Goal: Information Seeking & Learning: Check status

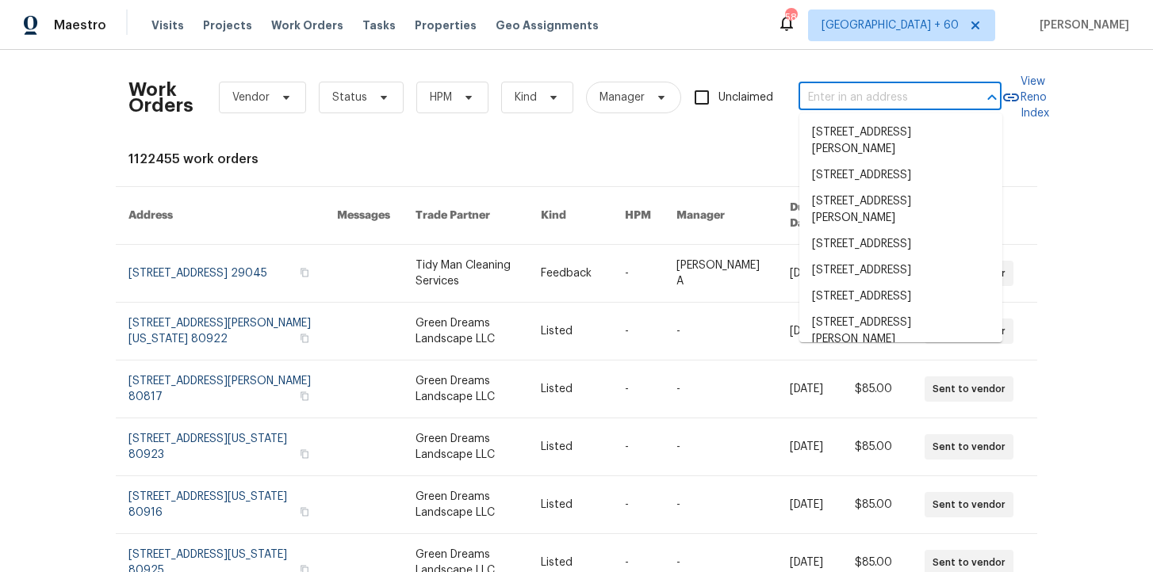
click at [830, 98] on input "text" at bounding box center [877, 98] width 159 height 25
paste input "[STREET_ADDRESS][PERSON_NAME][PERSON_NAME]"
type input "[STREET_ADDRESS][PERSON_NAME][PERSON_NAME]"
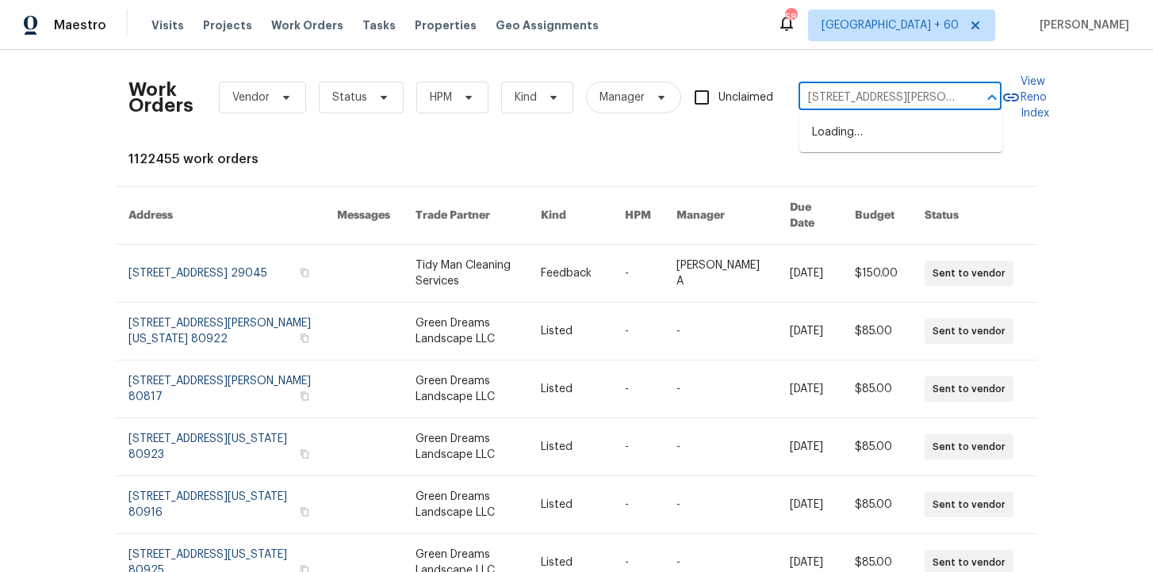
scroll to position [0, 49]
click at [848, 135] on li "[STREET_ADDRESS][PERSON_NAME]" at bounding box center [900, 141] width 203 height 43
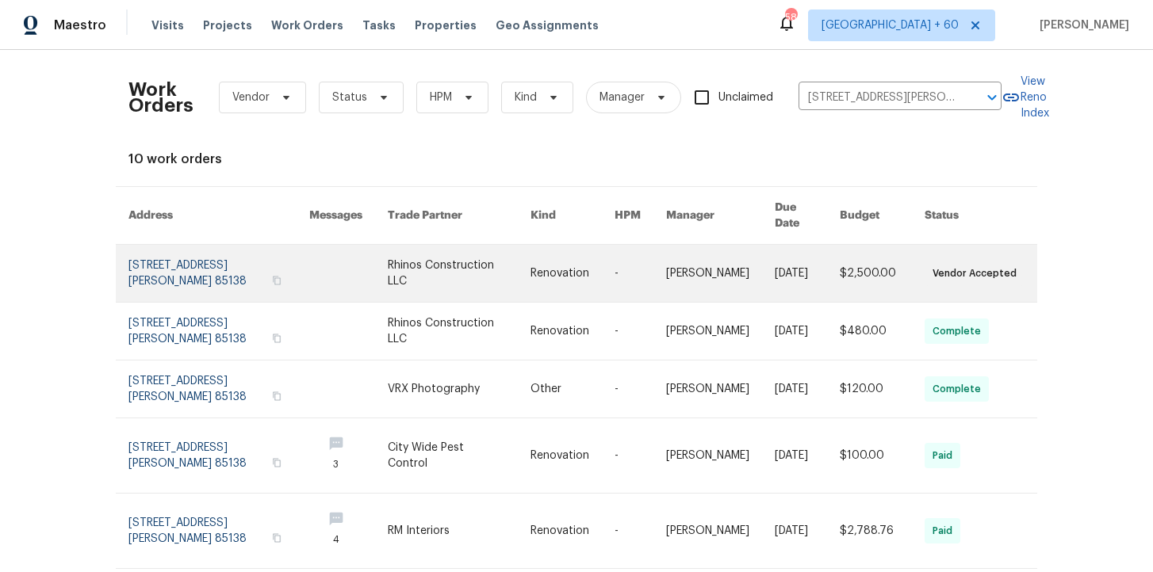
click at [201, 259] on link at bounding box center [218, 273] width 181 height 57
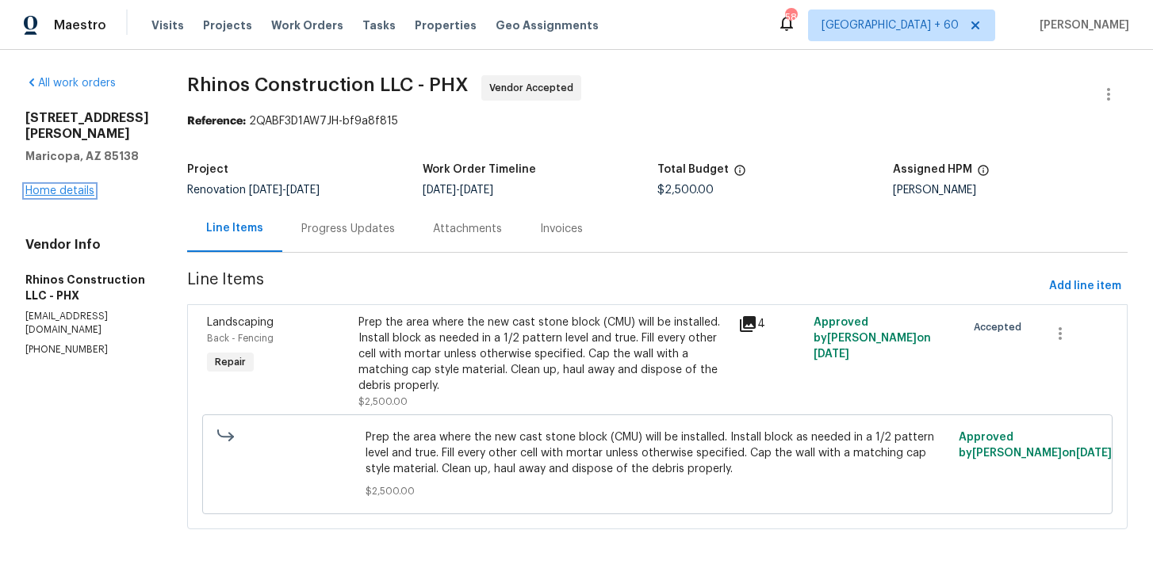
click at [78, 186] on link "Home details" at bounding box center [59, 191] width 69 height 11
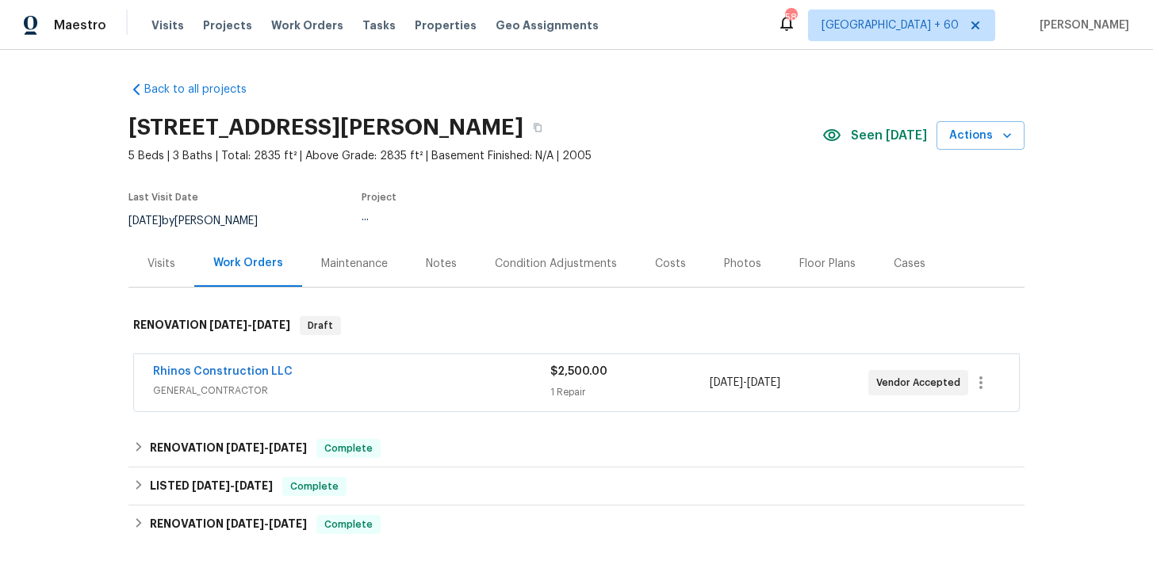
scroll to position [109, 0]
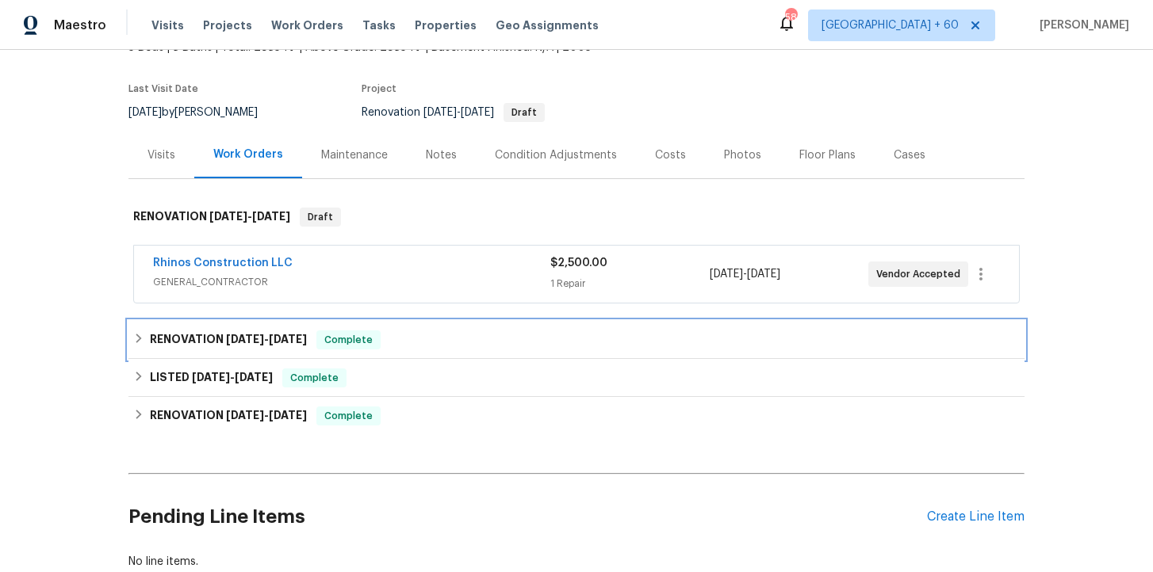
click at [388, 339] on div "RENOVATION [DATE] - [DATE] Complete" at bounding box center [576, 340] width 886 height 19
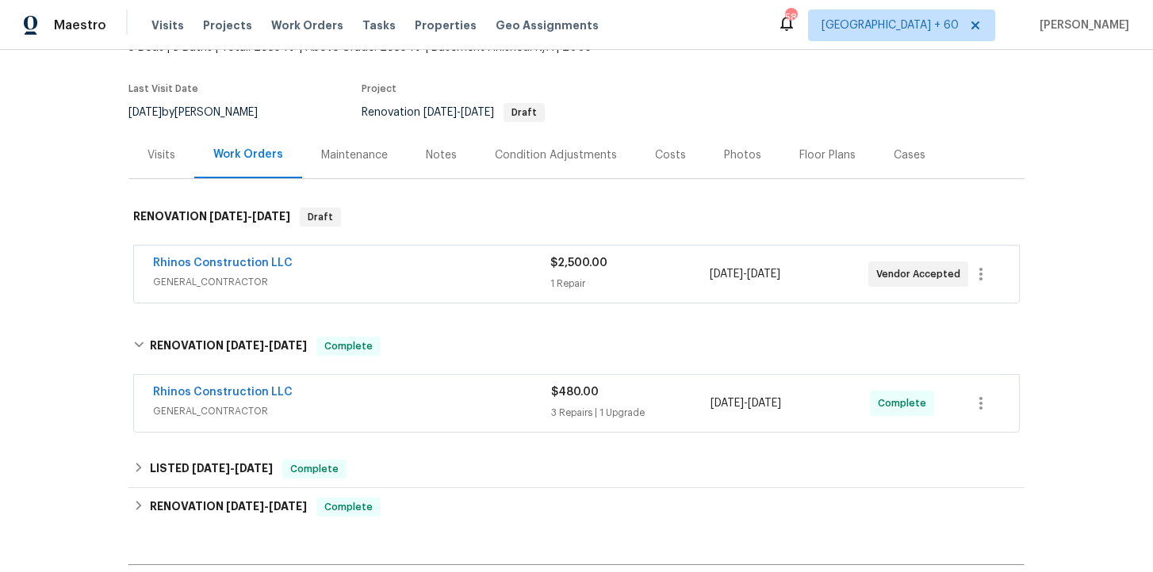
click at [437, 422] on div "Rhinos Construction LLC GENERAL_CONTRACTOR" at bounding box center [352, 404] width 398 height 38
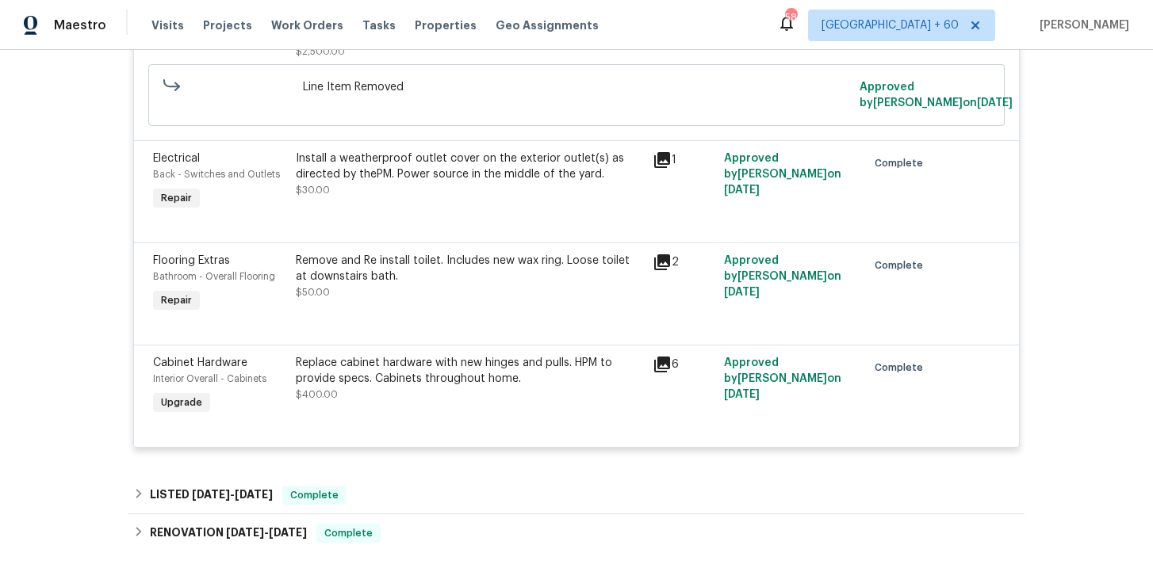
scroll to position [765, 0]
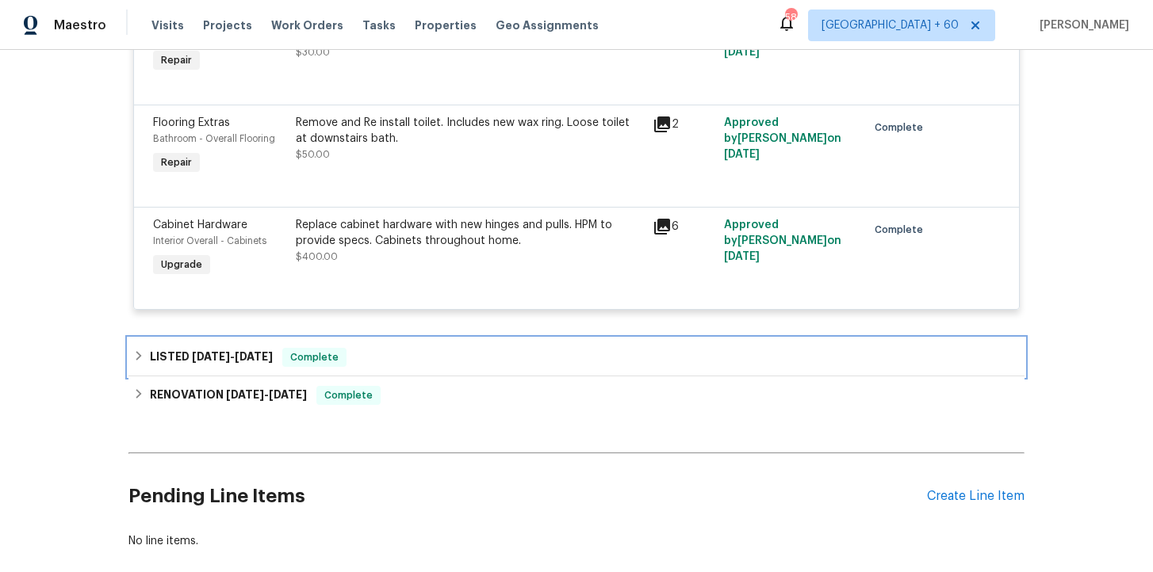
click at [422, 367] on div "LISTED [DATE] - [DATE] Complete" at bounding box center [576, 357] width 886 height 19
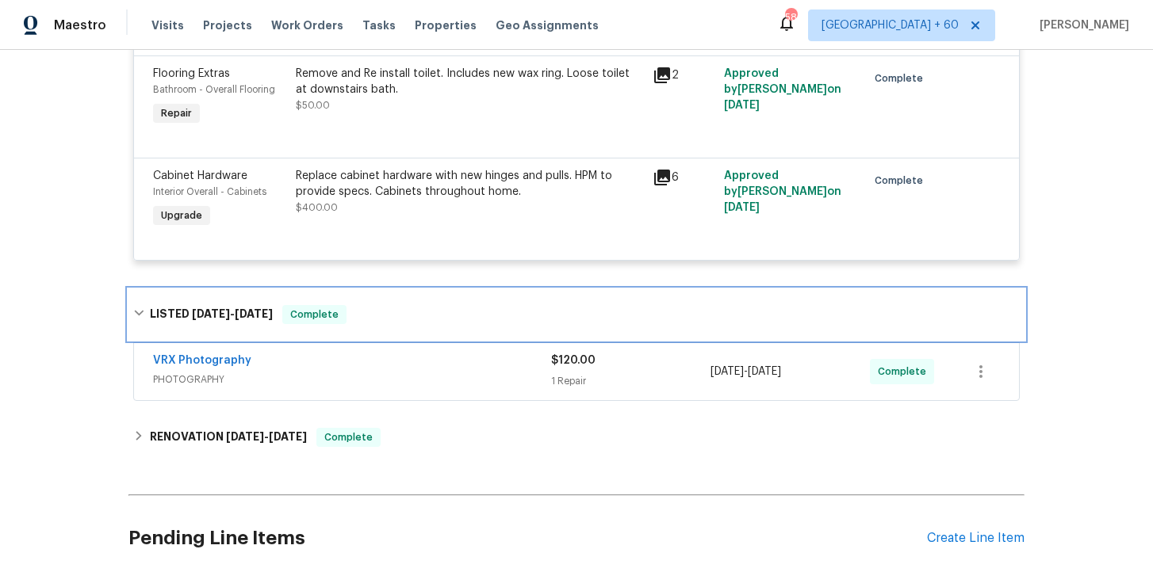
scroll to position [894, 0]
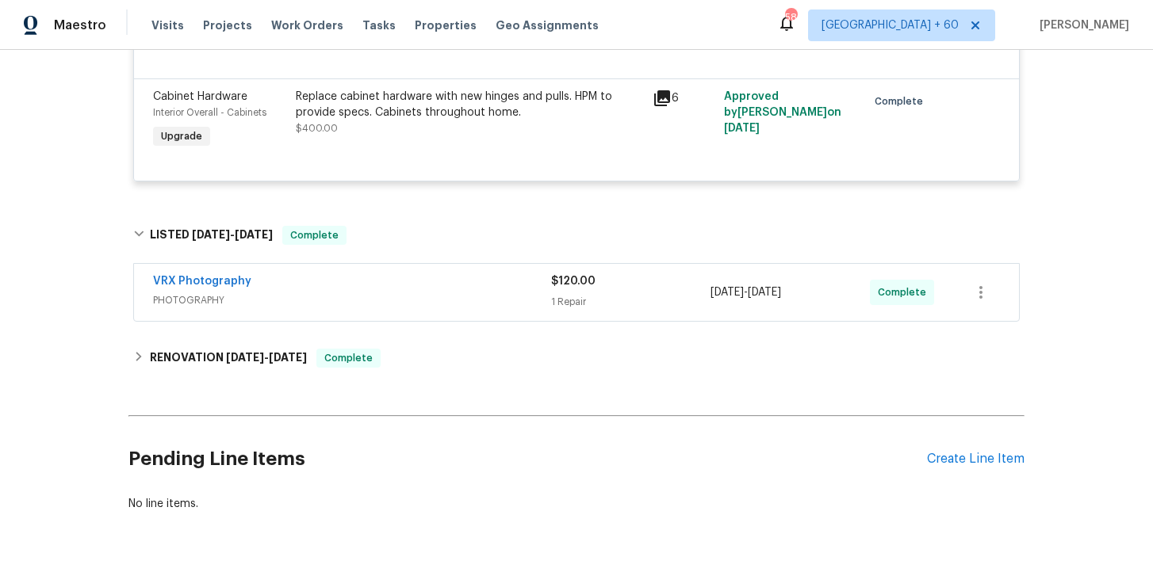
click at [416, 308] on span "PHOTOGRAPHY" at bounding box center [352, 301] width 398 height 16
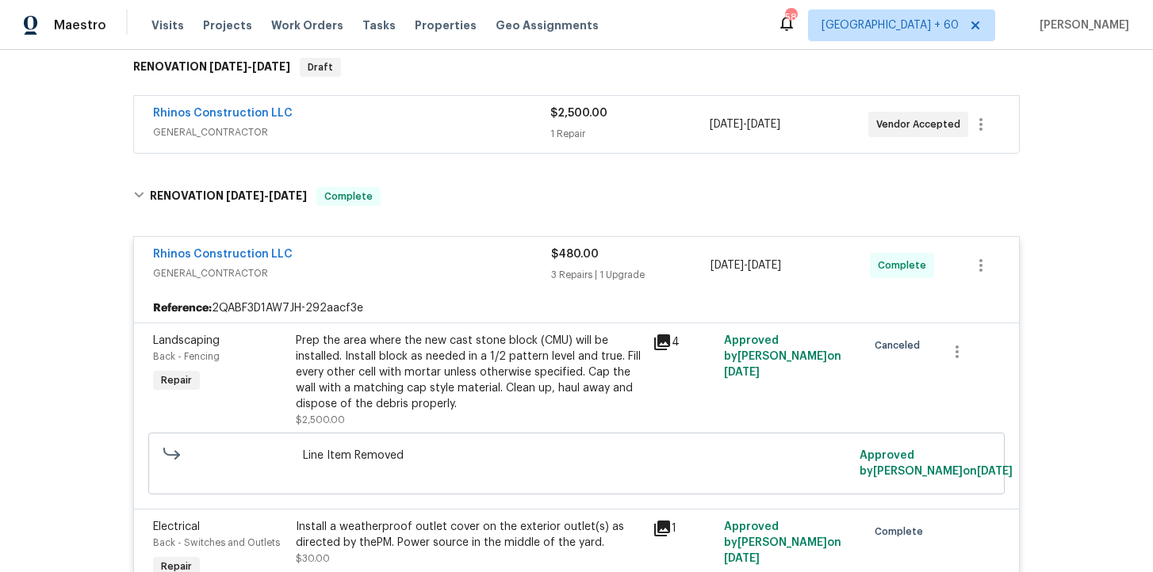
scroll to position [44, 0]
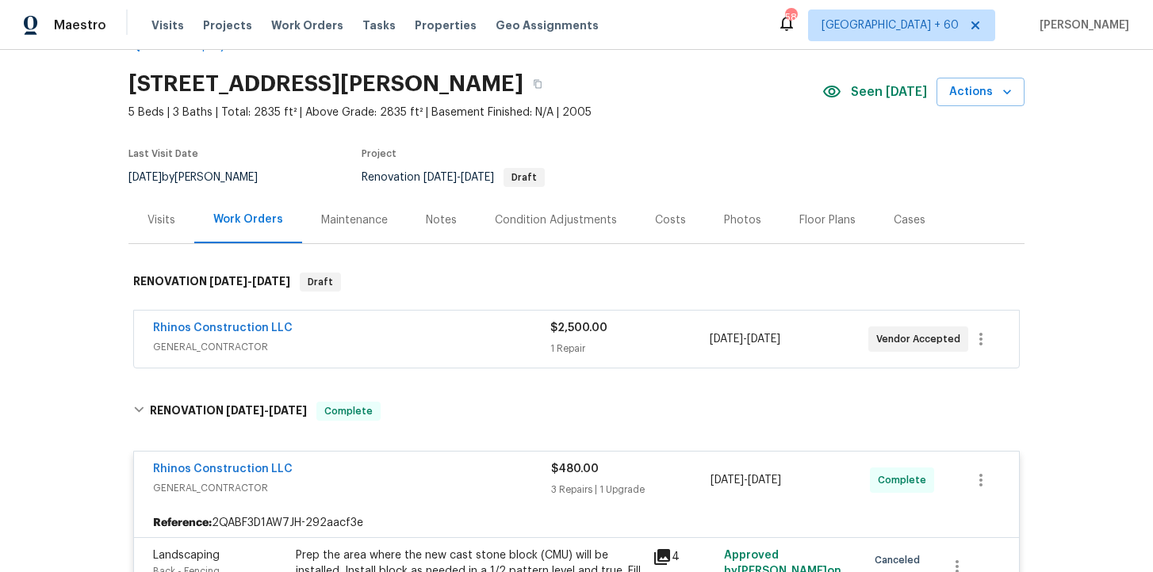
click at [473, 366] on div "Rhinos Construction LLC GENERAL_CONTRACTOR $2,500.00 1 Repair [DATE] - [DATE] V…" at bounding box center [576, 339] width 885 height 57
click at [473, 341] on span "GENERAL_CONTRACTOR" at bounding box center [351, 347] width 397 height 16
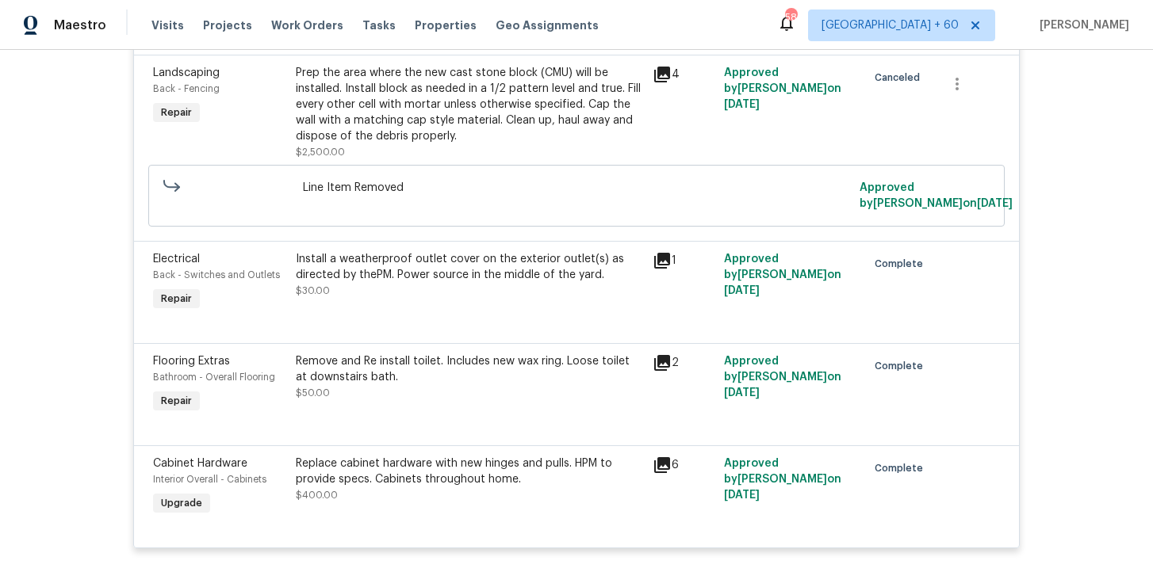
scroll to position [943, 0]
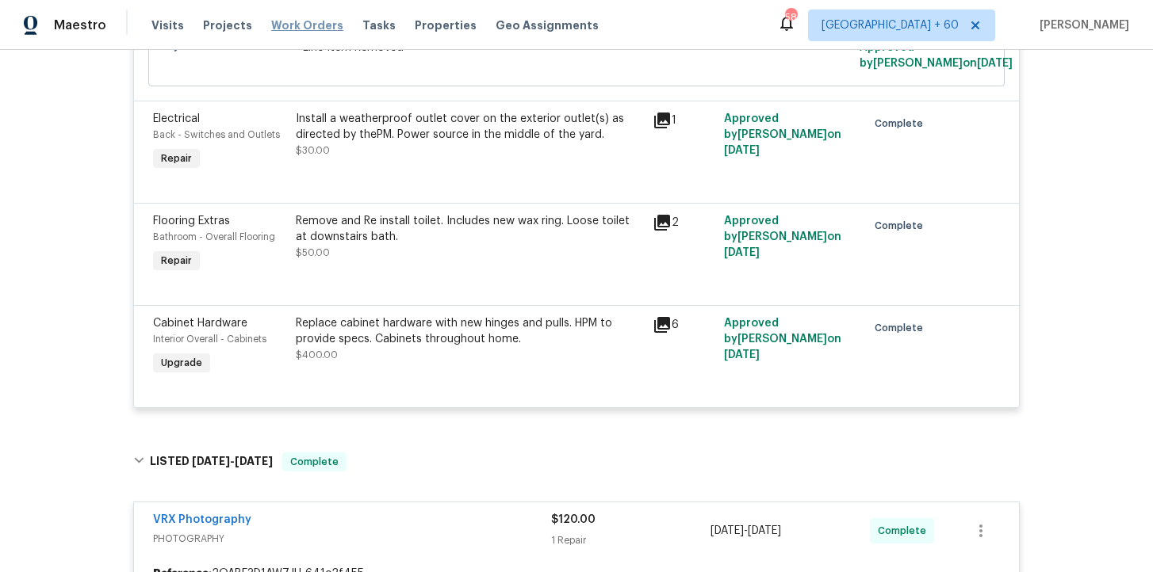
click at [307, 22] on span "Work Orders" at bounding box center [307, 25] width 72 height 16
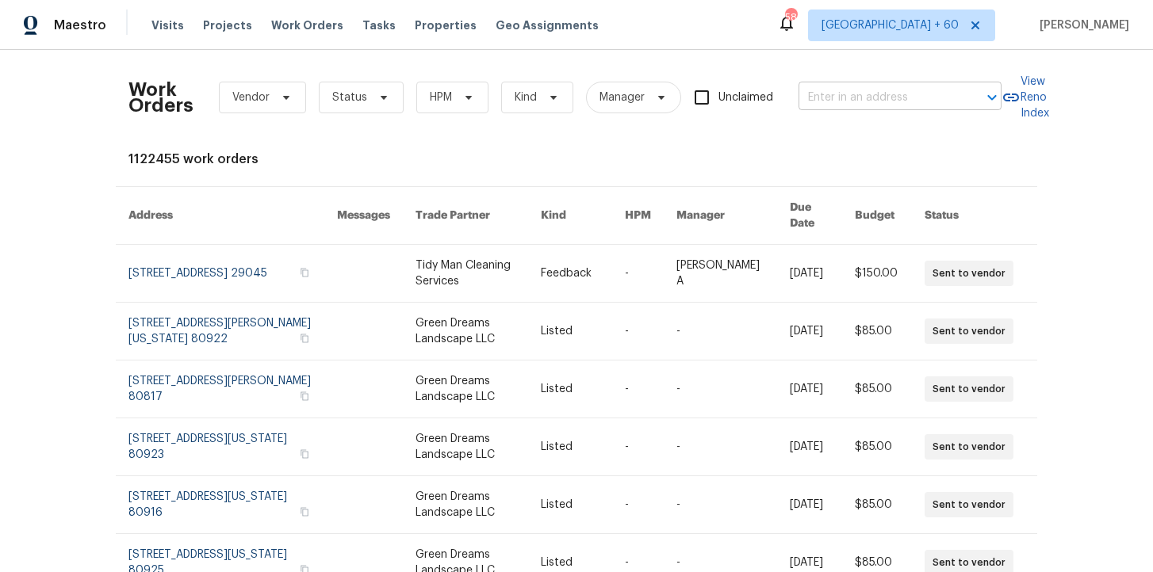
click at [825, 93] on input "text" at bounding box center [877, 98] width 159 height 25
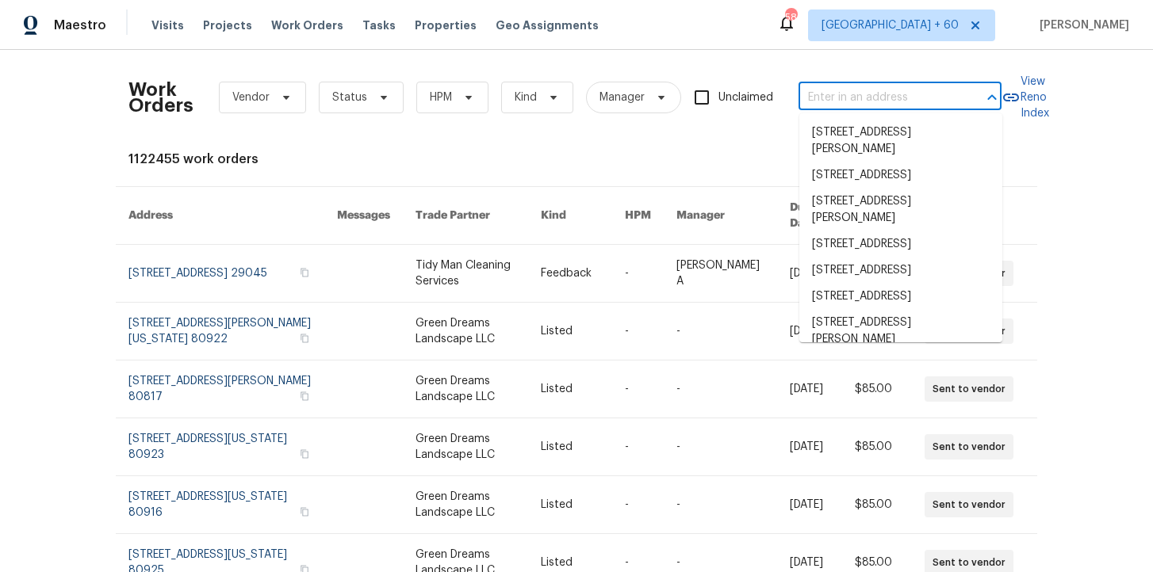
paste input "[STREET_ADDRESS][PERSON_NAME]"
type input "[STREET_ADDRESS][PERSON_NAME]"
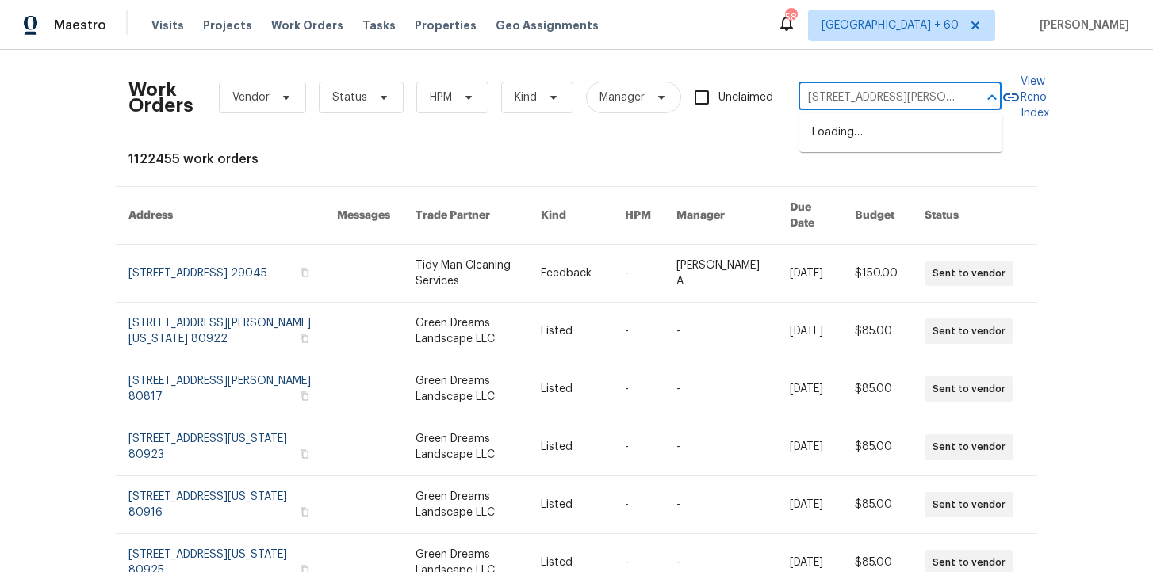
scroll to position [0, 99]
click at [858, 138] on li "[STREET_ADDRESS][PERSON_NAME]" at bounding box center [900, 141] width 203 height 43
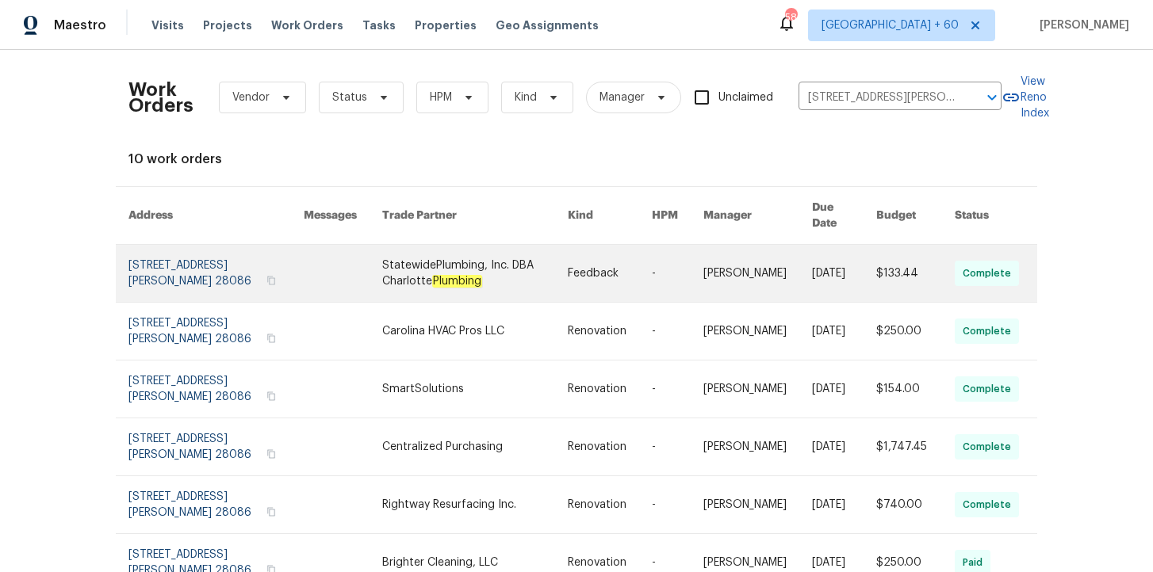
click at [197, 262] on link at bounding box center [215, 273] width 175 height 57
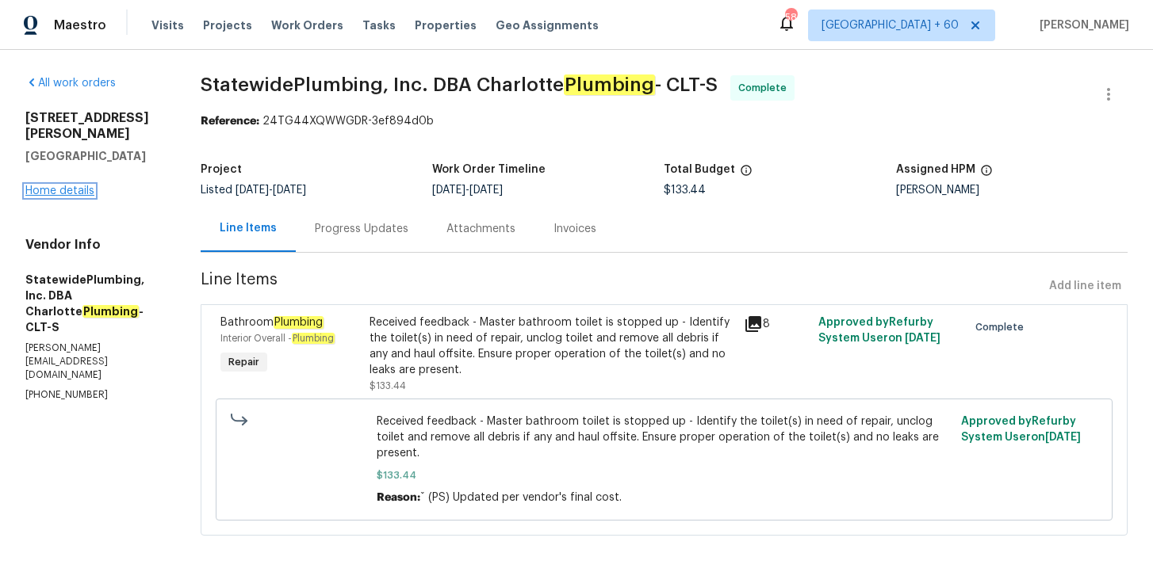
click at [78, 186] on link "Home details" at bounding box center [59, 191] width 69 height 11
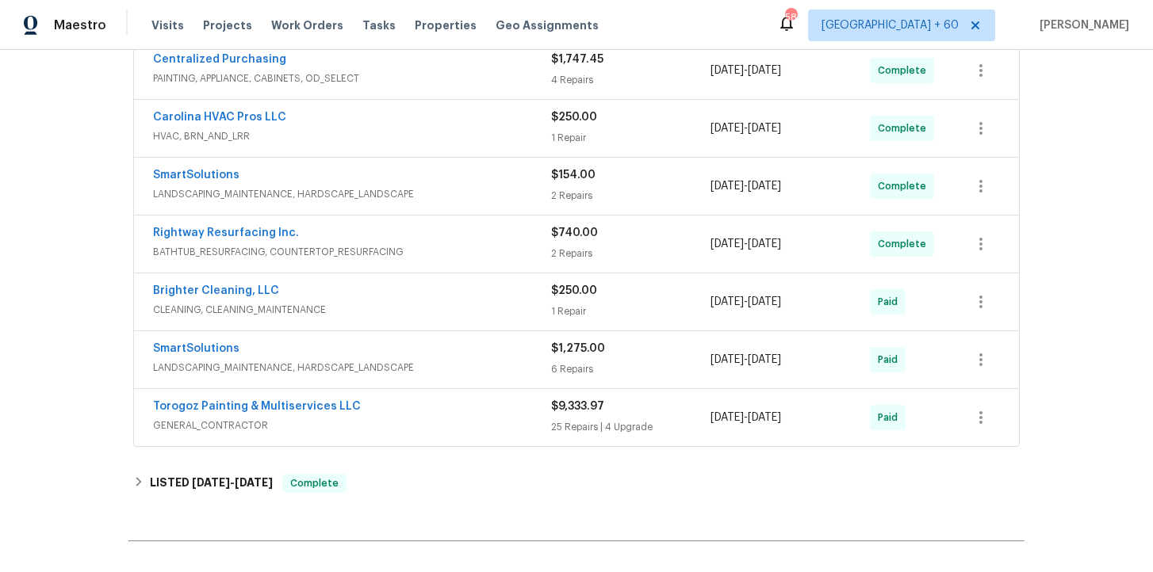
scroll to position [429, 0]
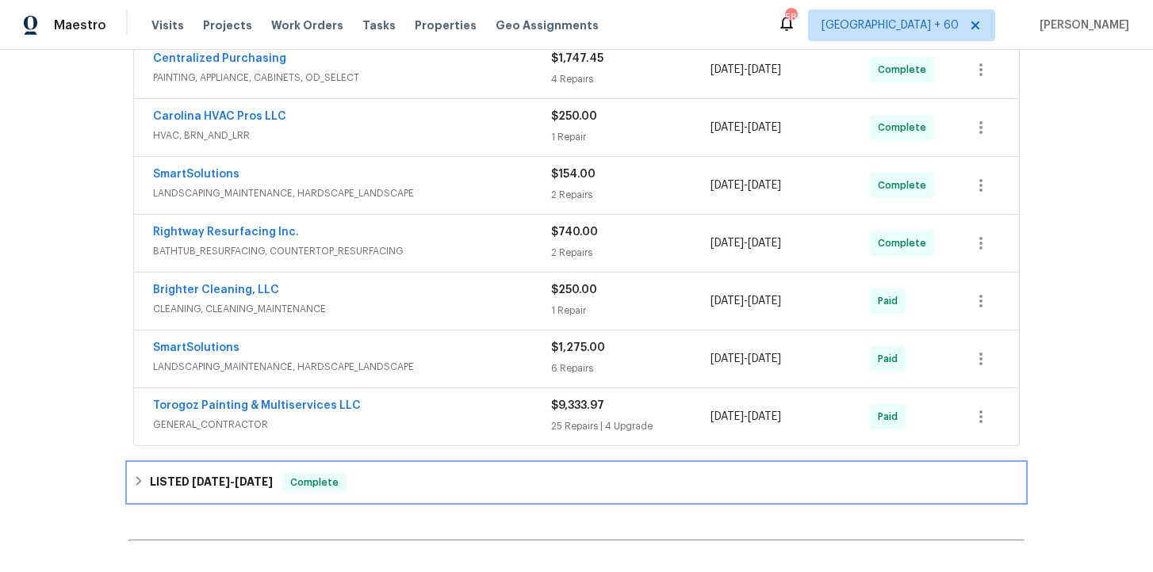
click at [377, 480] on div "LISTED [DATE] - [DATE] Complete" at bounding box center [576, 482] width 886 height 19
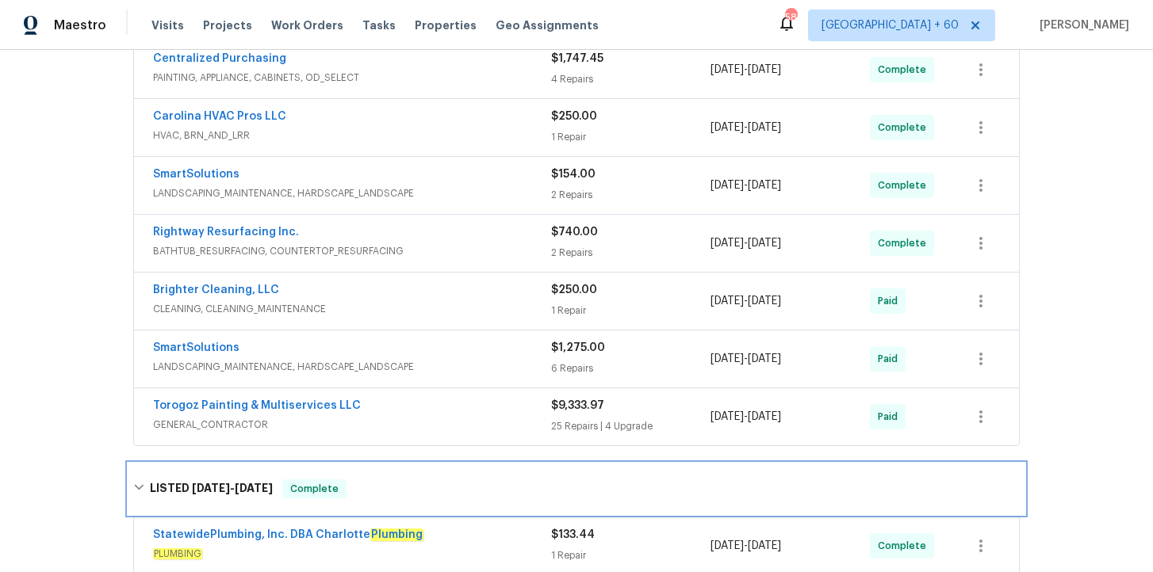
scroll to position [541, 0]
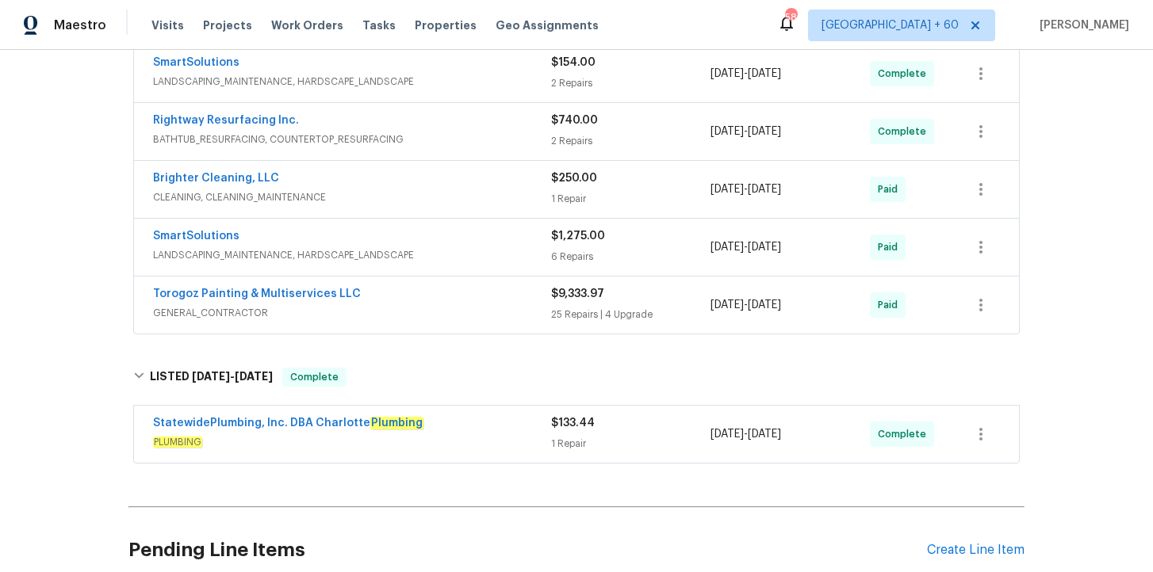
click at [417, 457] on div "StatewidePlumbing, Inc. DBA Charlotte Plumbing PLUMBING $133.44 1 Repair [DATE]…" at bounding box center [576, 434] width 885 height 57
click at [435, 431] on div "StatewidePlumbing, Inc. DBA Charlotte Plumbing" at bounding box center [352, 424] width 398 height 19
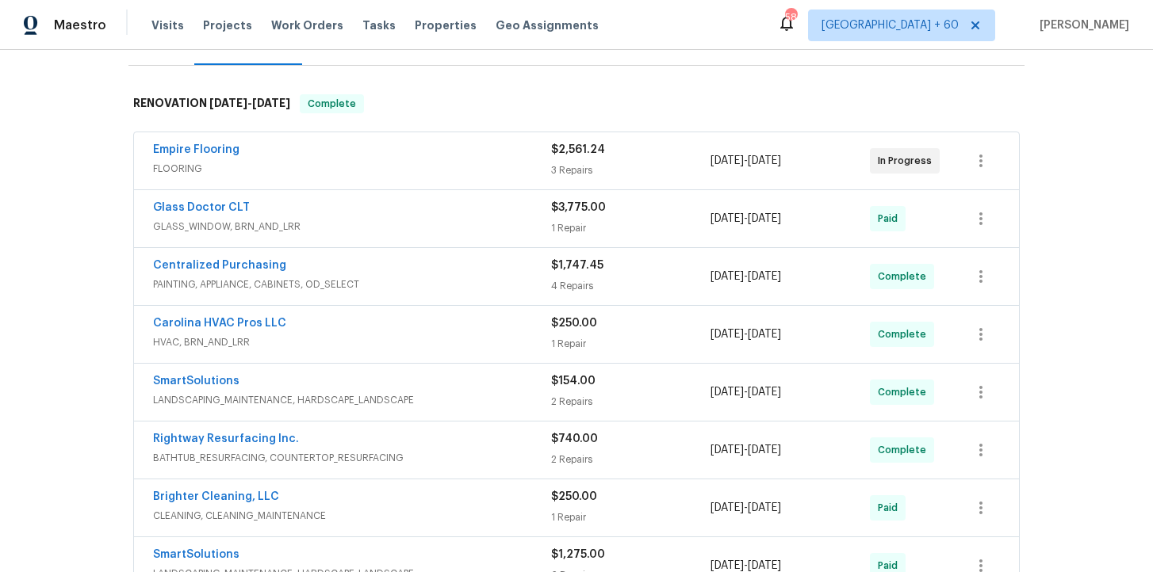
scroll to position [220, 0]
click at [438, 169] on span "FLOORING" at bounding box center [352, 171] width 398 height 16
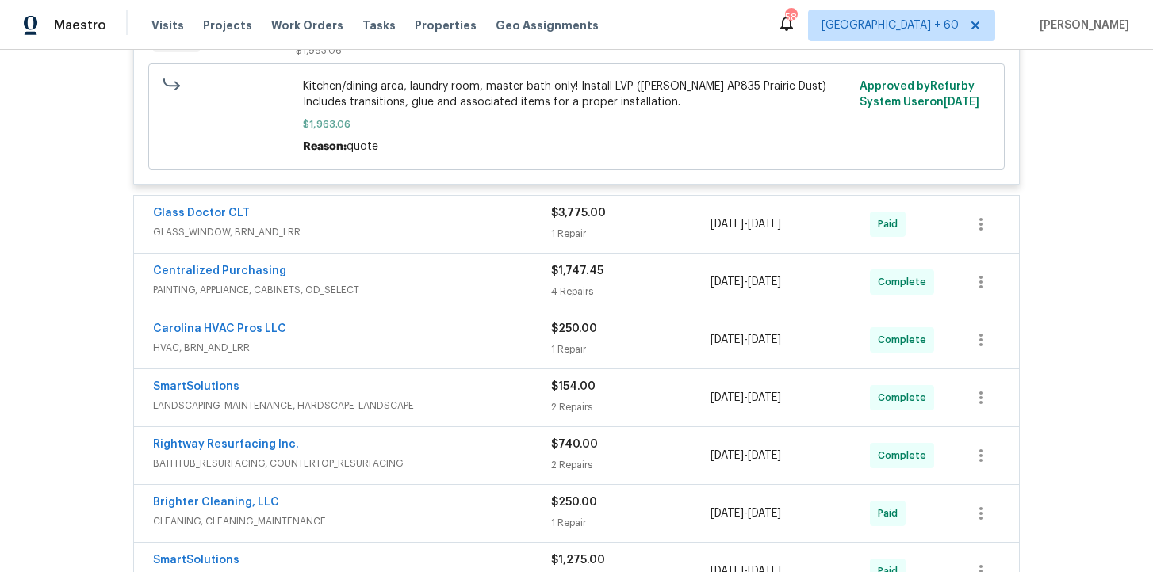
scroll to position [802, 0]
click at [431, 235] on span "GLASS_WINDOW, BRN_AND_LRR" at bounding box center [352, 231] width 398 height 16
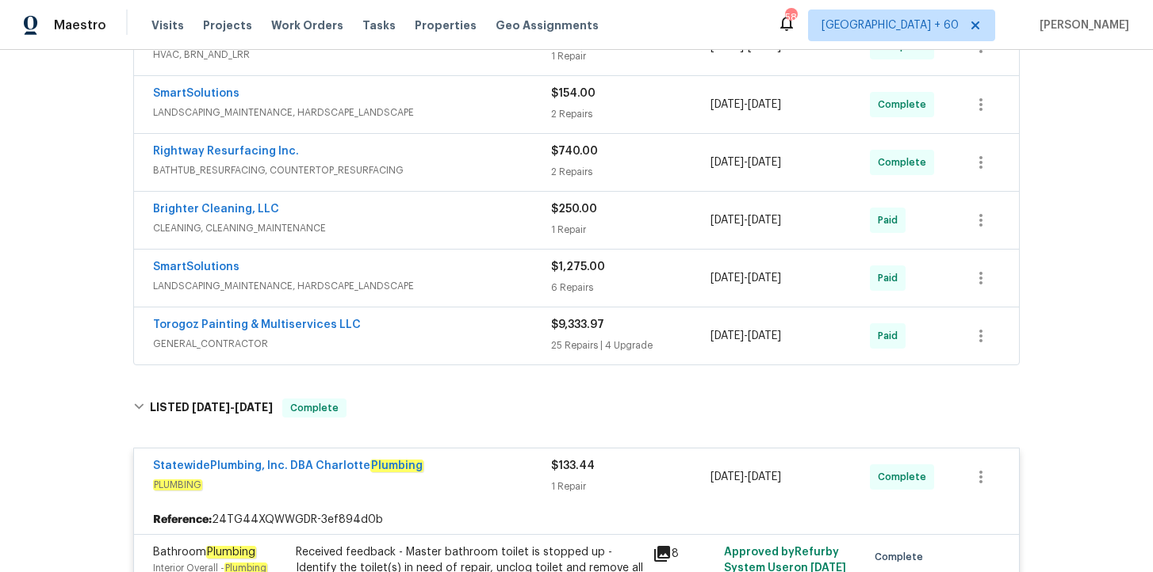
scroll to position [1228, 0]
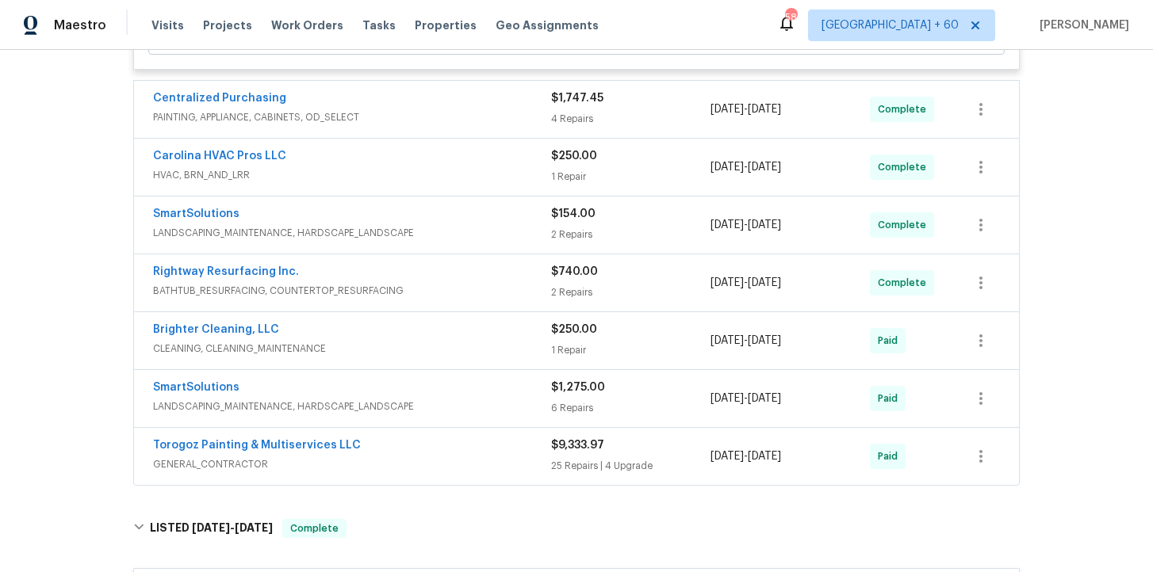
click at [447, 394] on div "SmartSolutions" at bounding box center [352, 389] width 398 height 19
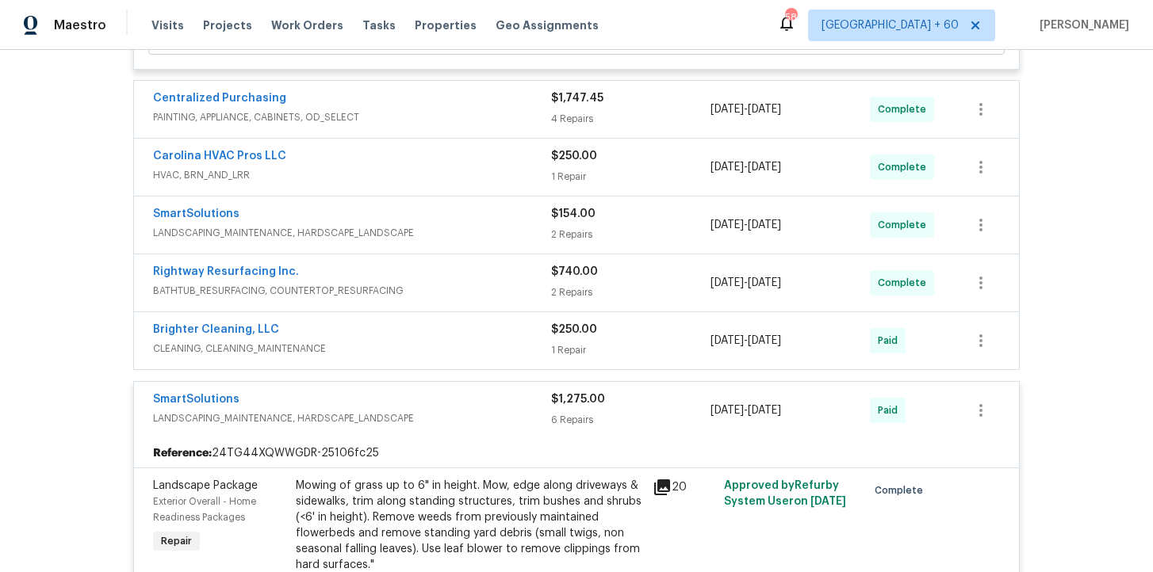
click at [453, 297] on span "BATHTUB_RESURFACING, COUNTERTOP_RESURFACING" at bounding box center [352, 291] width 398 height 16
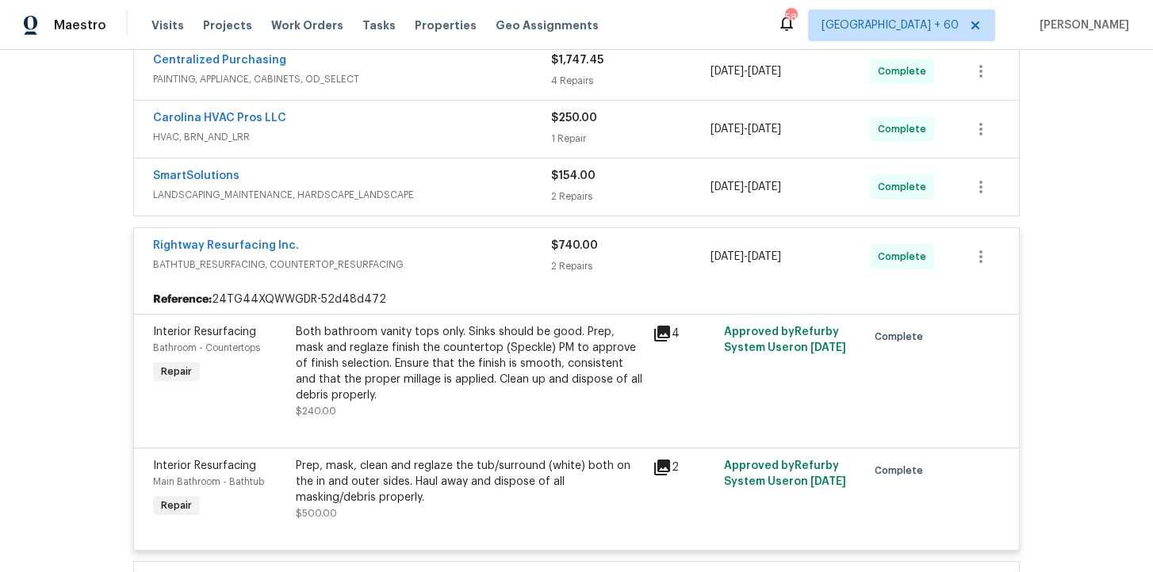
scroll to position [1244, 0]
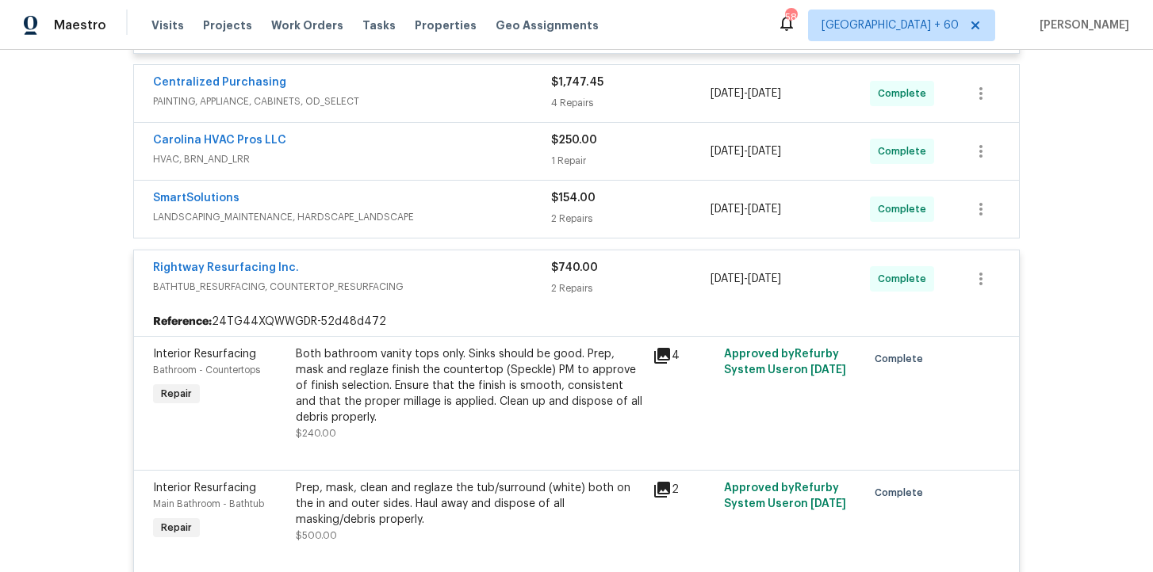
click at [434, 220] on span "LANDSCAPING_MAINTENANCE, HARDSCAPE_LANDSCAPE" at bounding box center [352, 217] width 398 height 16
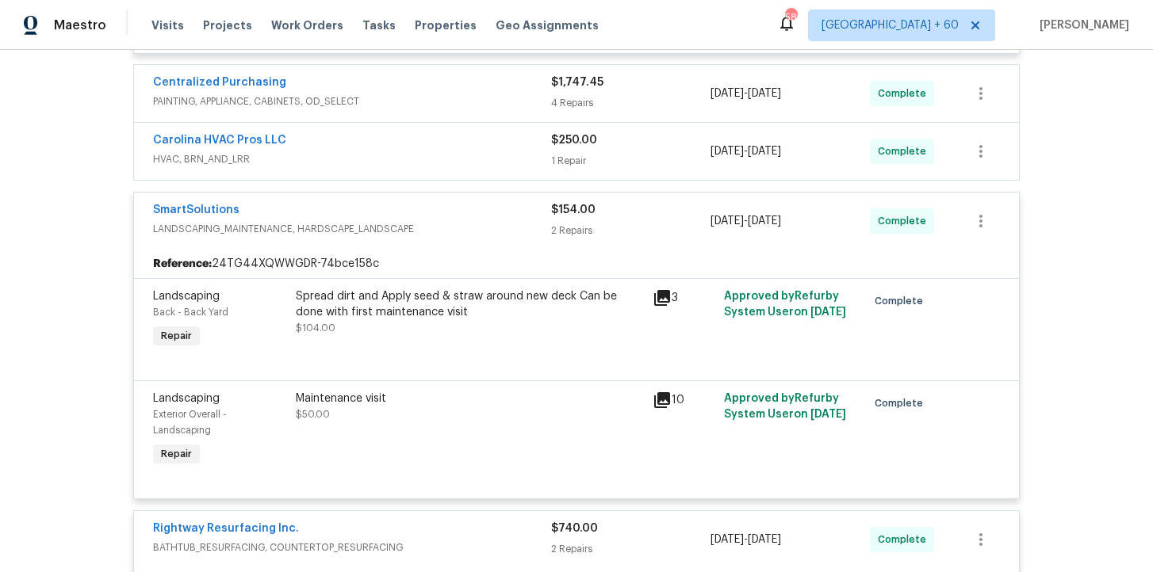
click at [434, 143] on div "Carolina HVAC Pros LLC" at bounding box center [352, 141] width 398 height 19
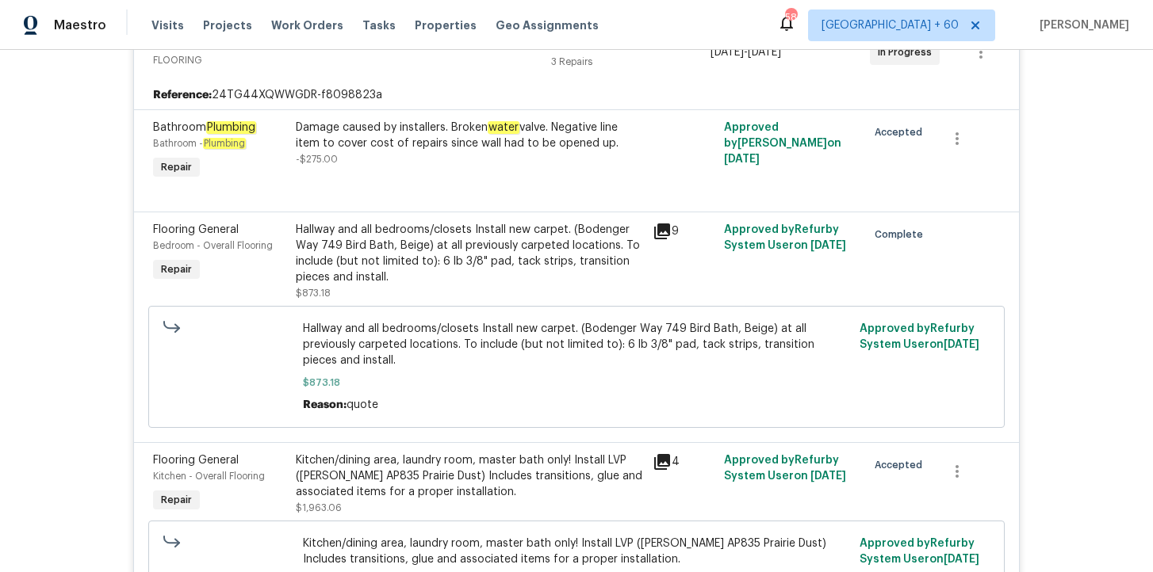
scroll to position [450, 0]
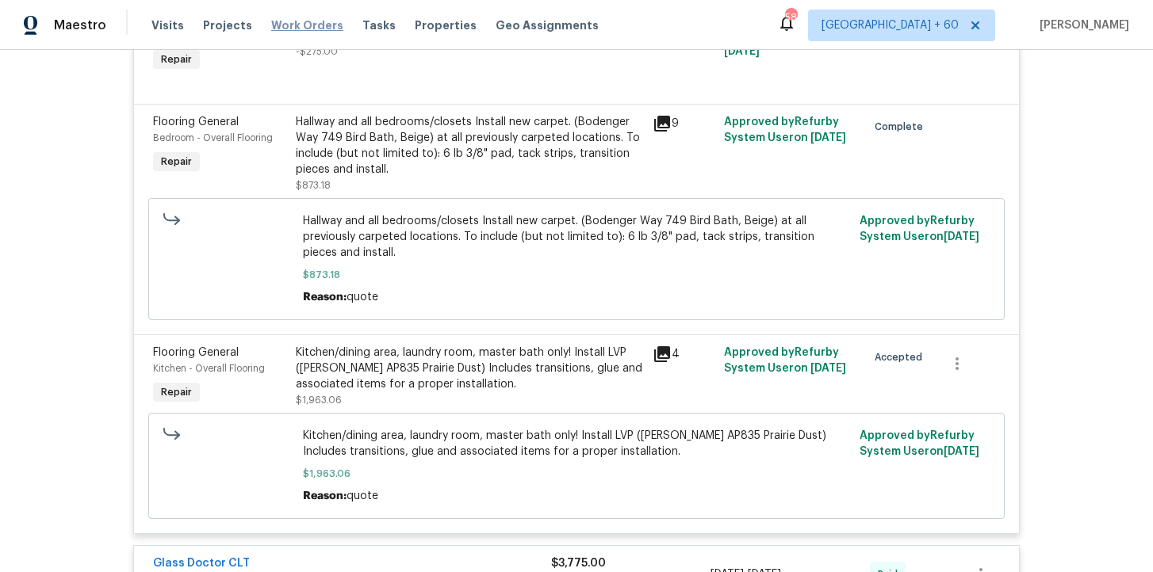
click at [318, 27] on span "Work Orders" at bounding box center [307, 25] width 72 height 16
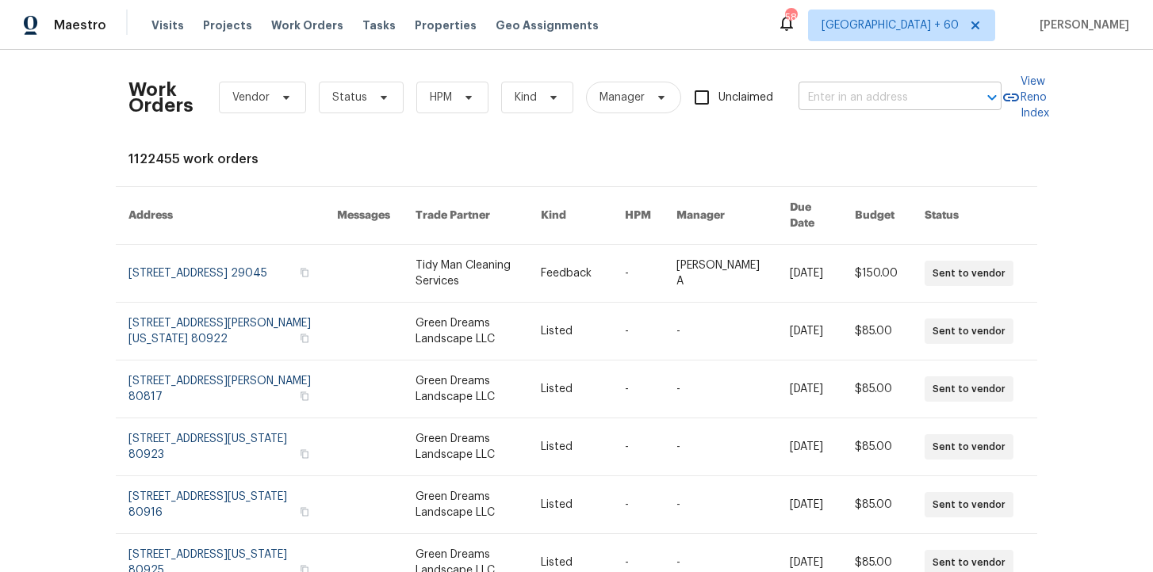
click at [832, 101] on input "text" at bounding box center [877, 98] width 159 height 25
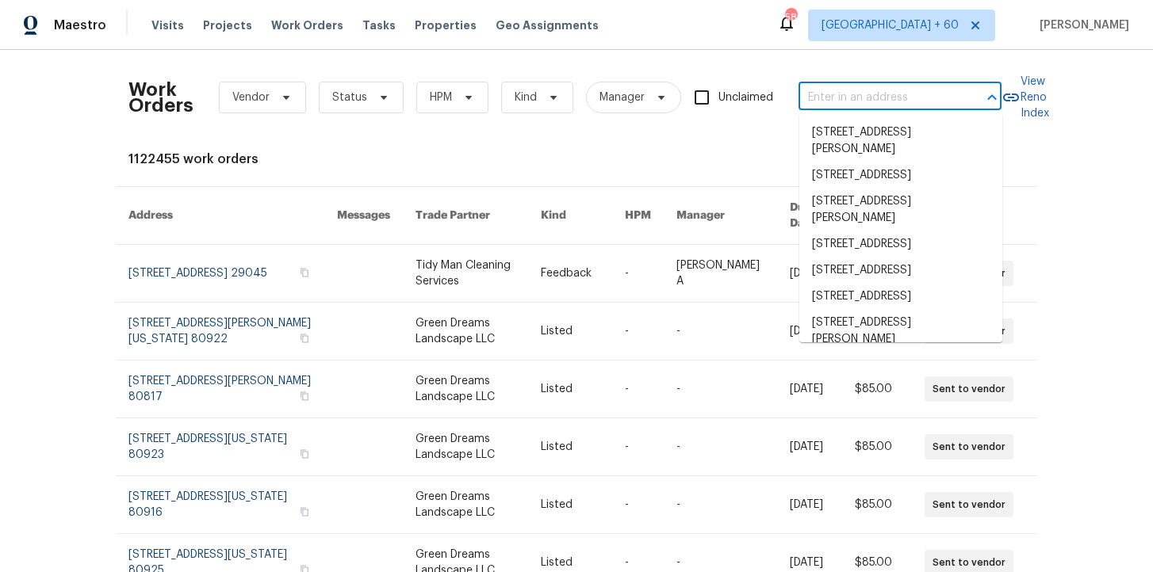
paste input "[STREET_ADDRESS]"
type input "[STREET_ADDRESS]"
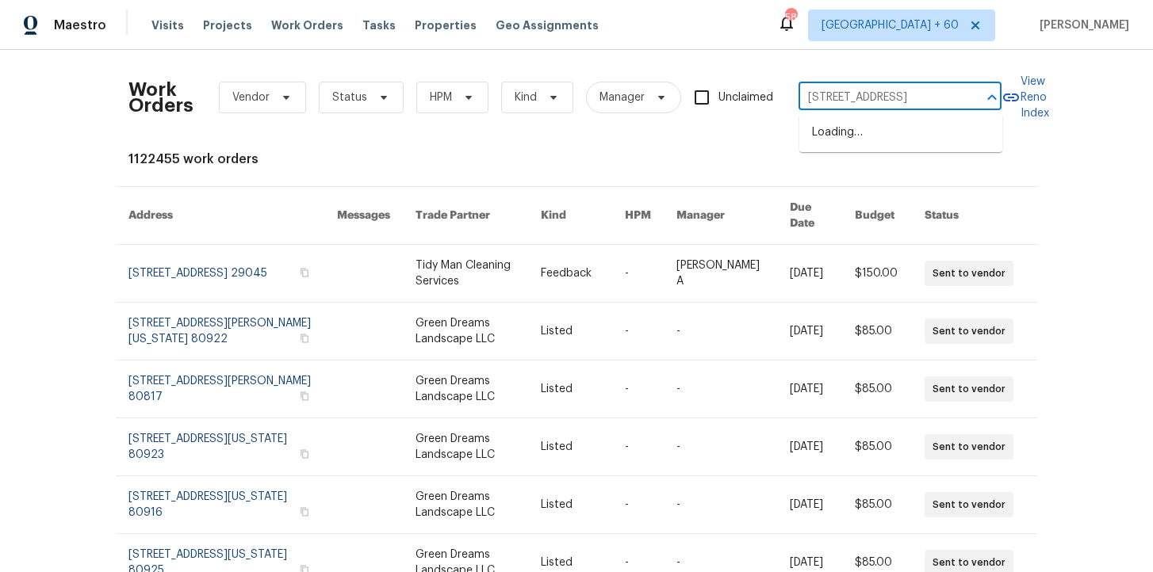
scroll to position [0, 60]
click at [867, 128] on li "[STREET_ADDRESS]" at bounding box center [900, 133] width 203 height 26
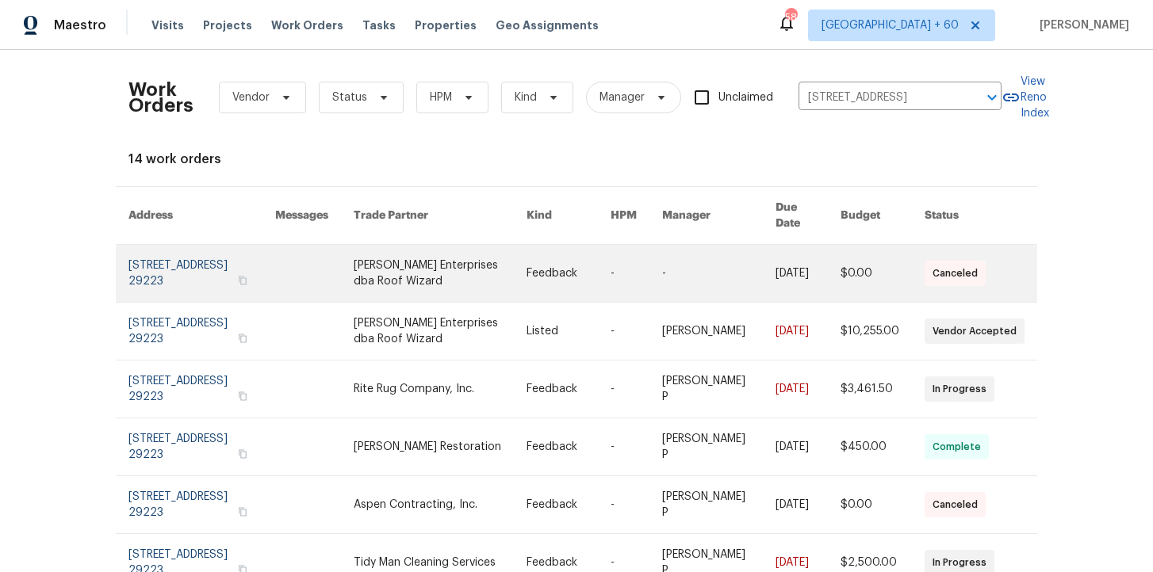
click at [204, 266] on link at bounding box center [201, 273] width 147 height 57
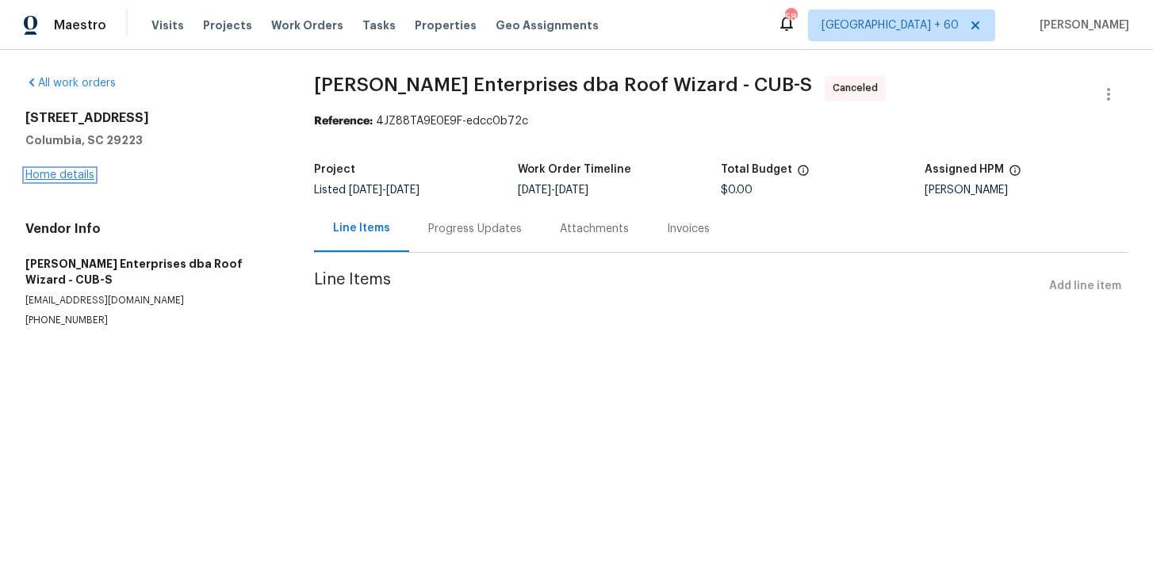
click at [71, 178] on link "Home details" at bounding box center [59, 175] width 69 height 11
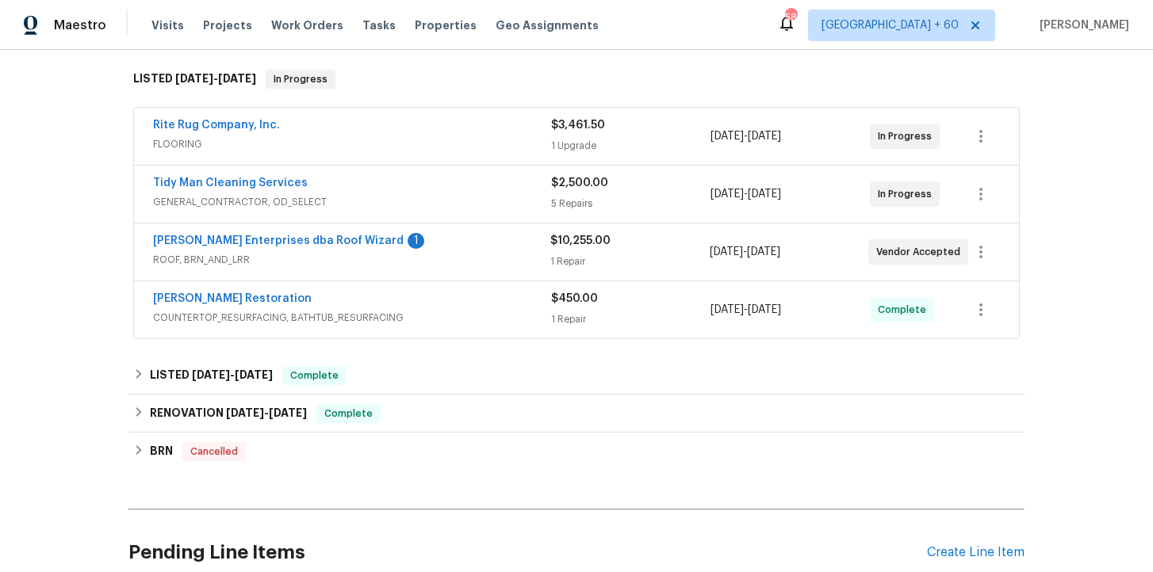
scroll to position [251, 0]
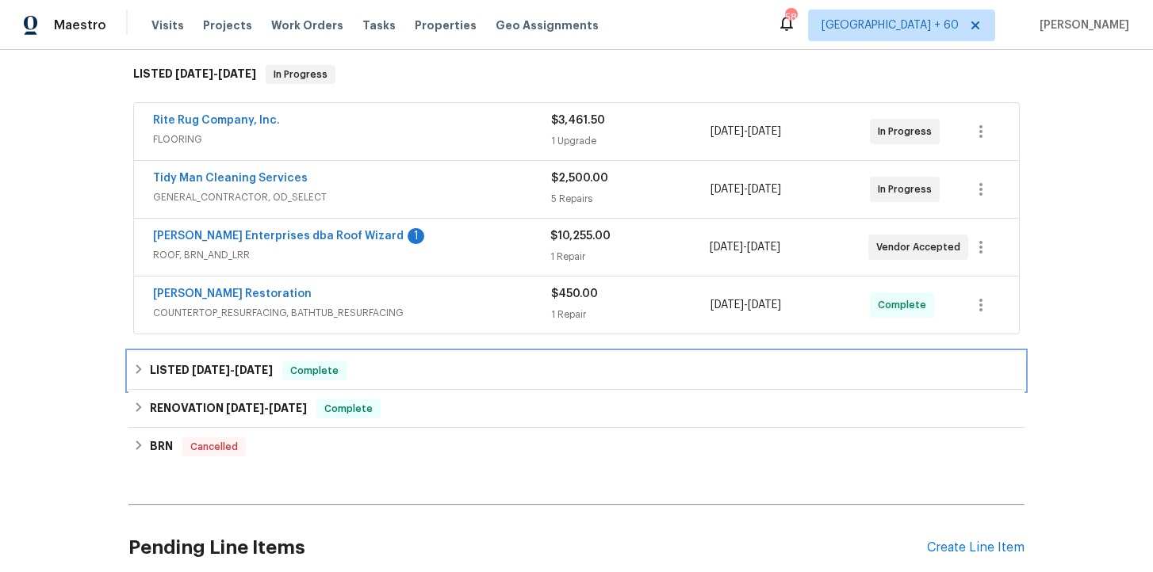
click at [381, 373] on div "LISTED [DATE] - [DATE] Complete" at bounding box center [576, 371] width 886 height 19
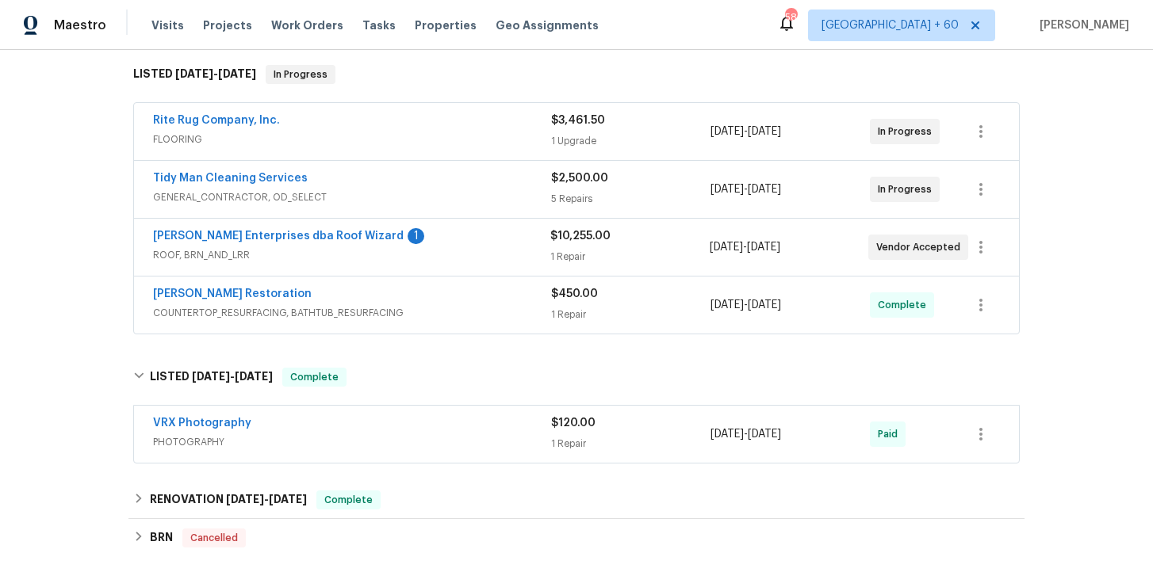
click at [424, 308] on span "COUNTERTOP_RESURFACING, BATHTUB_RESURFACING" at bounding box center [352, 313] width 398 height 16
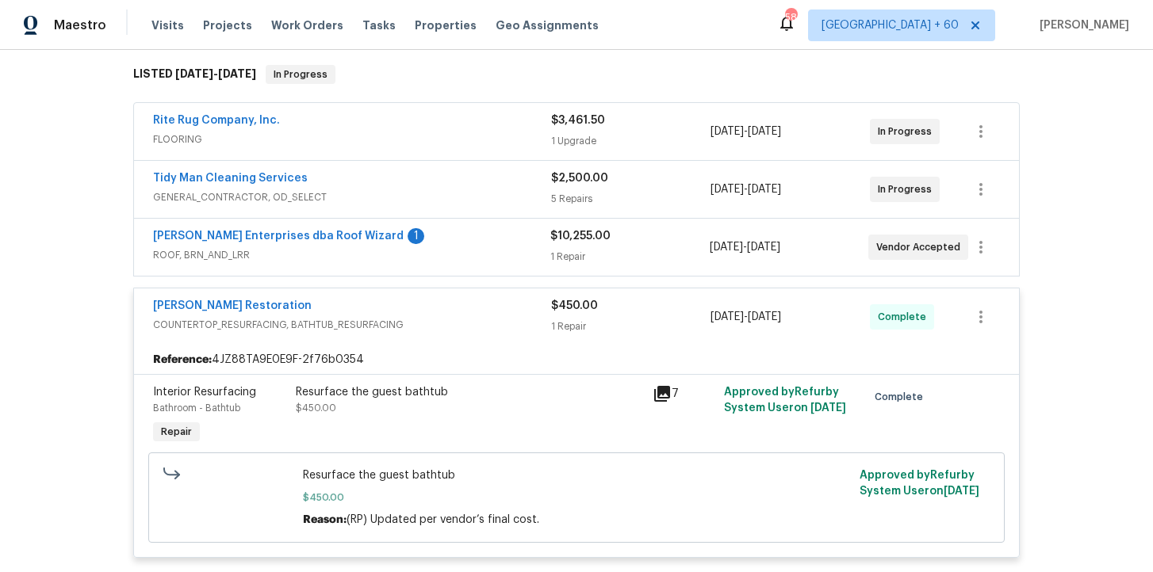
click at [408, 262] on span "ROOF, BRN_AND_LRR" at bounding box center [351, 255] width 397 height 16
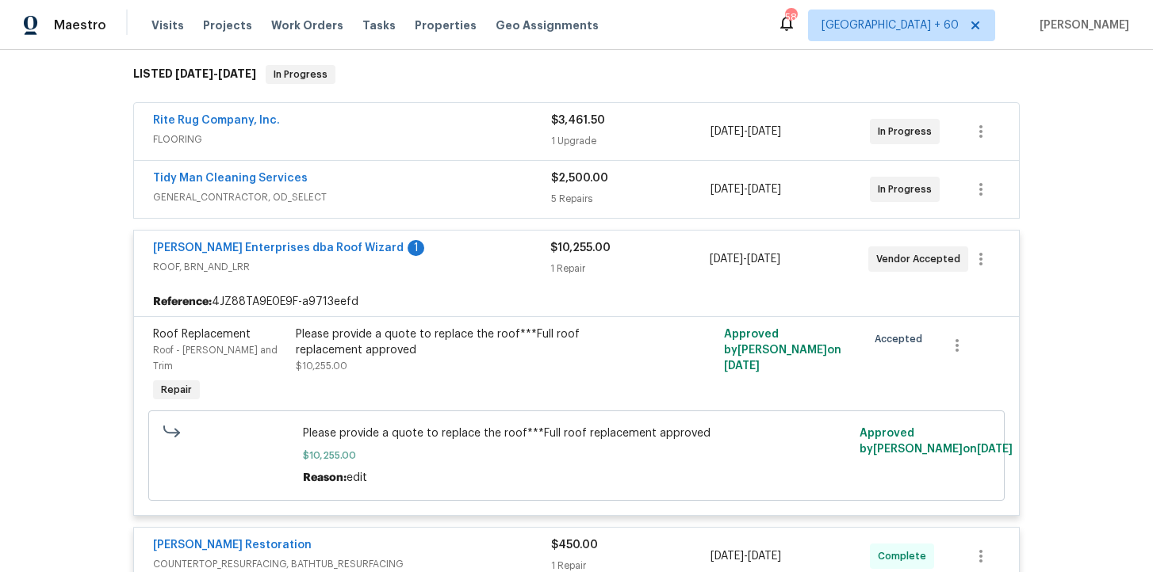
click at [421, 198] on span "GENERAL_CONTRACTOR, OD_SELECT" at bounding box center [352, 197] width 398 height 16
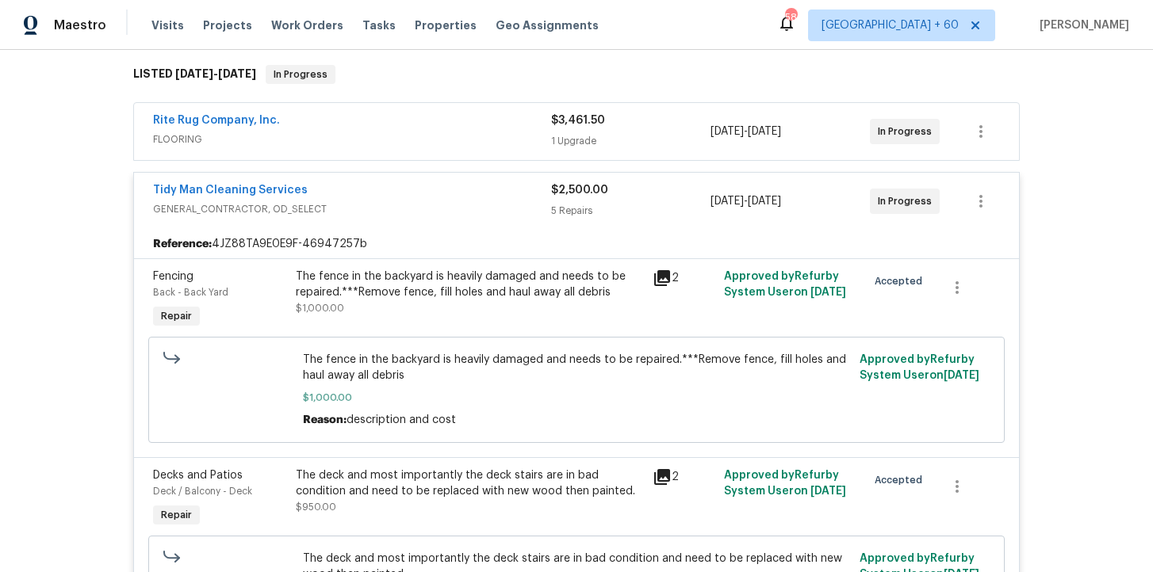
click at [443, 132] on span "FLOORING" at bounding box center [352, 140] width 398 height 16
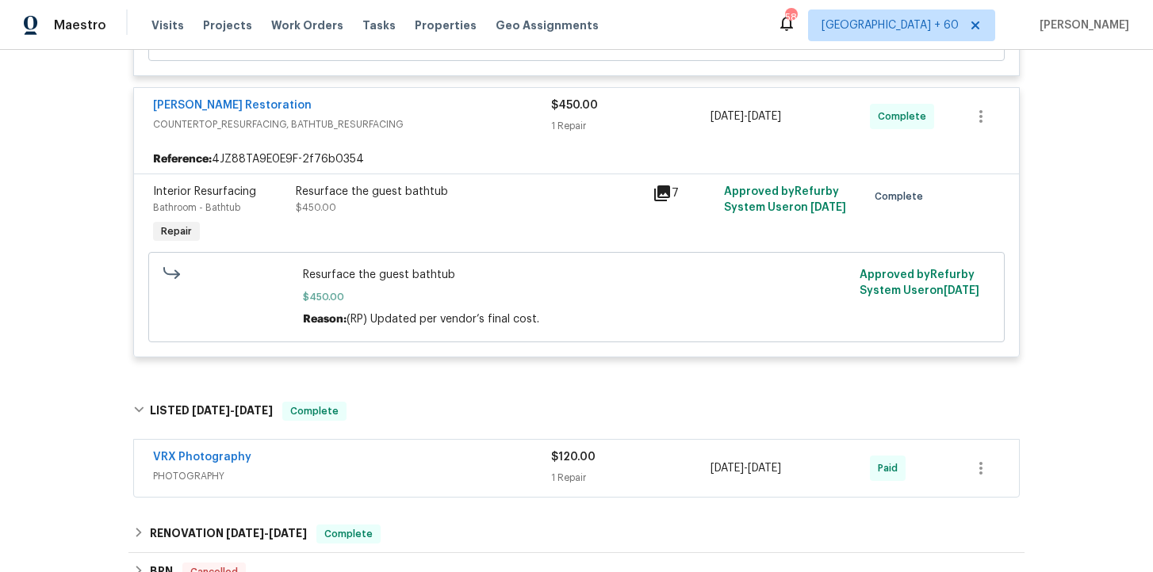
scroll to position [2070, 0]
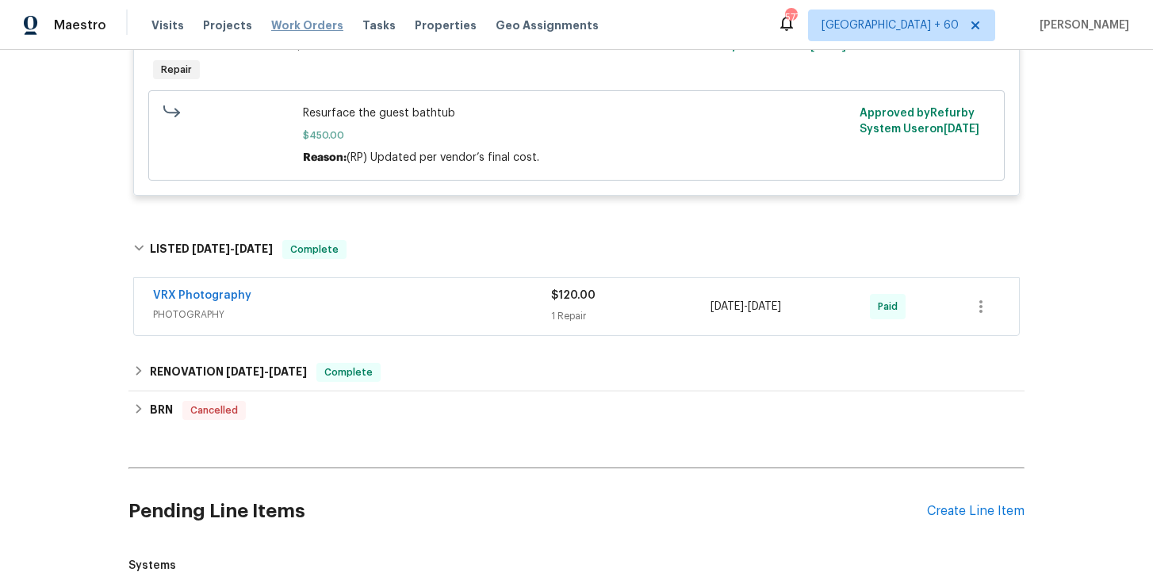
click at [312, 28] on span "Work Orders" at bounding box center [307, 25] width 72 height 16
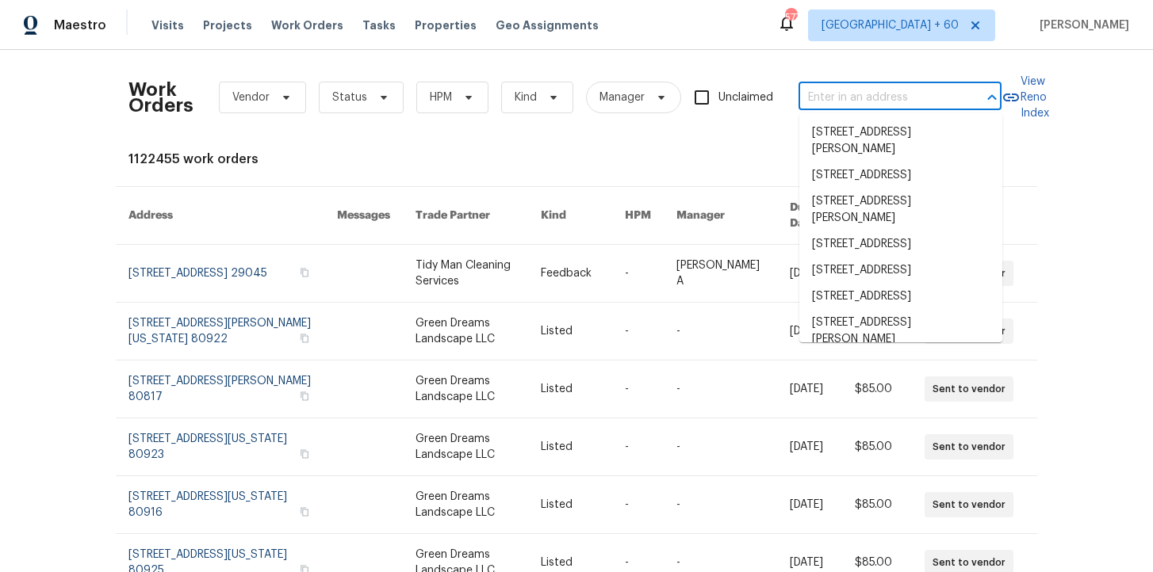
click at [836, 102] on input "text" at bounding box center [877, 98] width 159 height 25
paste input "[STREET_ADDRESS]"
type input "[STREET_ADDRESS]"
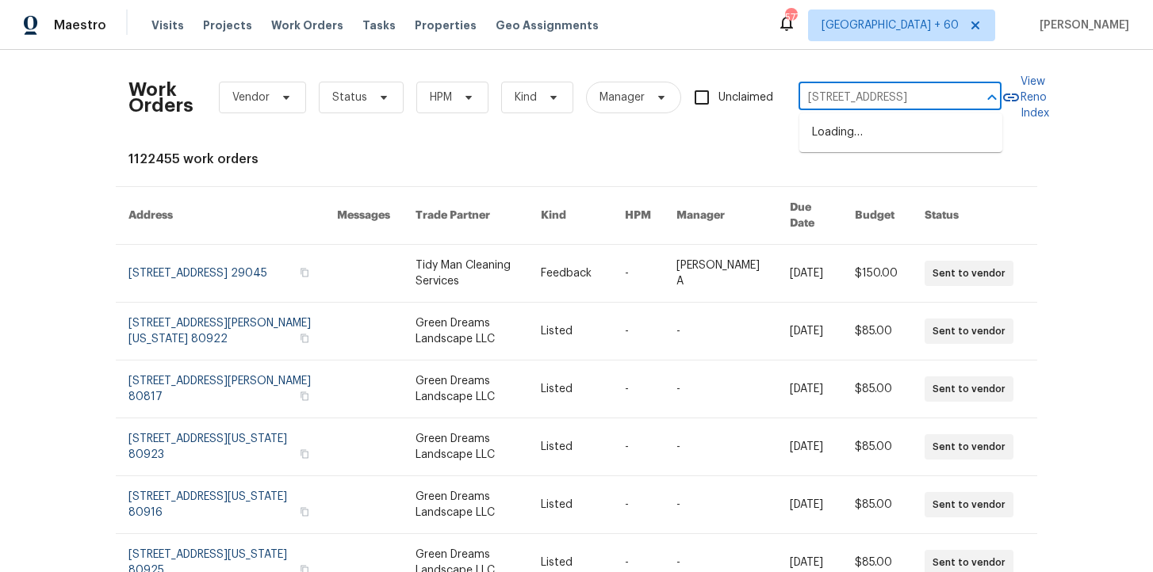
scroll to position [0, 52]
click at [855, 146] on li "[STREET_ADDRESS]" at bounding box center [900, 133] width 203 height 26
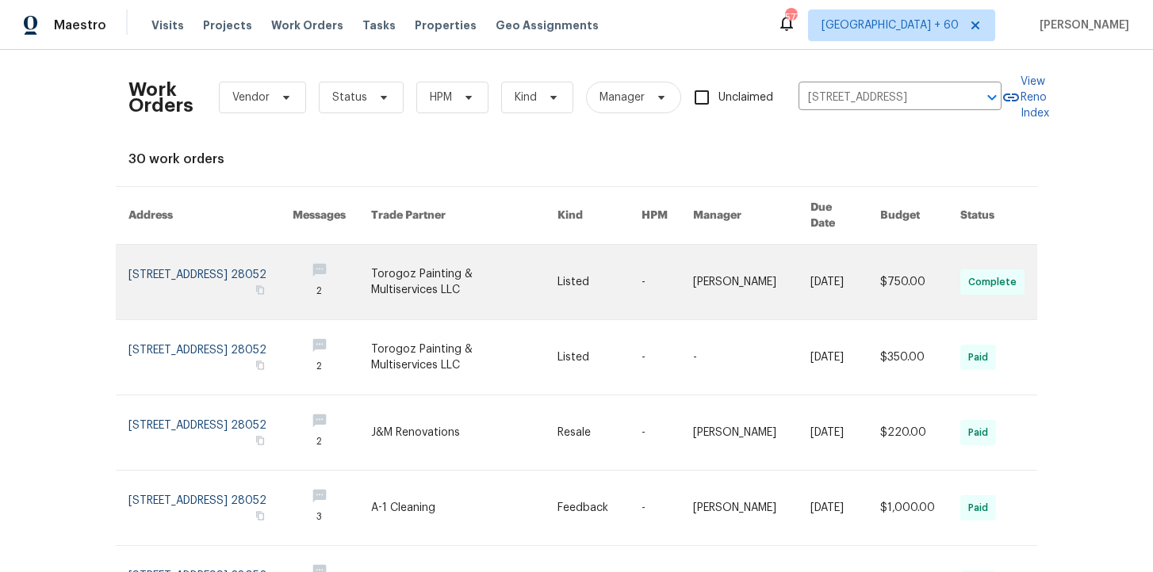
click at [149, 263] on link at bounding box center [210, 282] width 164 height 75
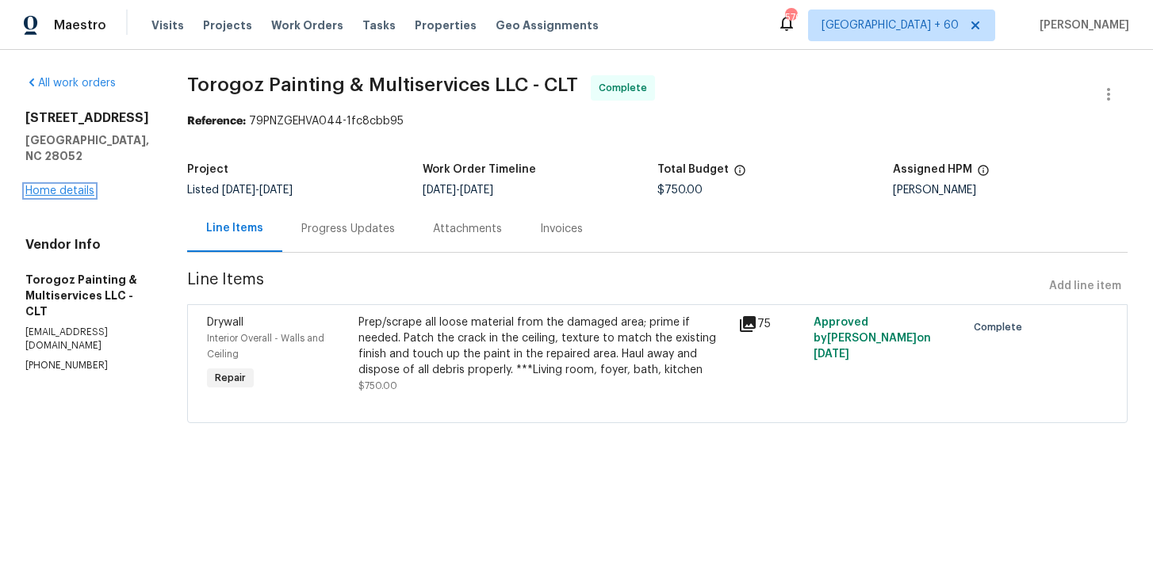
click at [51, 186] on link "Home details" at bounding box center [59, 191] width 69 height 11
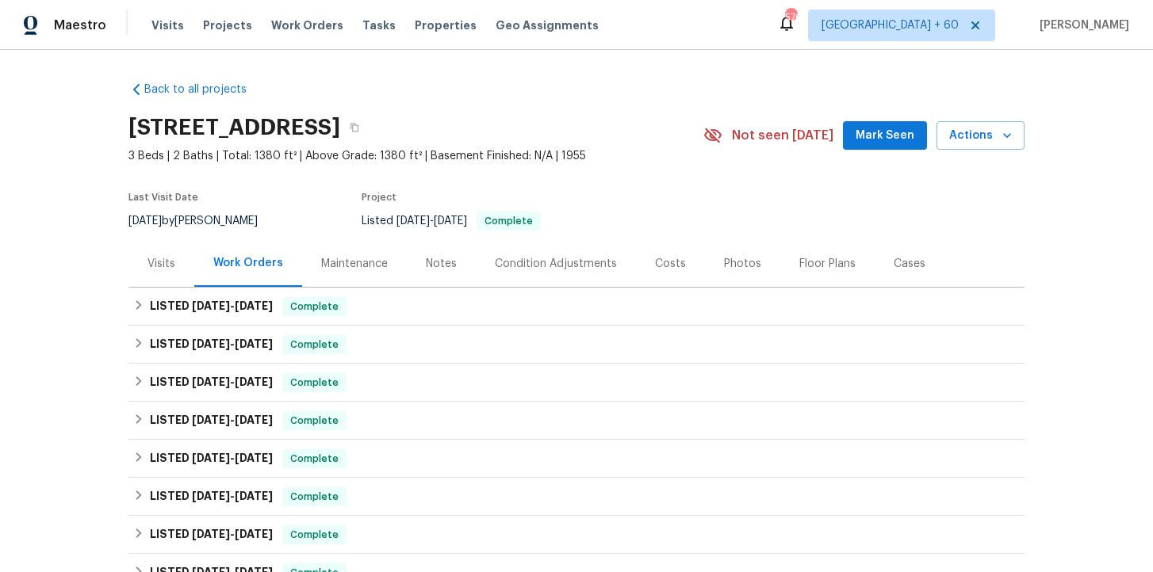
scroll to position [142, 0]
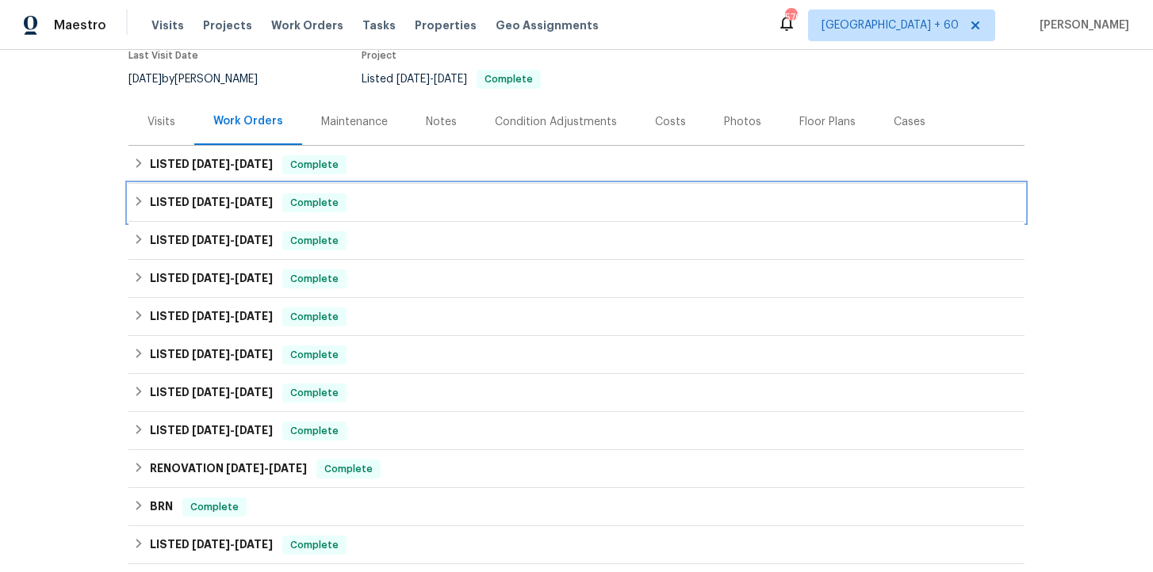
click at [400, 209] on div "LISTED [DATE] - [DATE] Complete" at bounding box center [576, 202] width 886 height 19
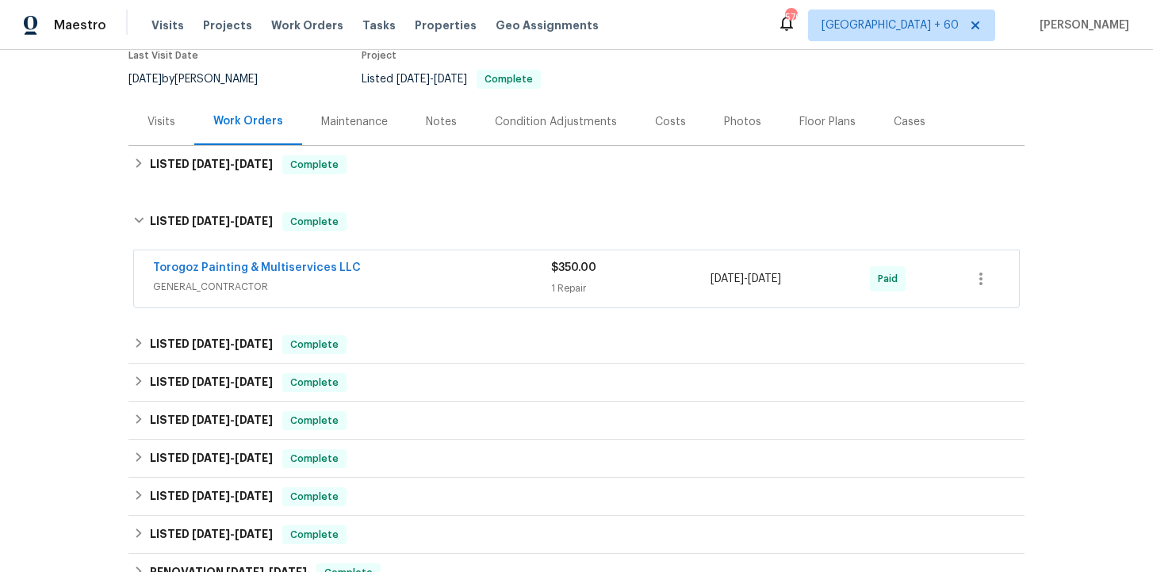
click at [419, 283] on span "GENERAL_CONTRACTOR" at bounding box center [352, 287] width 398 height 16
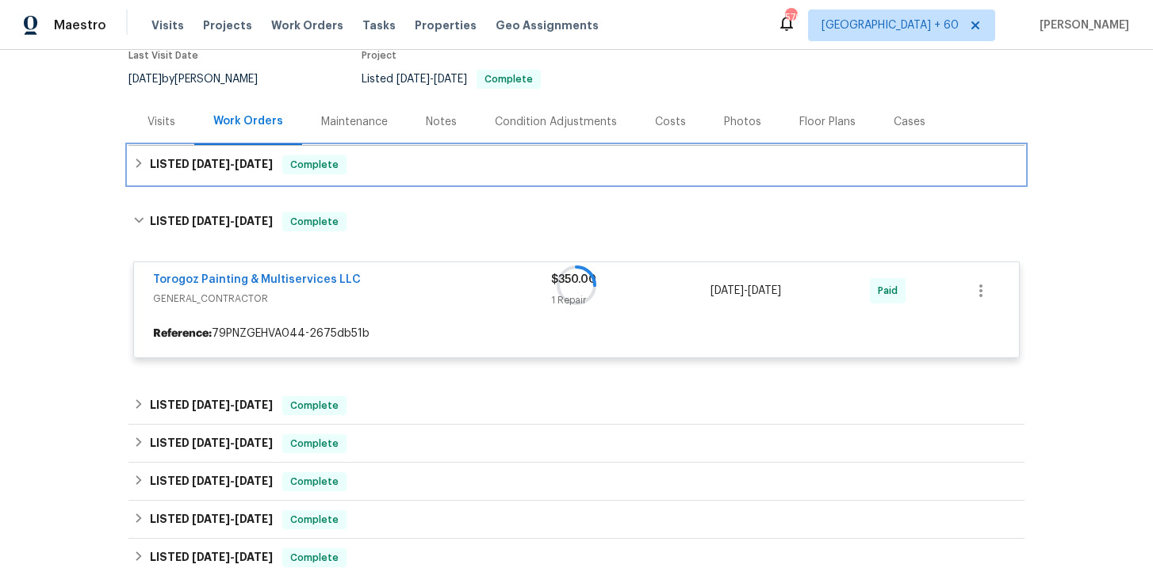
click at [400, 178] on div "LISTED [DATE] - [DATE] Complete" at bounding box center [576, 165] width 896 height 38
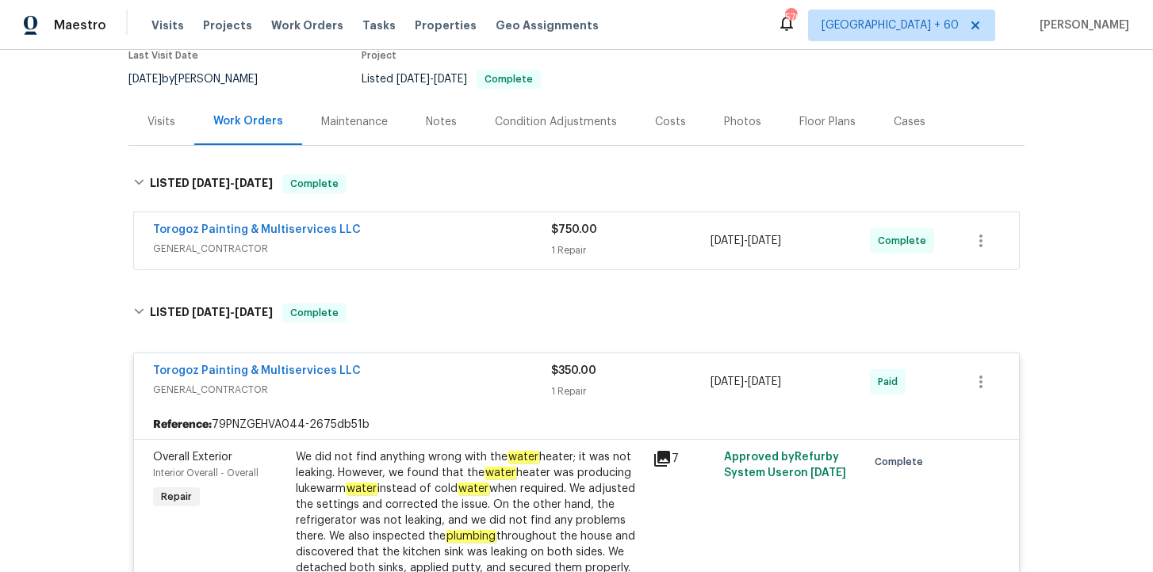
click at [422, 243] on span "GENERAL_CONTRACTOR" at bounding box center [352, 249] width 398 height 16
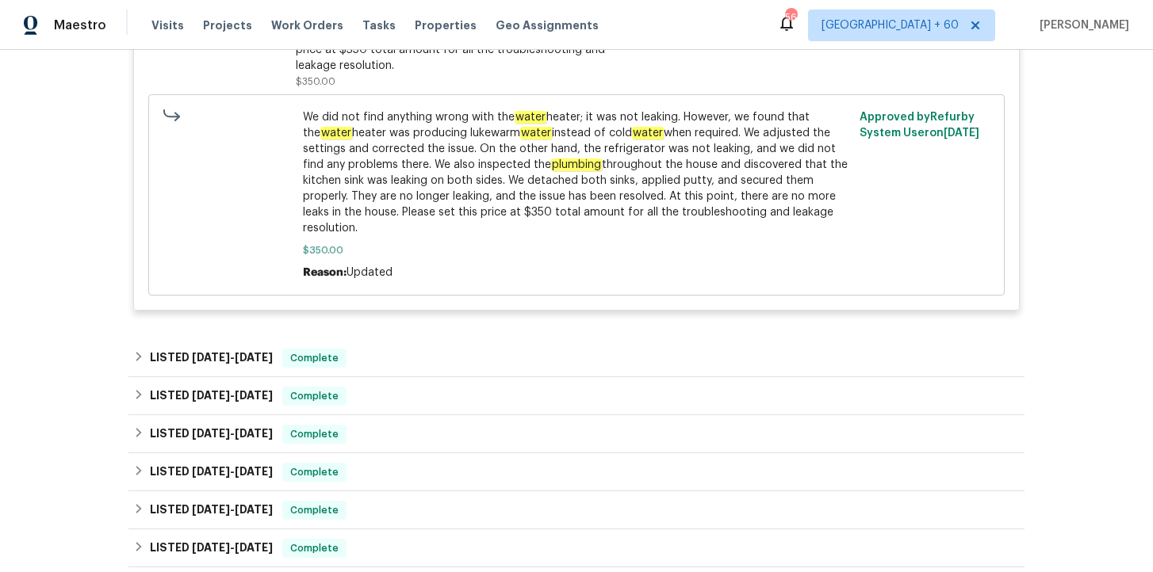
scroll to position [987, 0]
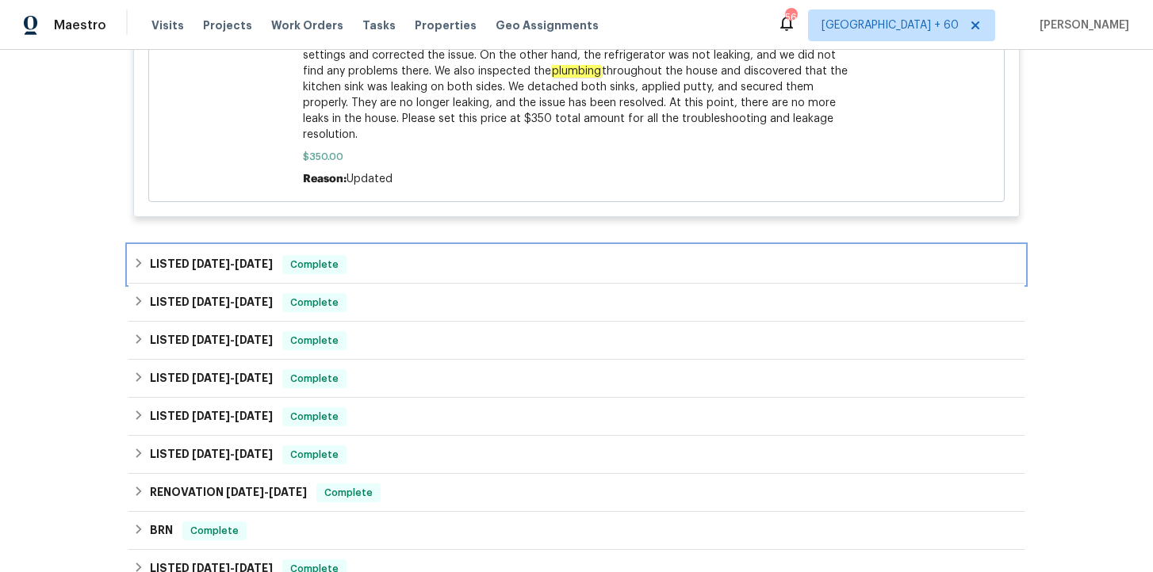
click at [377, 273] on div "LISTED [DATE] - [DATE] Complete" at bounding box center [576, 264] width 886 height 19
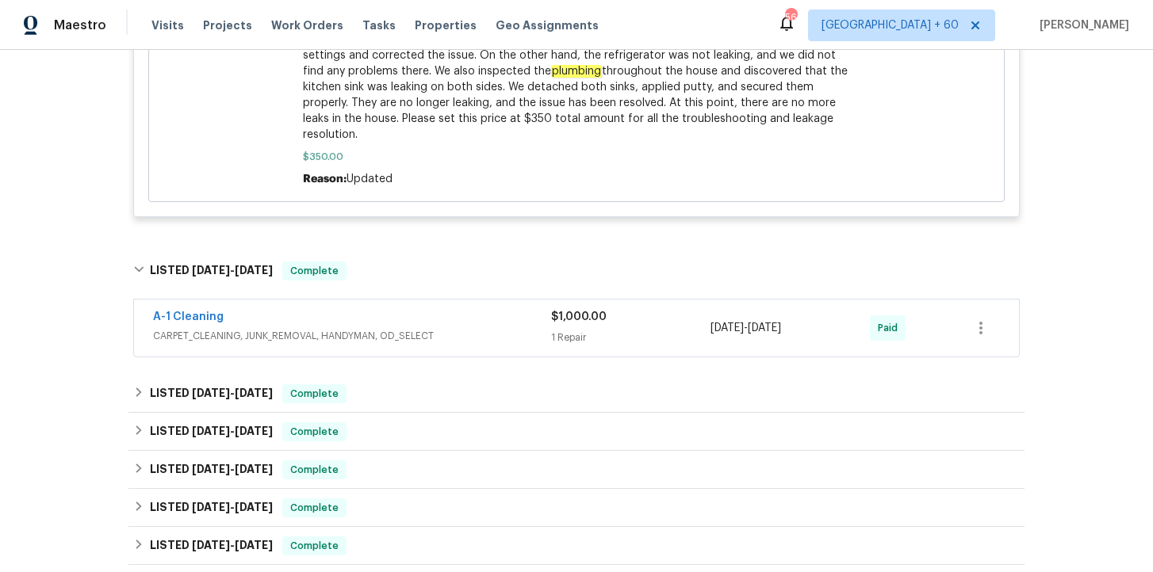
click at [423, 347] on div "A-1 Cleaning CARPET_CLEANING, JUNK_REMOVAL, HANDYMAN, OD_SELECT" at bounding box center [352, 328] width 398 height 38
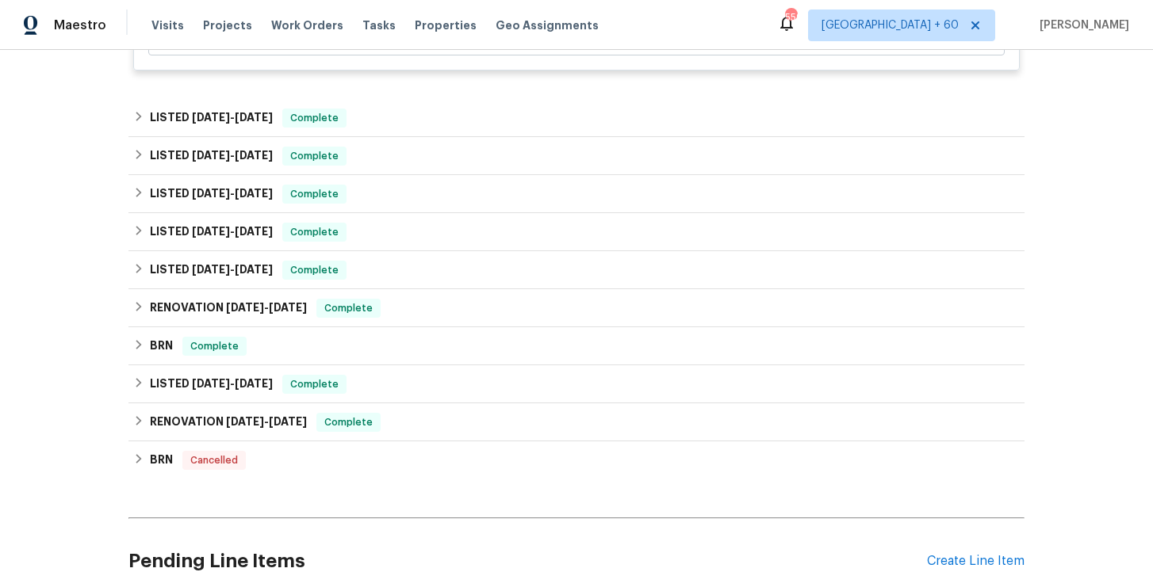
scroll to position [1704, 0]
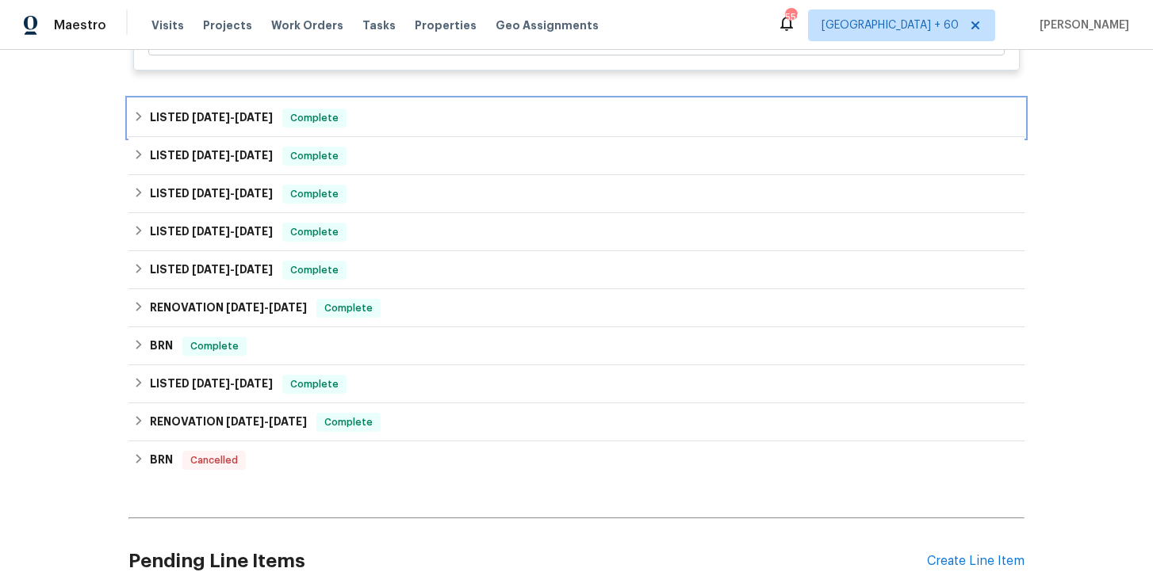
click at [375, 109] on div "LISTED [DATE] - [DATE] Complete" at bounding box center [576, 118] width 886 height 19
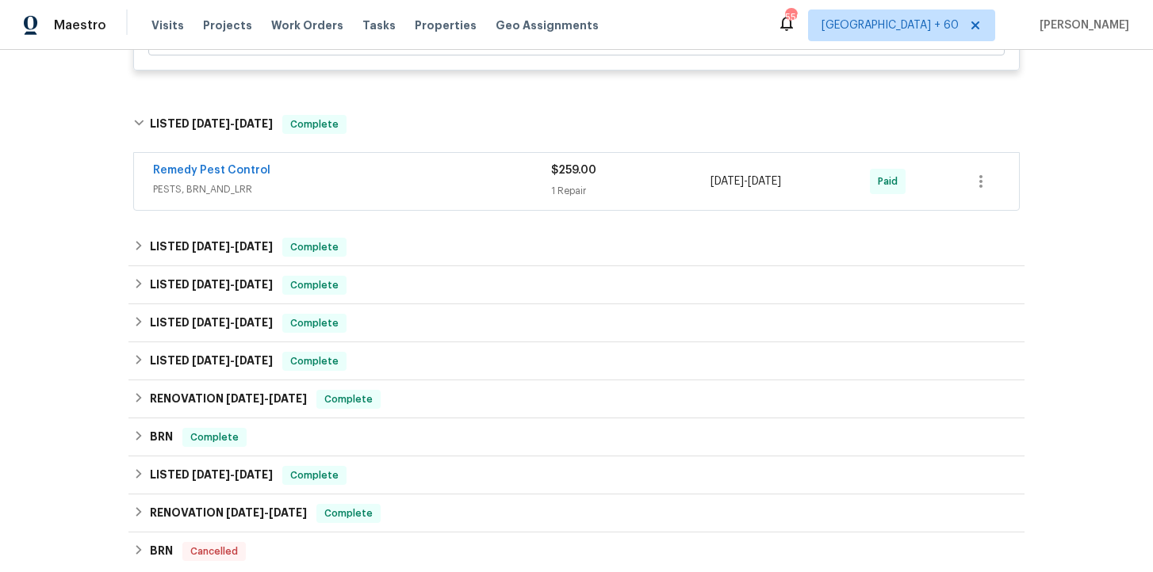
click at [381, 182] on span "PESTS, BRN_AND_LRR" at bounding box center [352, 190] width 398 height 16
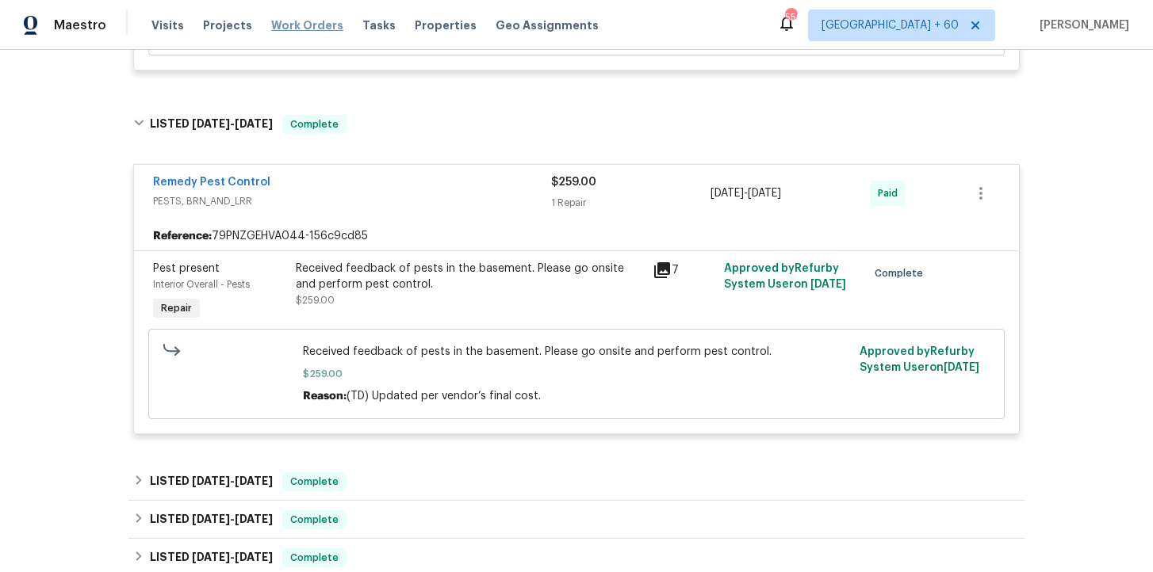
click at [286, 24] on span "Work Orders" at bounding box center [307, 25] width 72 height 16
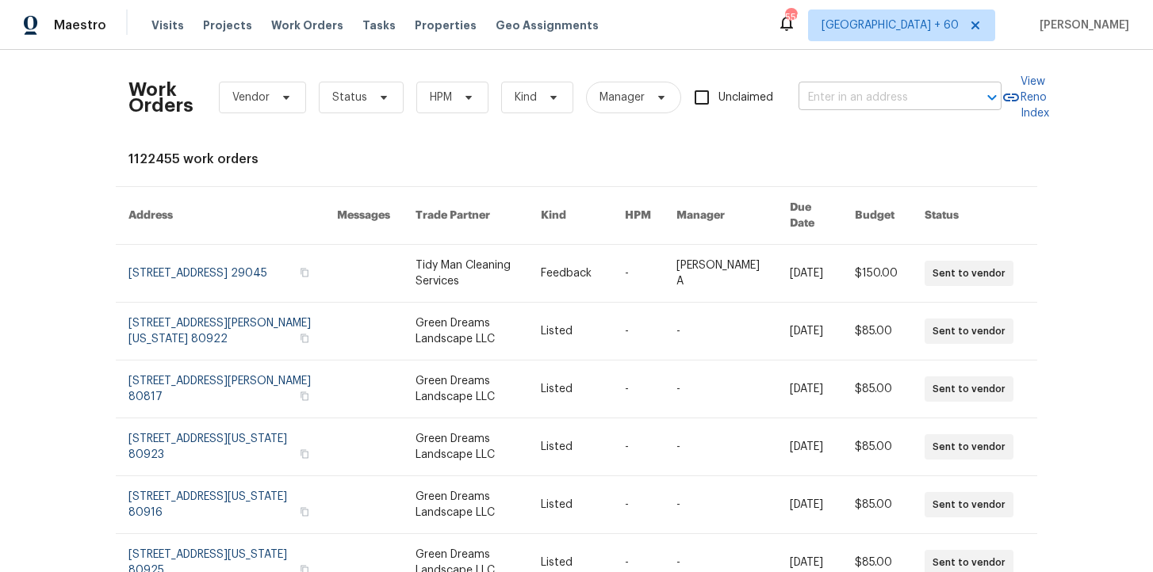
click at [850, 101] on input "text" at bounding box center [877, 98] width 159 height 25
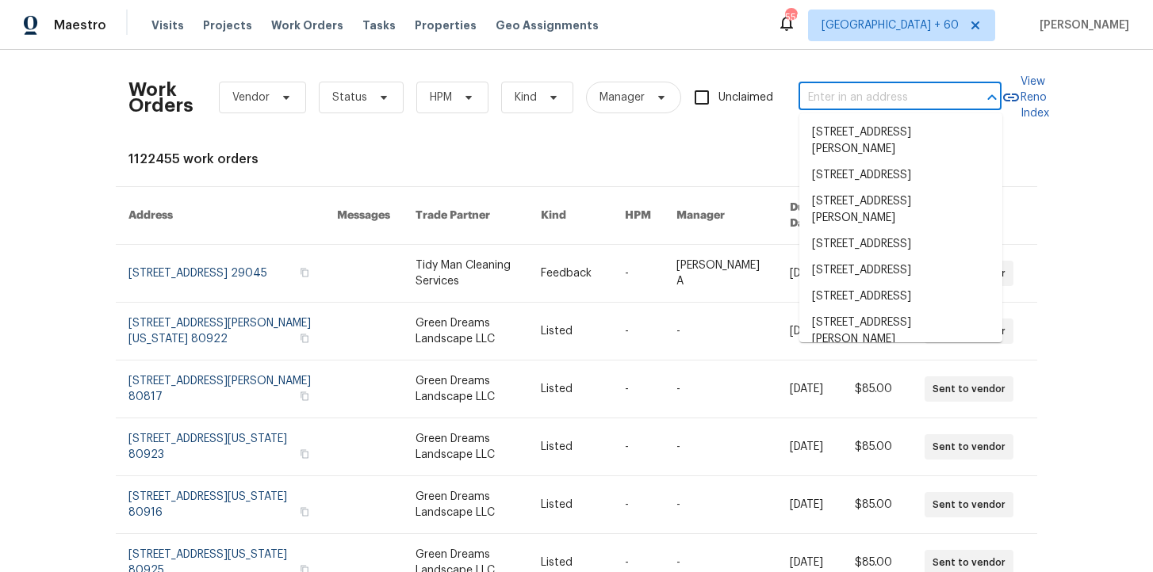
paste input "[STREET_ADDRESS]"
type input "[STREET_ADDRESS]"
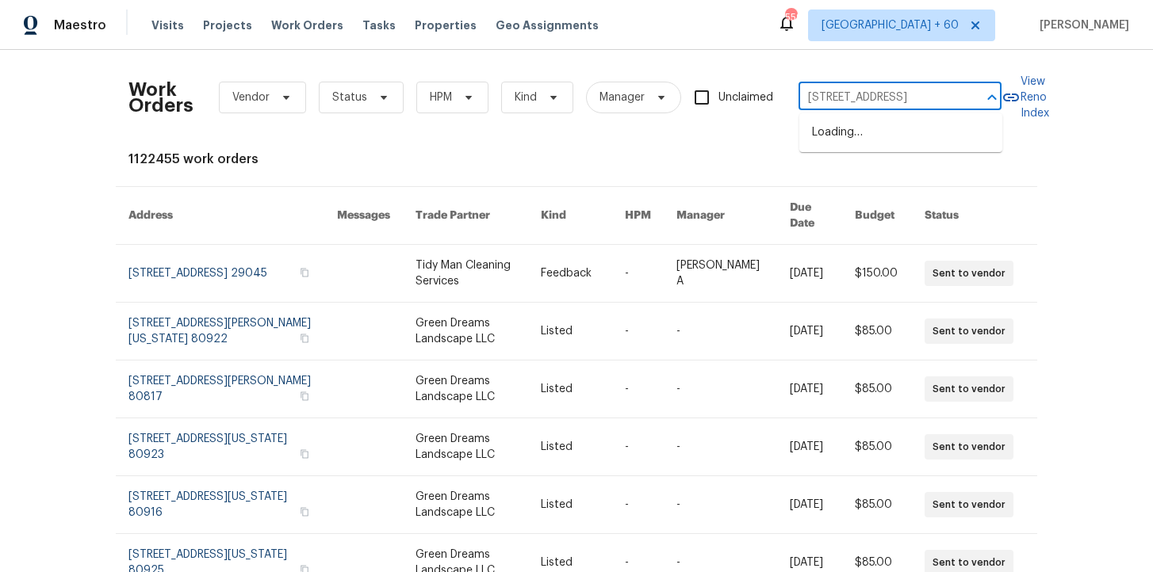
scroll to position [0, 75]
click at [866, 134] on li "[STREET_ADDRESS]" at bounding box center [900, 133] width 203 height 26
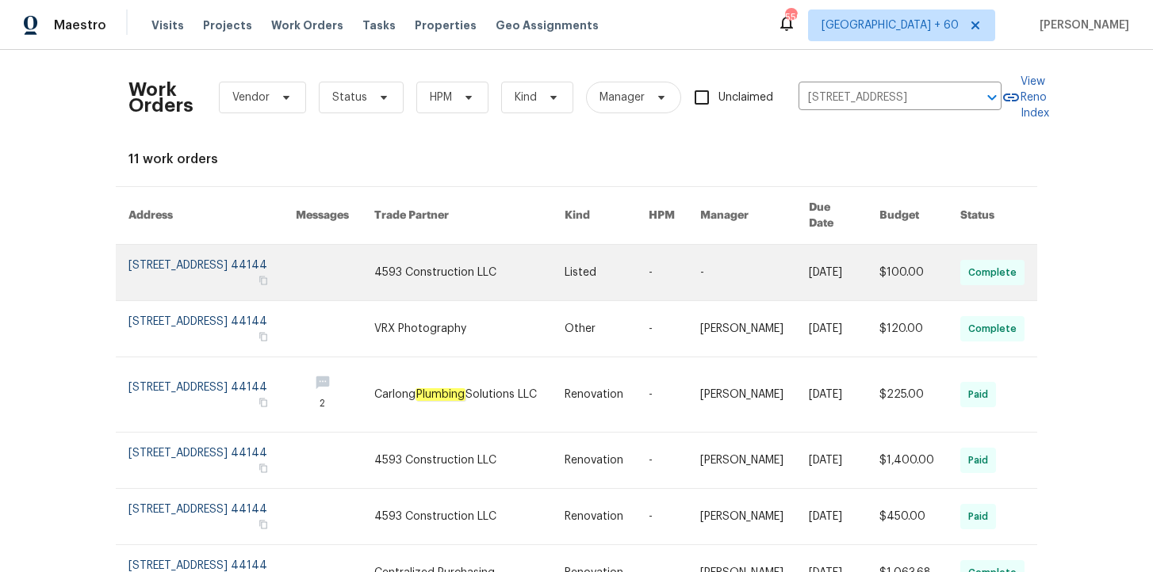
click at [194, 270] on link at bounding box center [211, 273] width 167 height 56
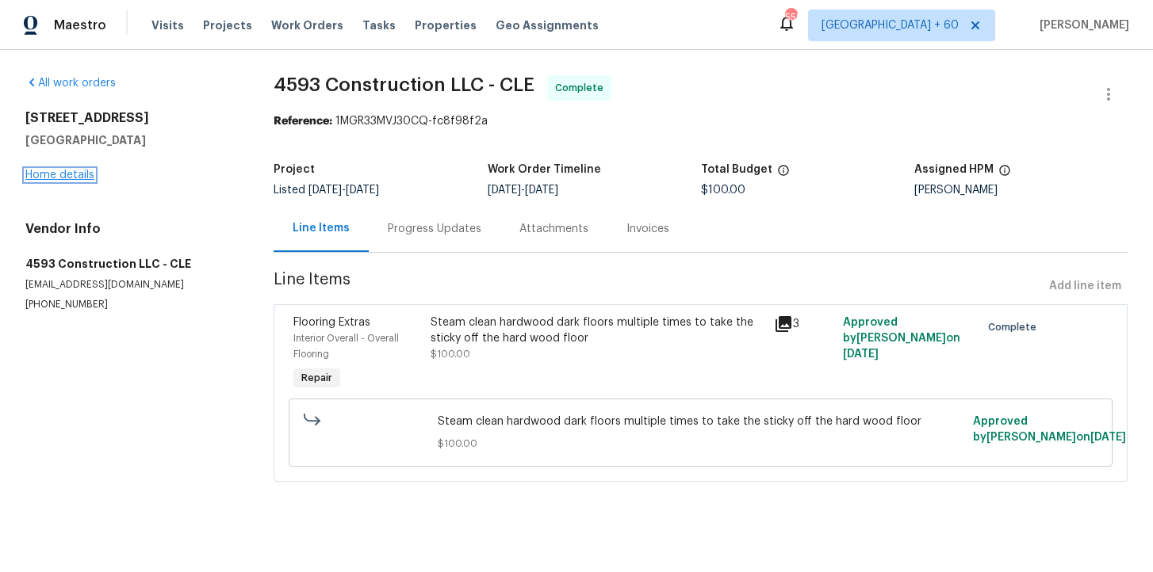
click at [71, 174] on link "Home details" at bounding box center [59, 175] width 69 height 11
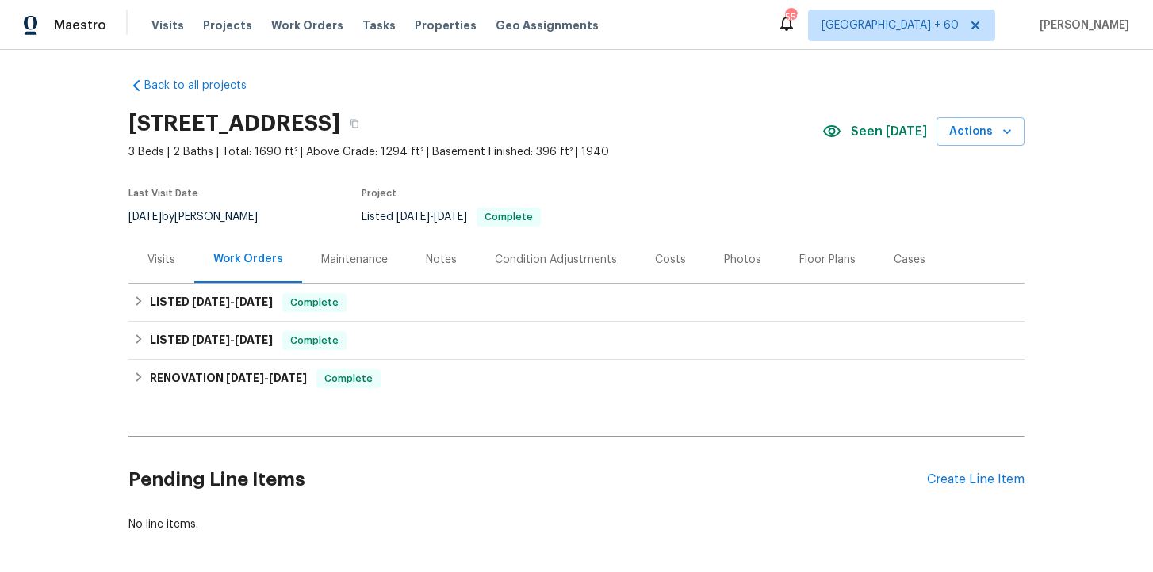
scroll to position [6, 0]
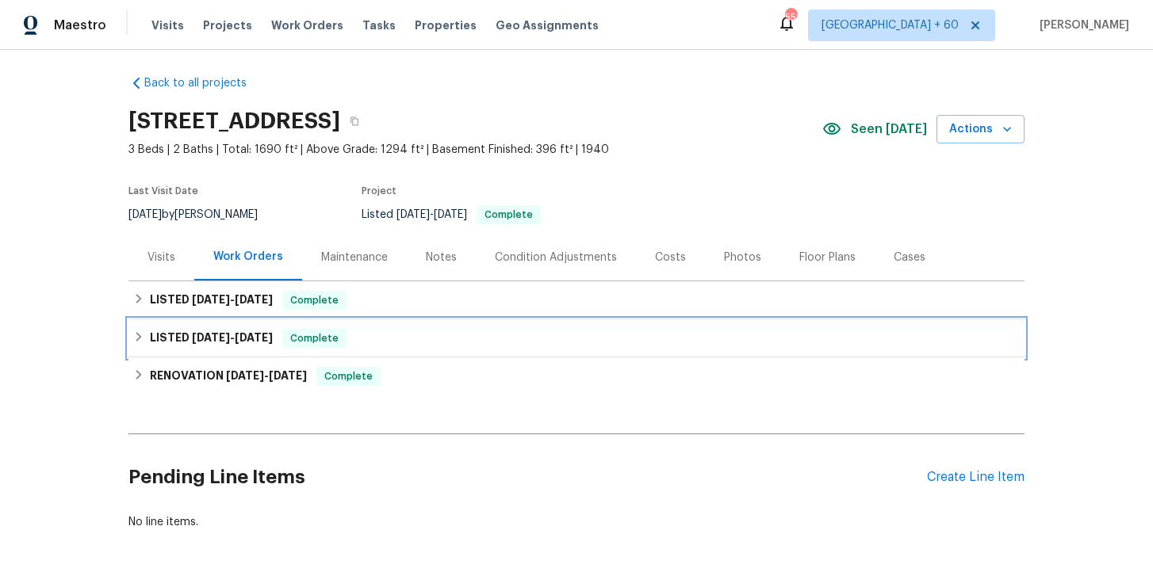
click at [477, 341] on div "LISTED [DATE] - [DATE] Complete" at bounding box center [576, 338] width 886 height 19
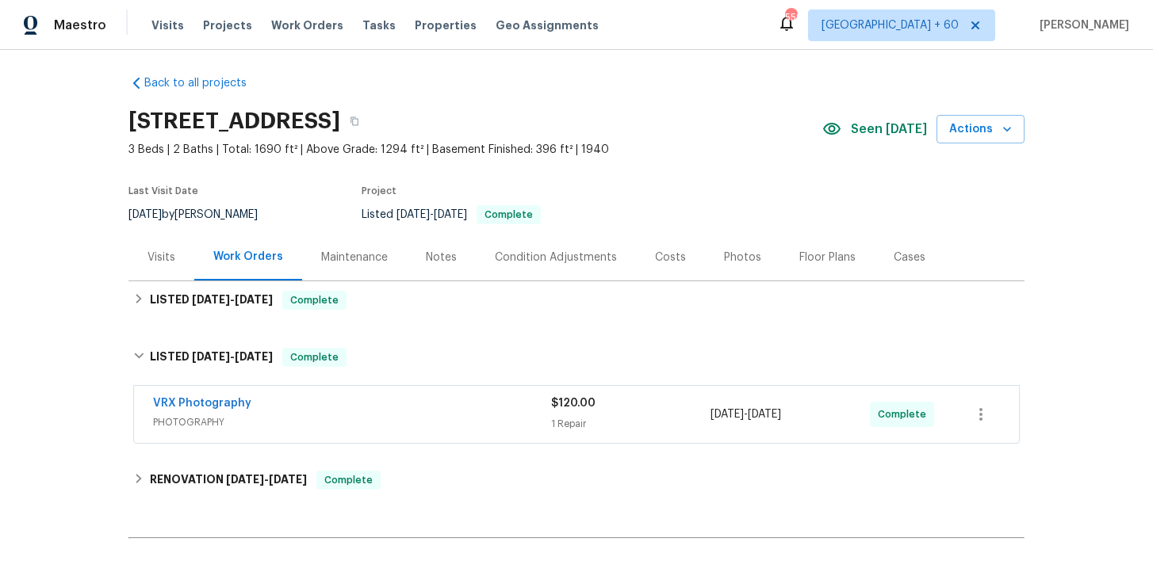
click at [484, 412] on div "VRX Photography" at bounding box center [352, 405] width 398 height 19
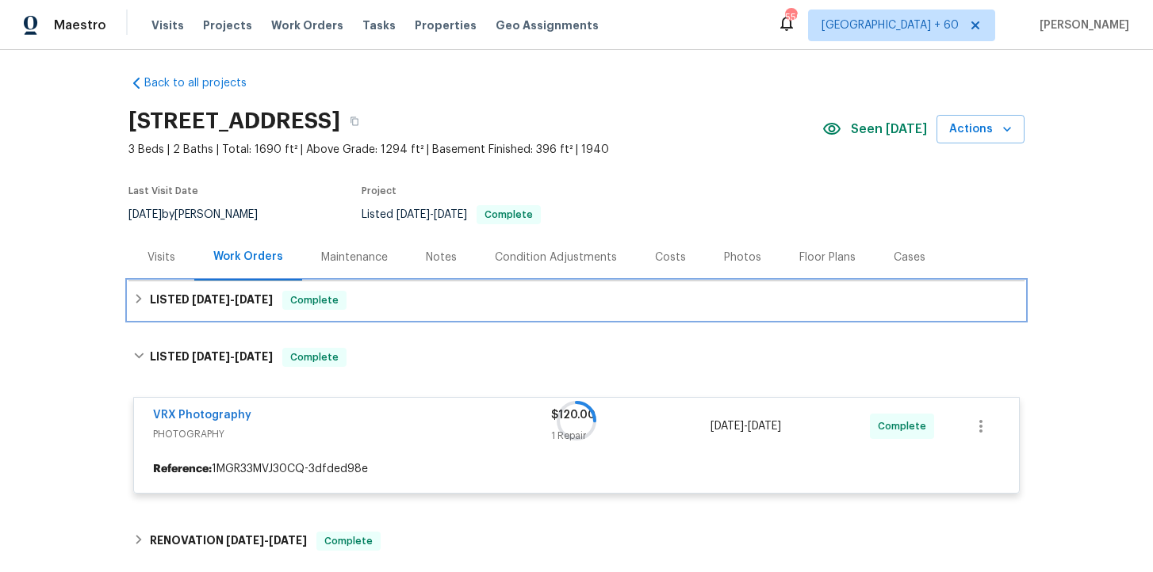
click at [446, 307] on div "LISTED [DATE] - [DATE] Complete" at bounding box center [576, 300] width 886 height 19
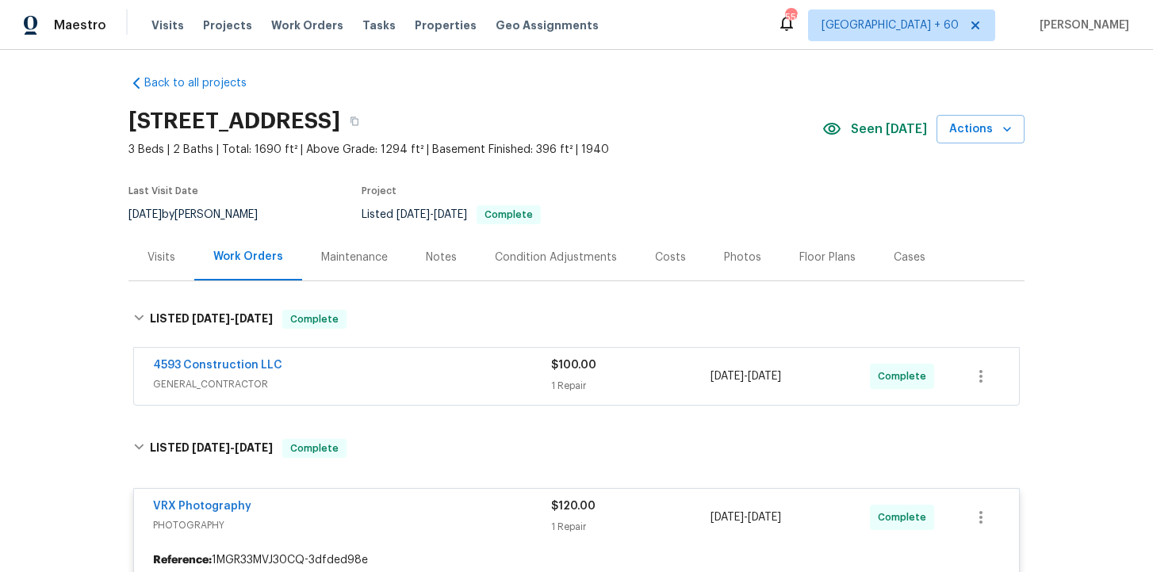
click at [450, 385] on span "GENERAL_CONTRACTOR" at bounding box center [352, 385] width 398 height 16
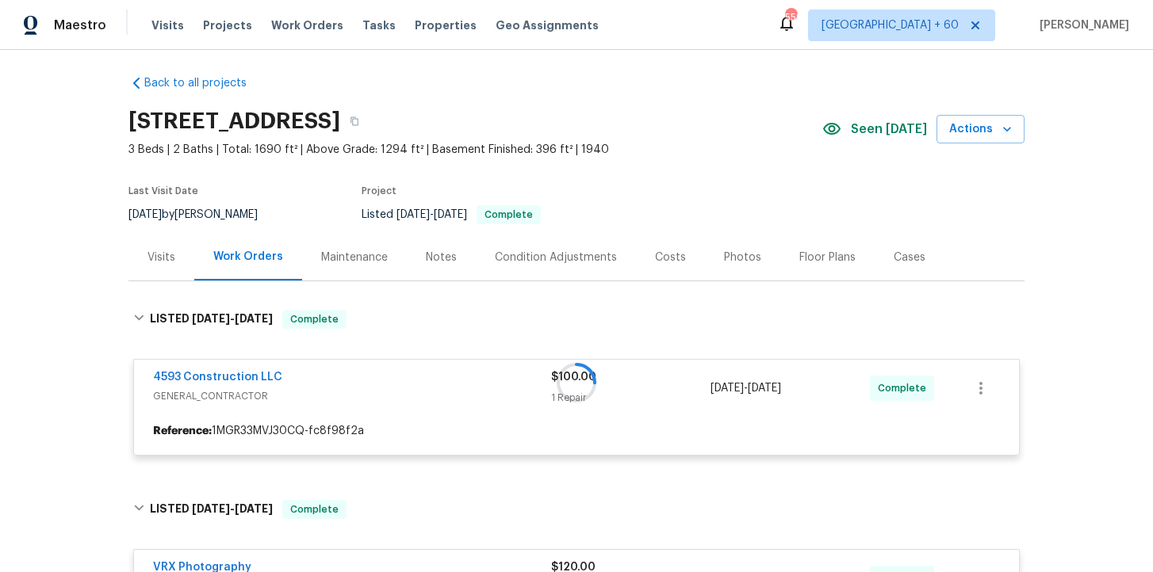
scroll to position [136, 0]
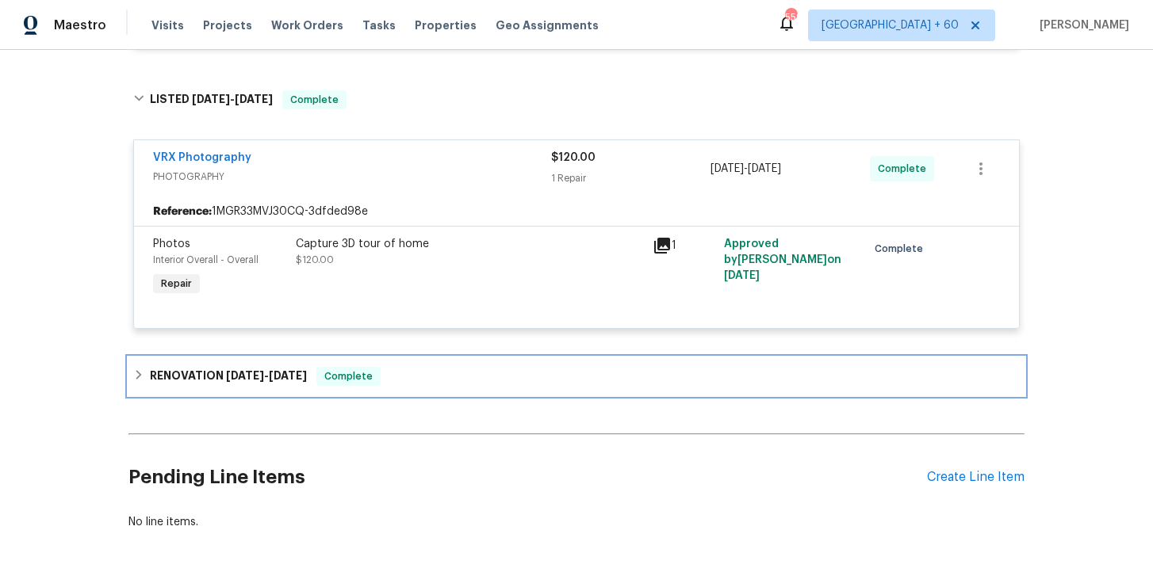
click at [434, 377] on div "RENOVATION [DATE] - [DATE] Complete" at bounding box center [576, 376] width 886 height 19
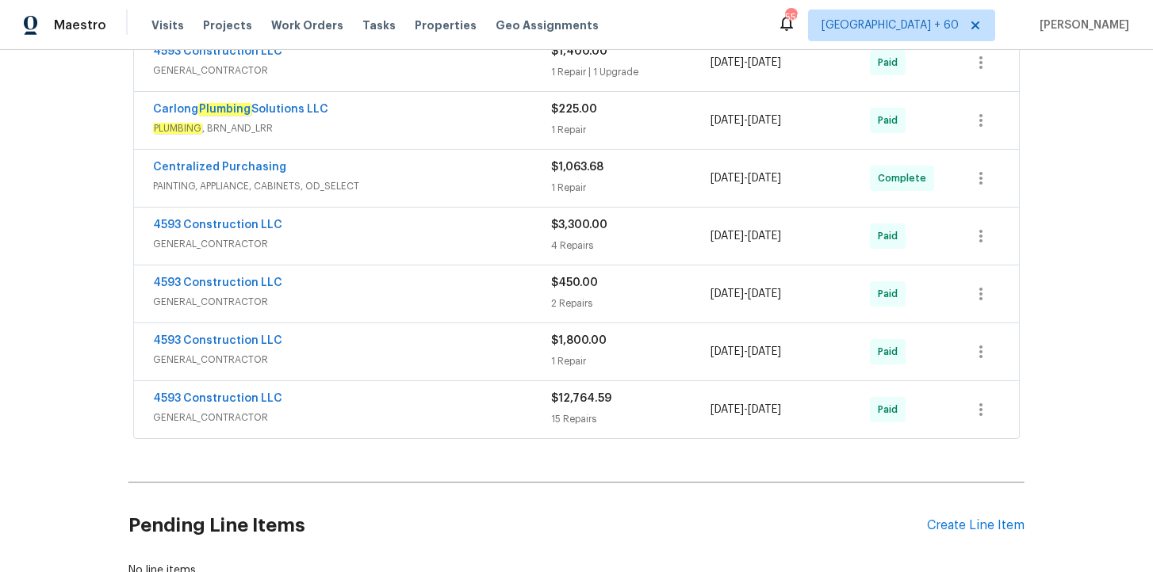
scroll to position [963, 0]
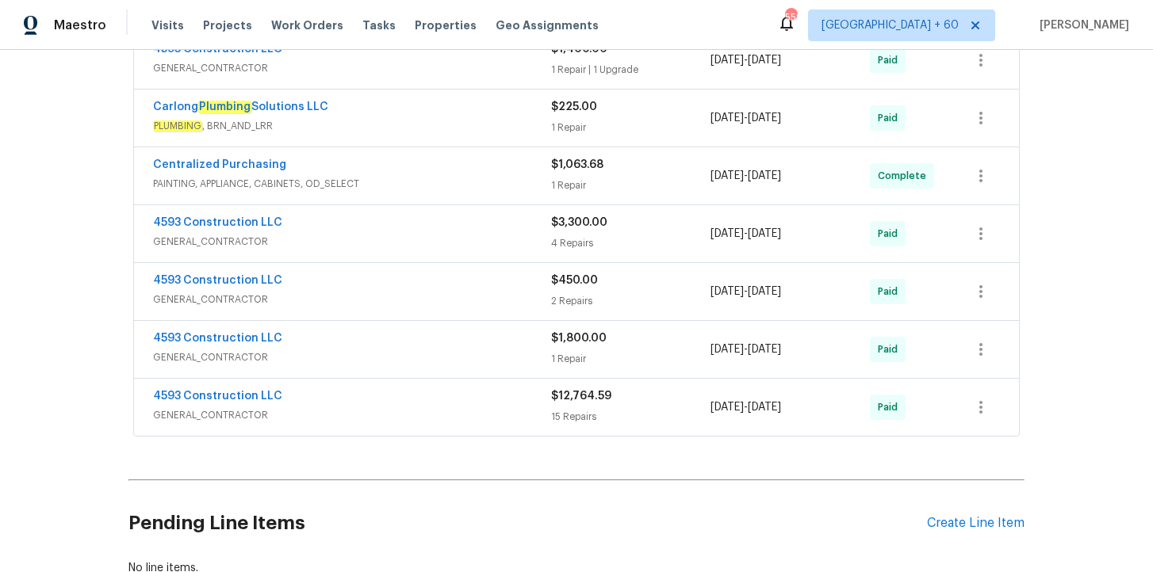
click at [396, 341] on div "4593 Construction LLC" at bounding box center [352, 340] width 398 height 19
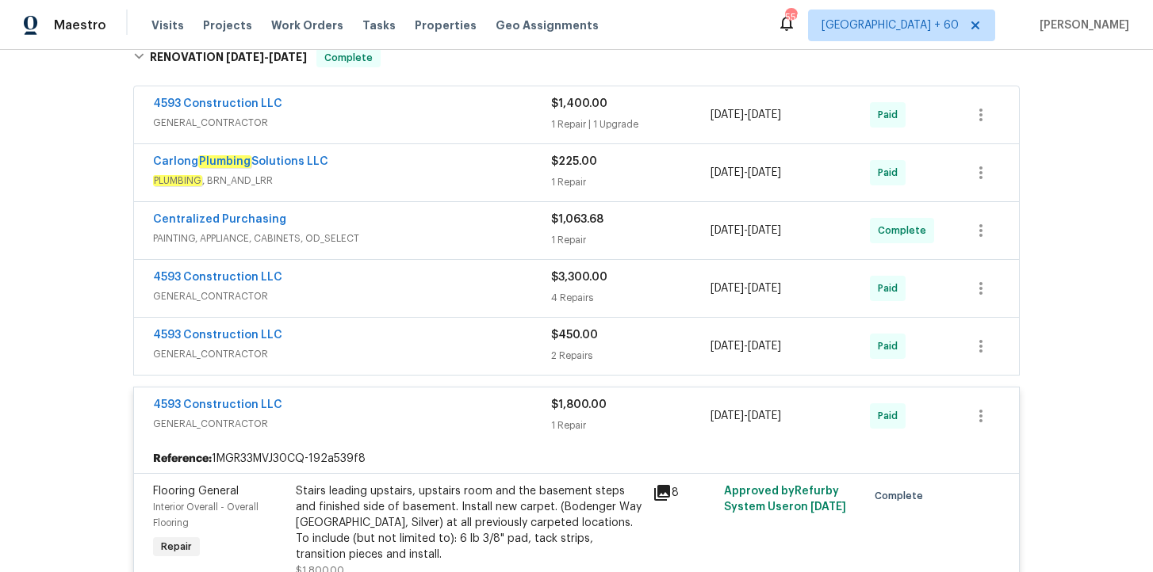
scroll to position [878, 0]
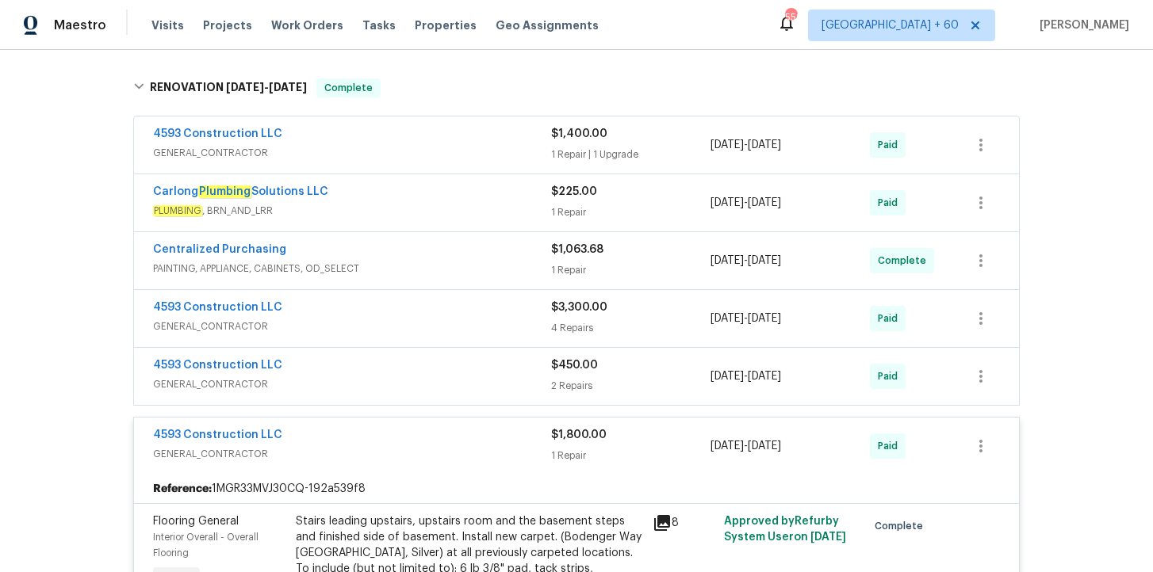
click at [442, 250] on div "Centralized Purchasing" at bounding box center [352, 251] width 398 height 19
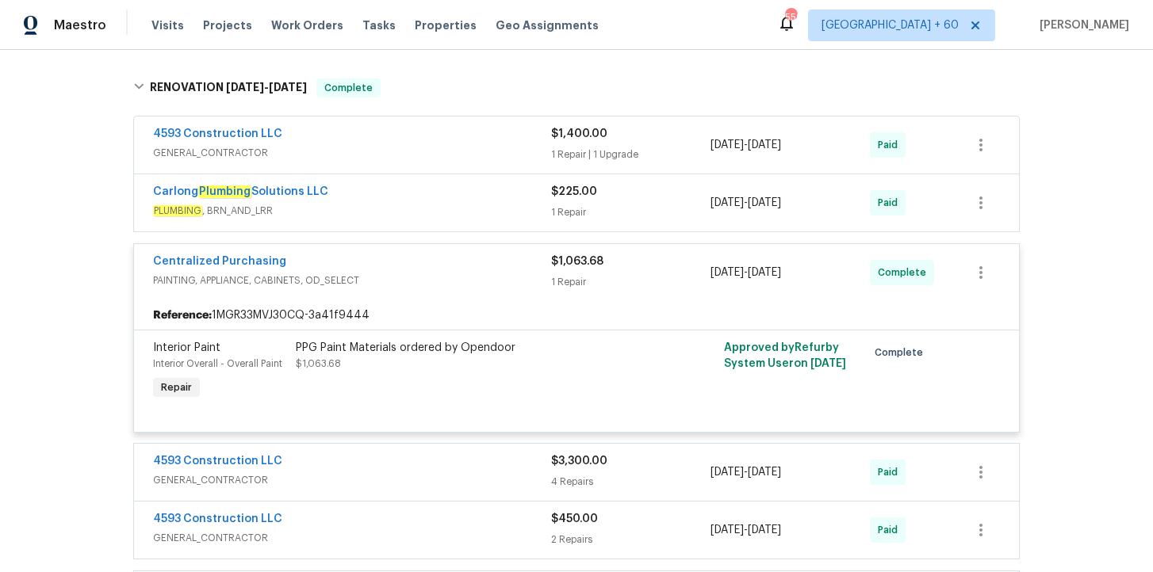
click at [403, 140] on div "4593 Construction LLC" at bounding box center [352, 135] width 398 height 19
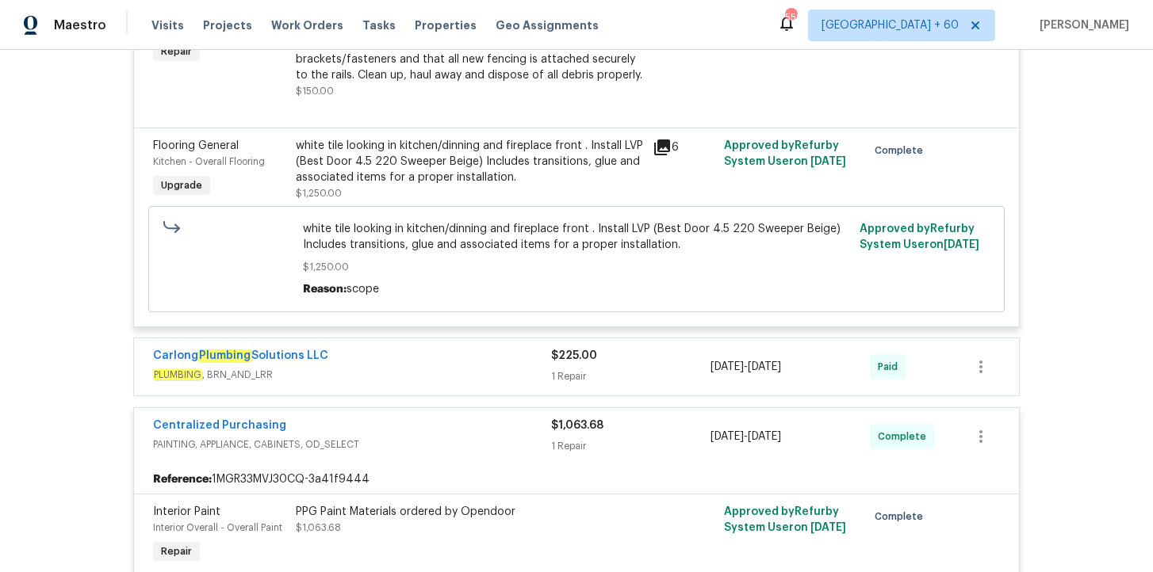
scroll to position [1116, 0]
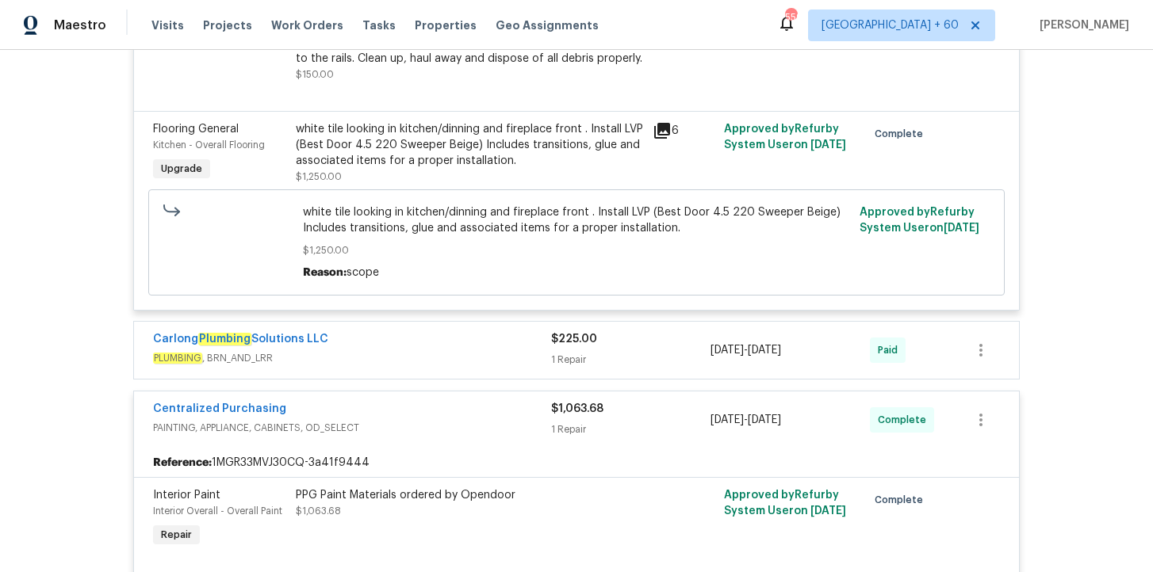
click at [440, 348] on div "Carlong Plumbing Solutions LLC" at bounding box center [352, 340] width 398 height 19
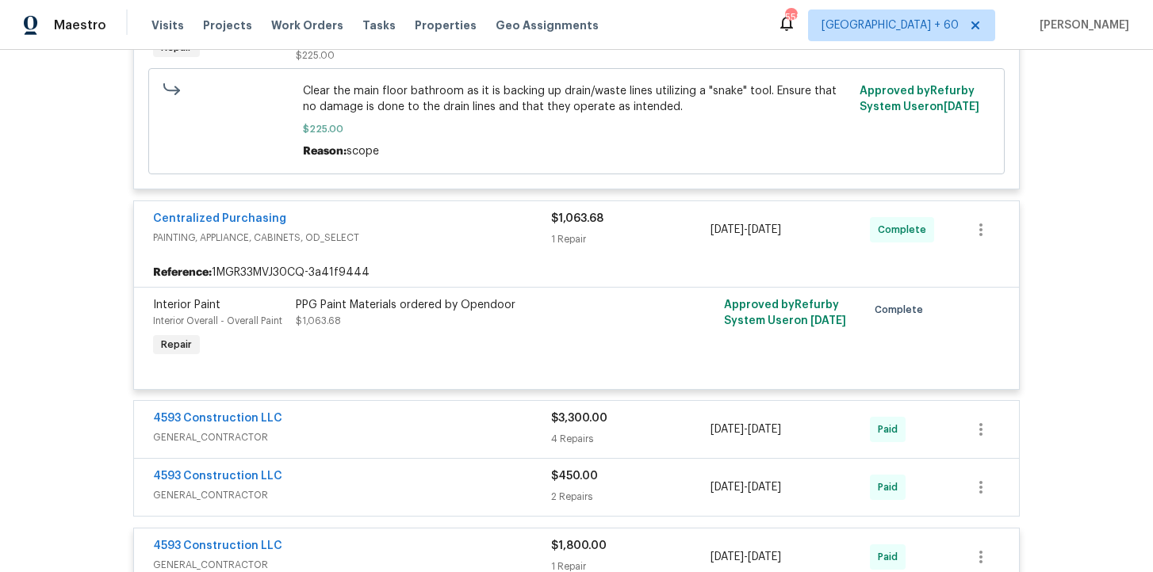
scroll to position [1678, 0]
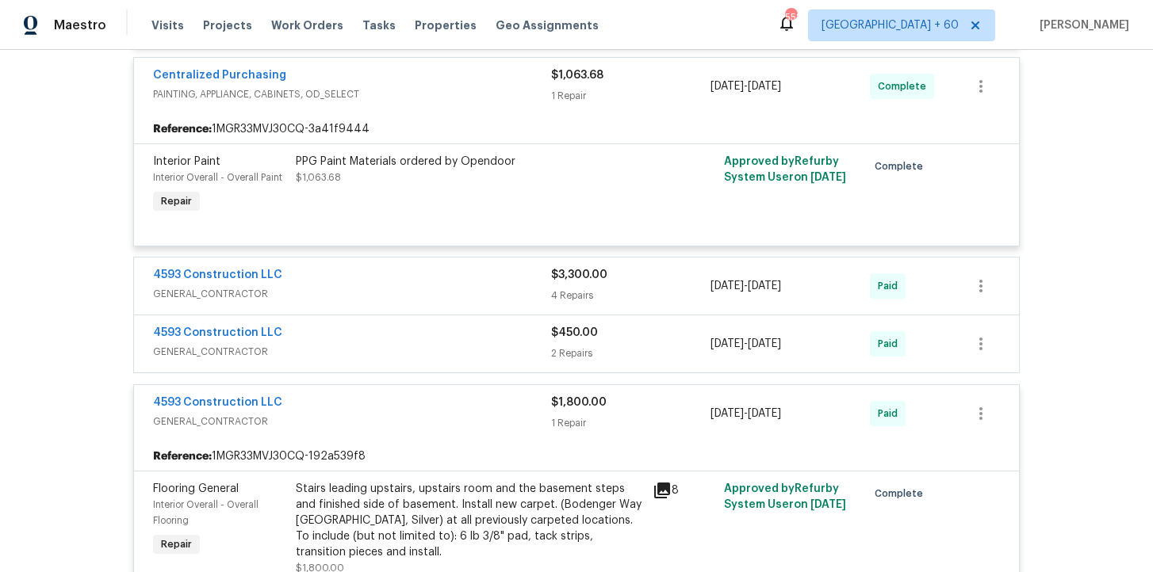
click at [444, 344] on div "4593 Construction LLC" at bounding box center [352, 334] width 398 height 19
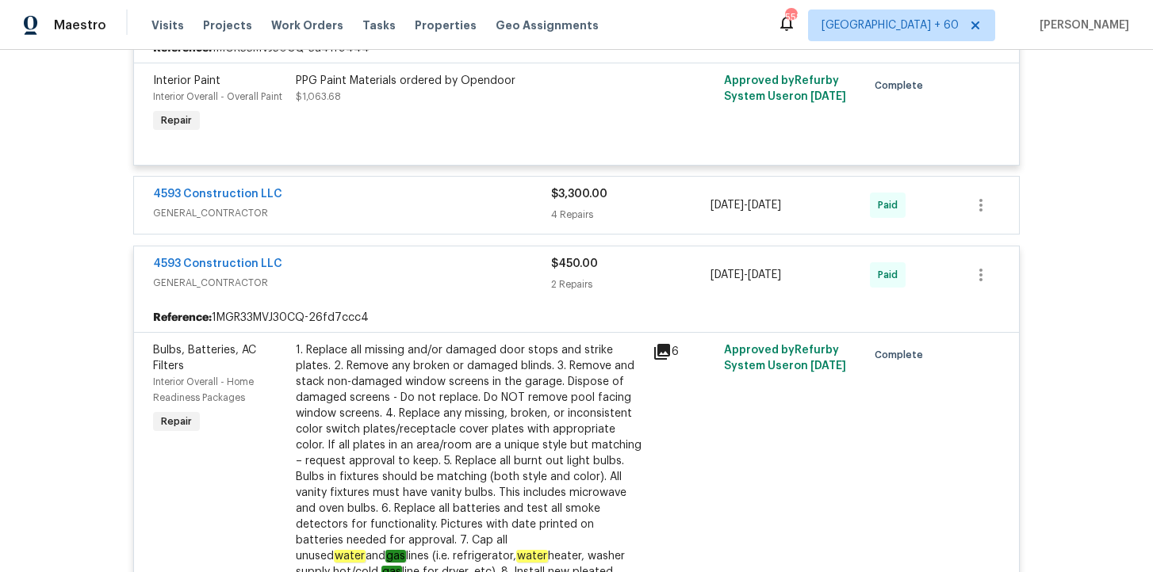
scroll to position [1755, 0]
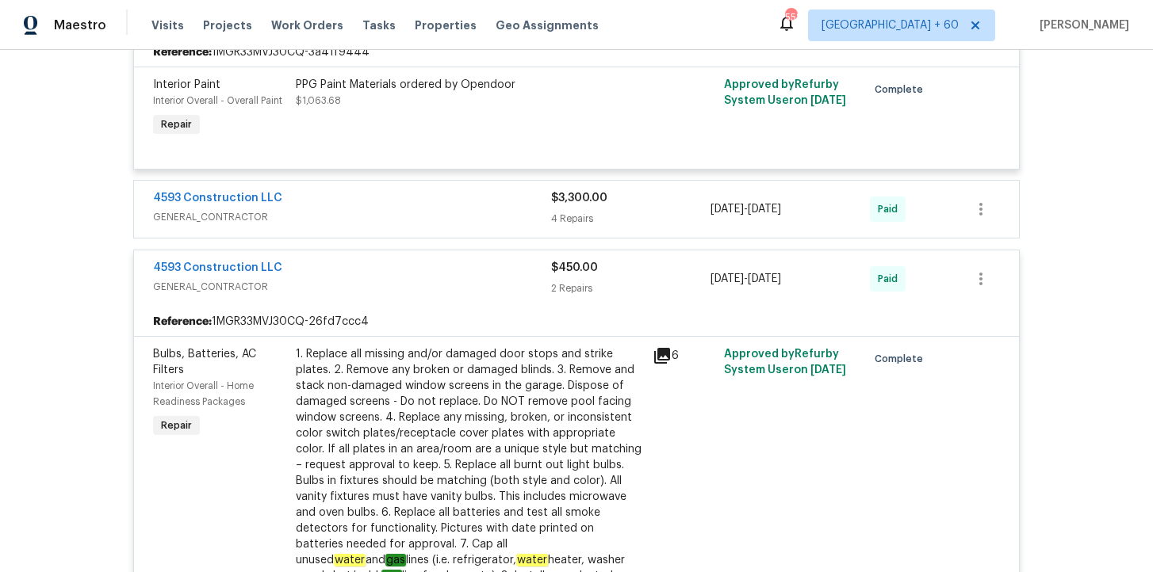
click at [431, 220] on span "GENERAL_CONTRACTOR" at bounding box center [352, 217] width 398 height 16
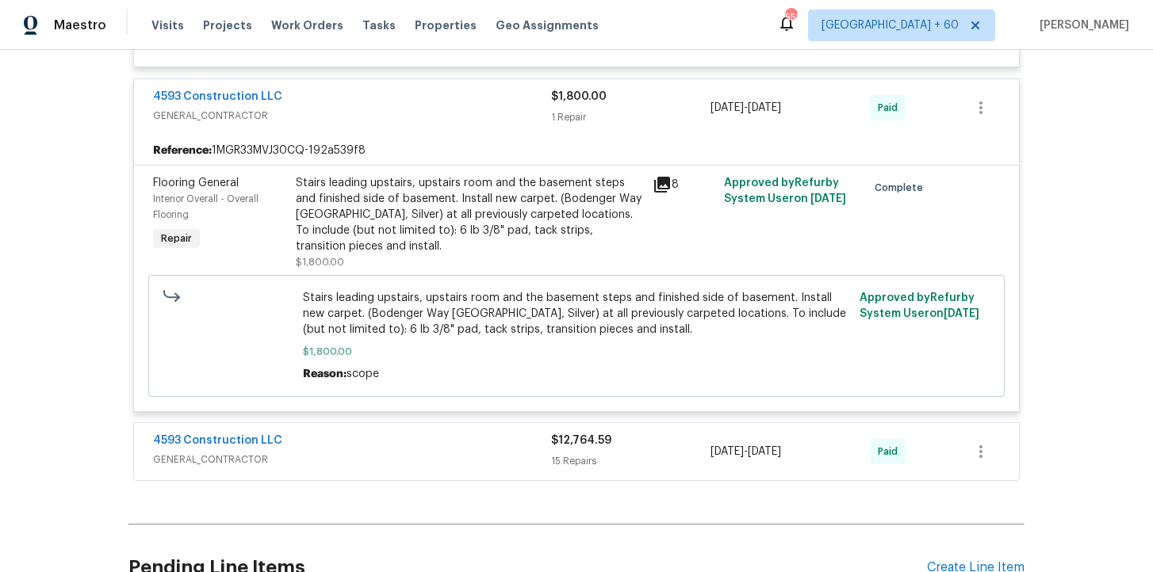
scroll to position [3823, 0]
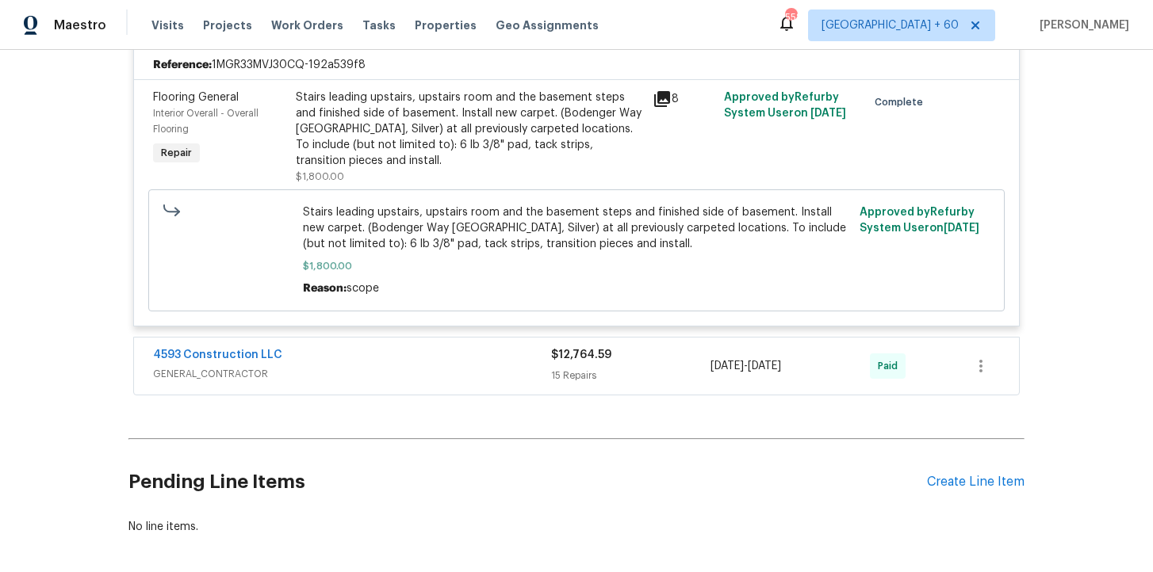
click at [487, 366] on span "GENERAL_CONTRACTOR" at bounding box center [352, 374] width 398 height 16
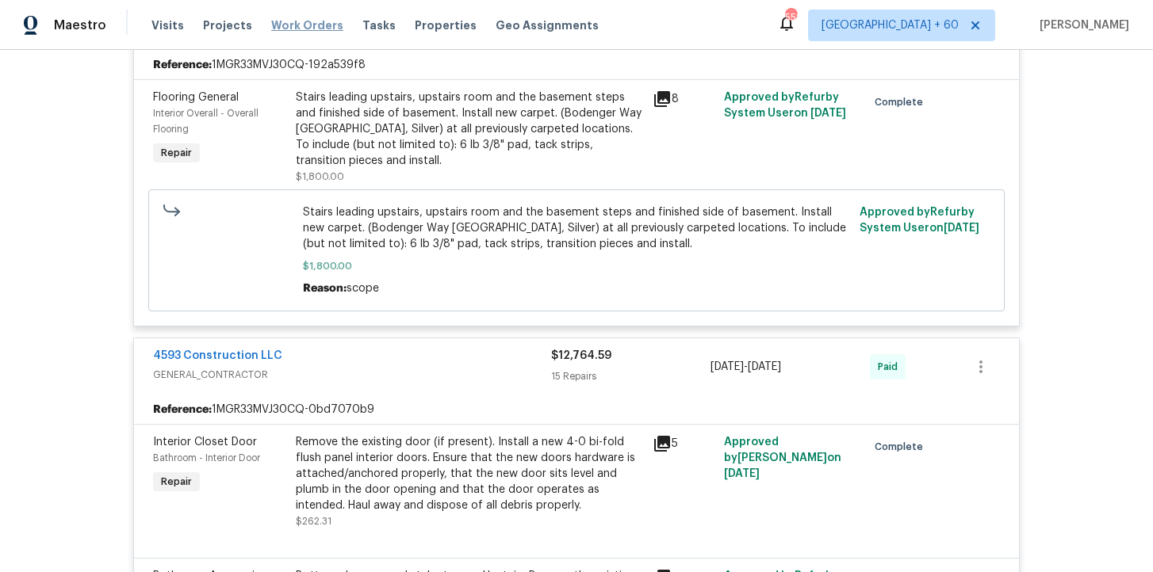
click at [288, 25] on span "Work Orders" at bounding box center [307, 25] width 72 height 16
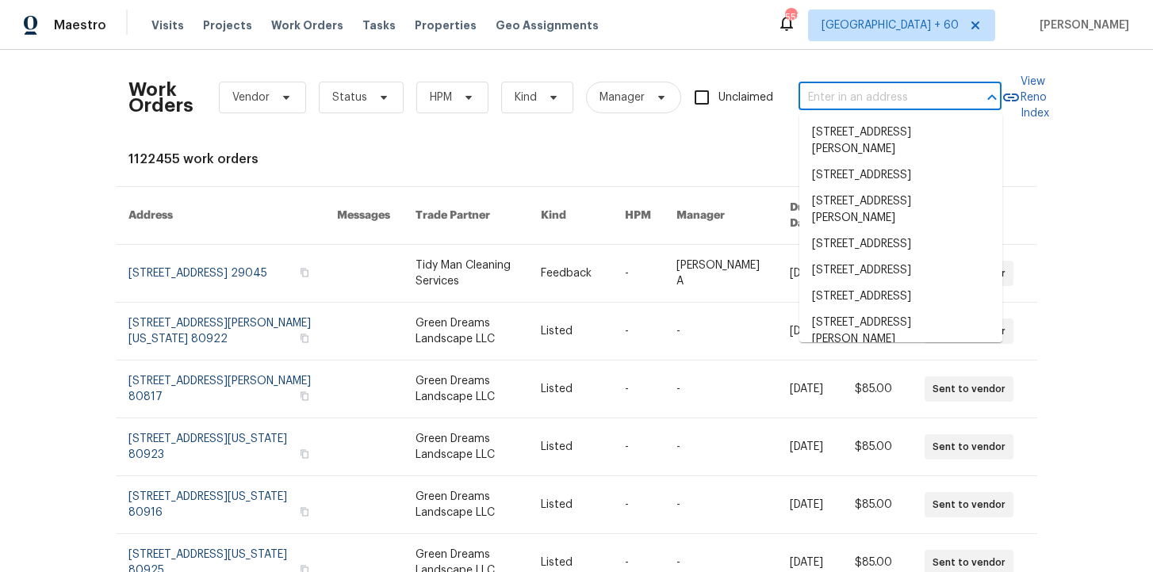
click at [845, 101] on input "text" at bounding box center [877, 98] width 159 height 25
paste input "[STREET_ADDRESS]"
type input "[STREET_ADDRESS]"
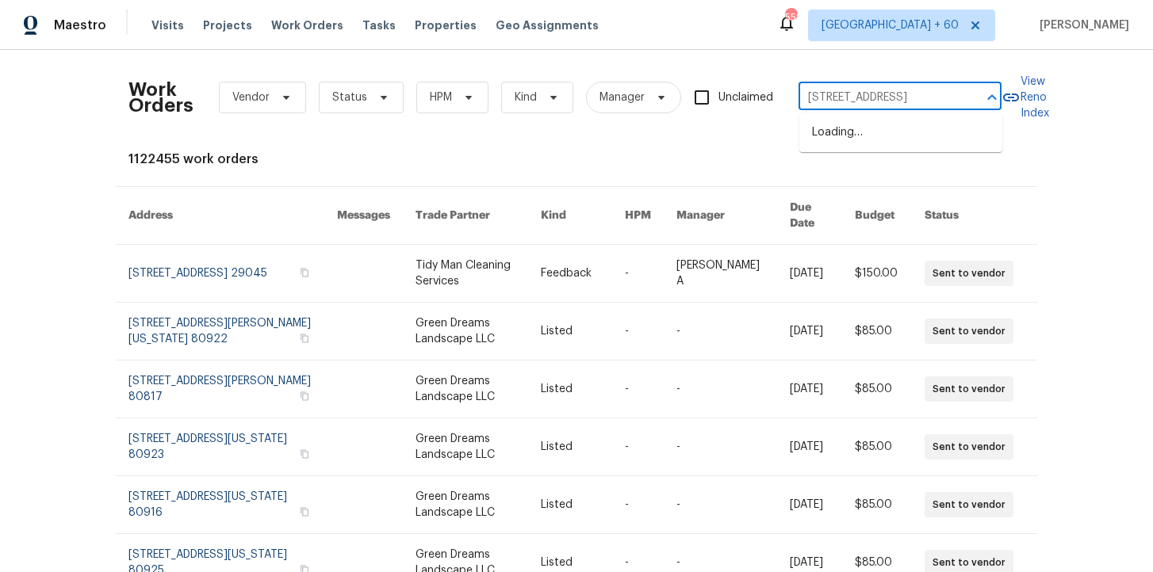
scroll to position [0, 46]
click at [879, 143] on li "[STREET_ADDRESS]" at bounding box center [900, 133] width 203 height 26
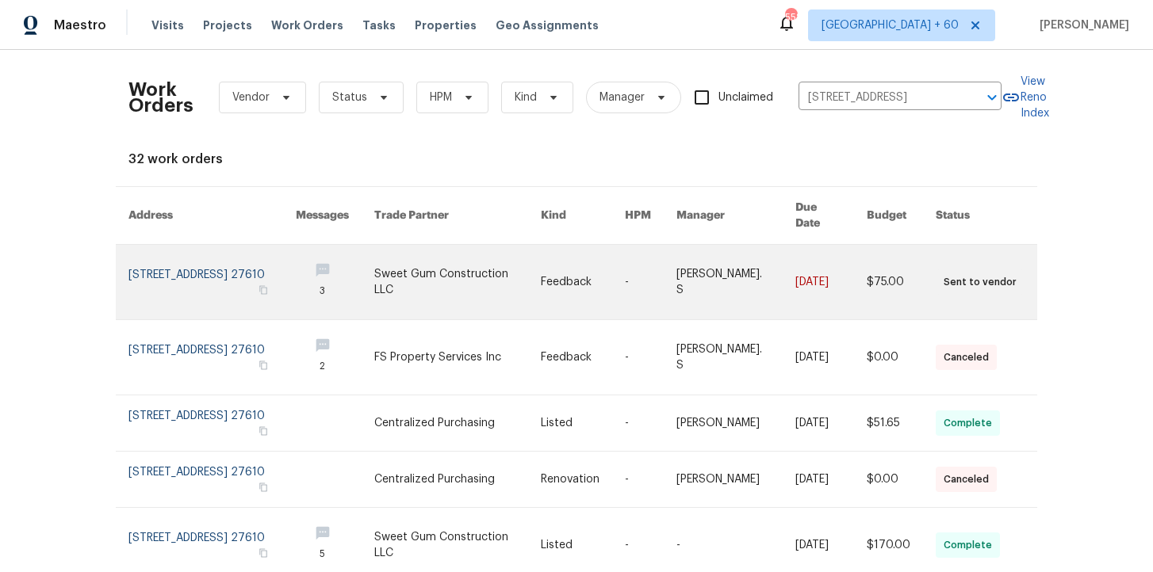
click at [177, 258] on link at bounding box center [211, 282] width 167 height 75
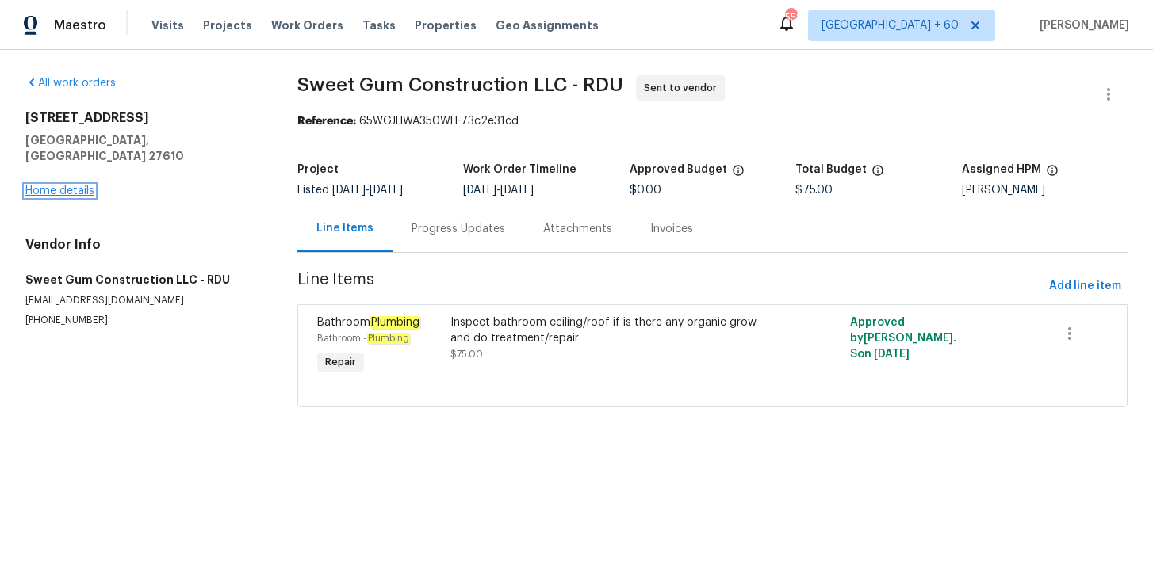
click at [65, 186] on link "Home details" at bounding box center [59, 191] width 69 height 11
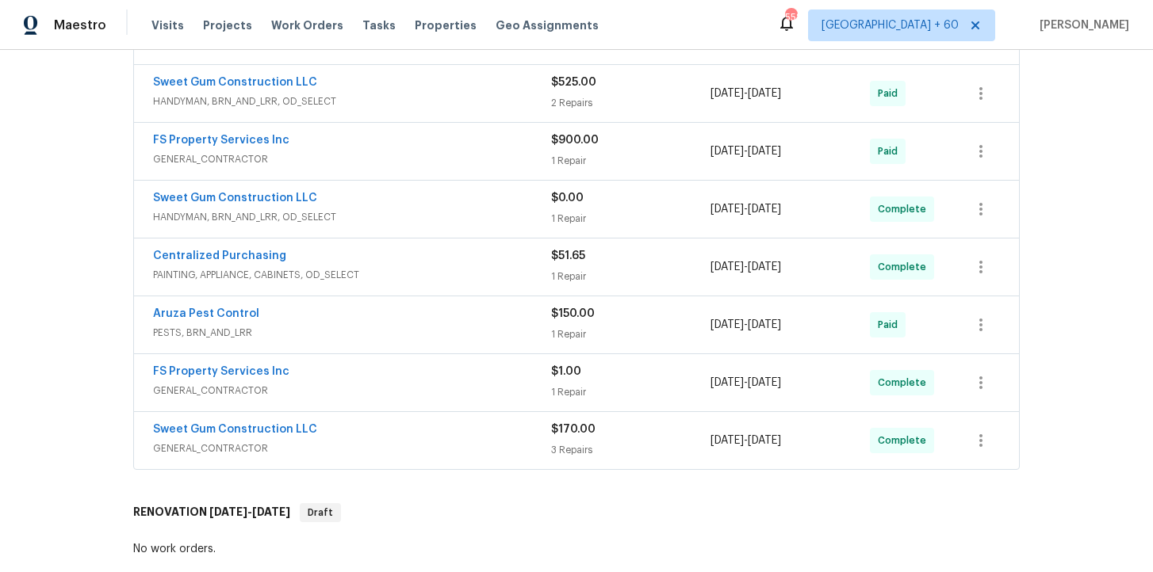
scroll to position [352, 0]
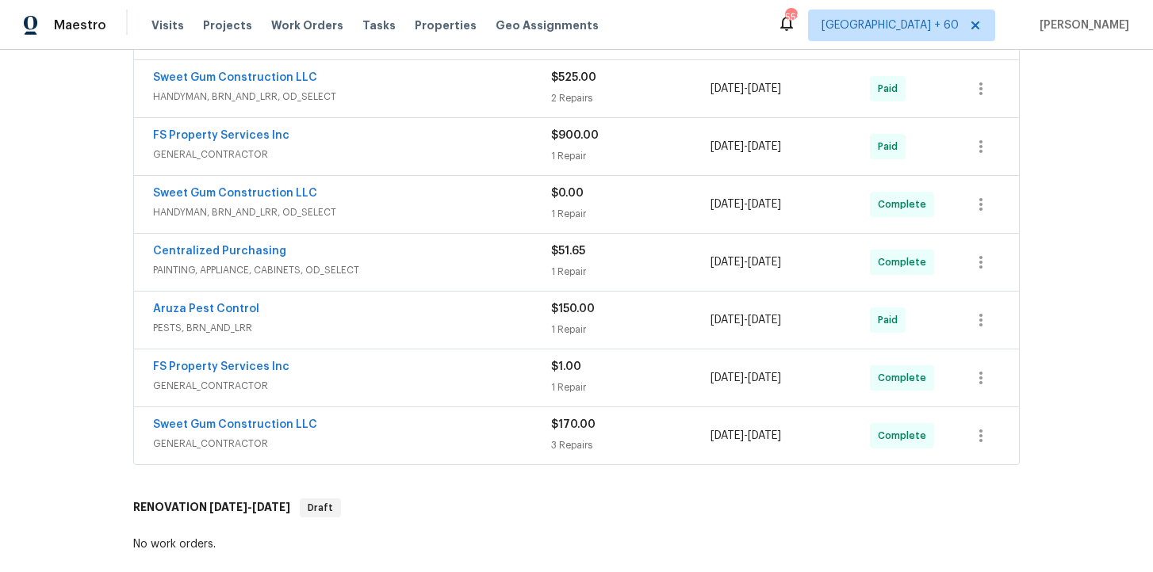
click at [435, 321] on span "PESTS, BRN_AND_LRR" at bounding box center [352, 328] width 398 height 16
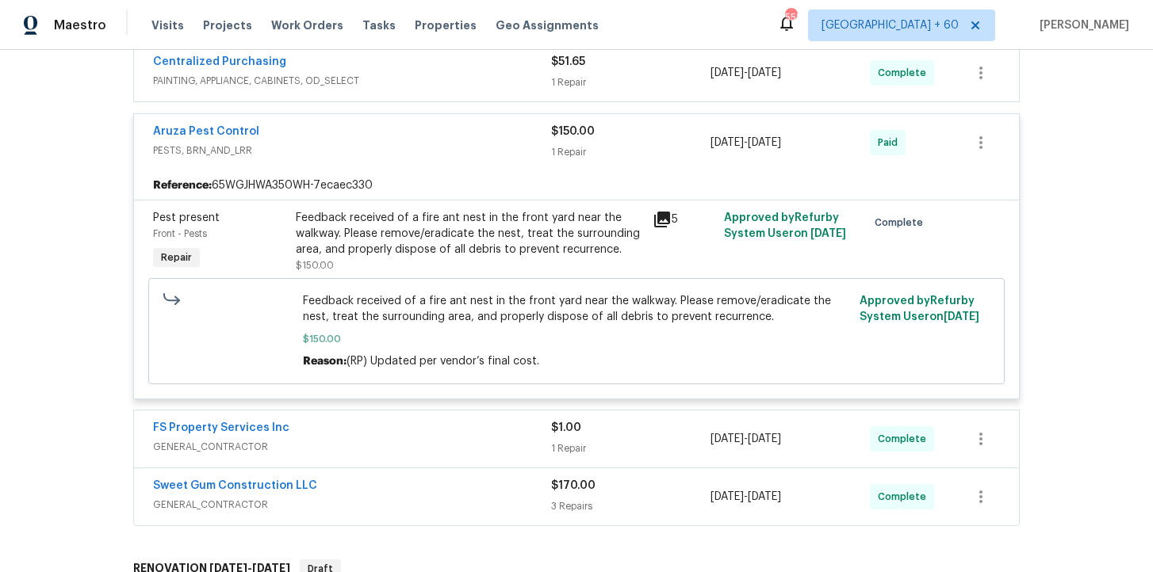
scroll to position [546, 0]
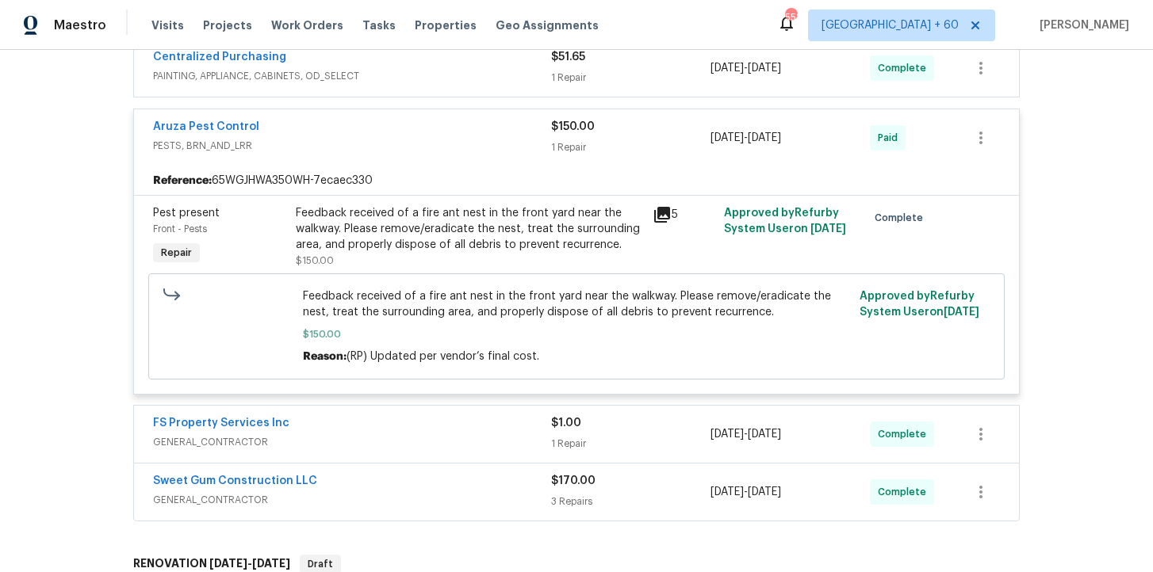
click at [397, 496] on span "GENERAL_CONTRACTOR" at bounding box center [352, 500] width 398 height 16
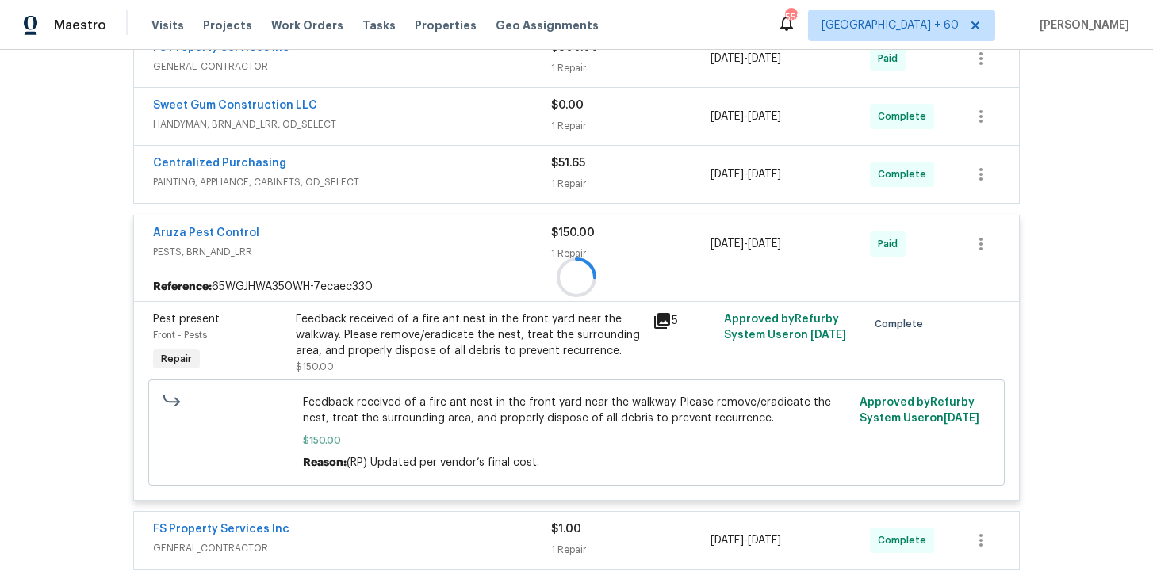
scroll to position [438, 0]
click at [301, 17] on div "Visits Projects Work Orders Tasks Properties Geo Assignments" at bounding box center [384, 26] width 466 height 32
click at [303, 22] on span "Work Orders" at bounding box center [307, 25] width 72 height 16
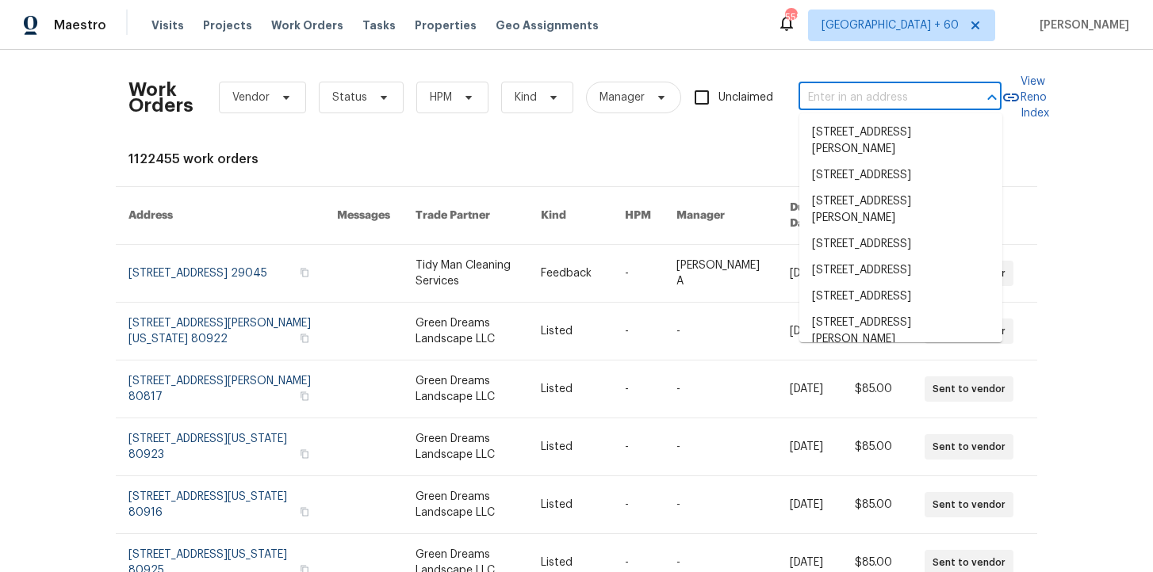
click at [861, 102] on input "text" at bounding box center [877, 98] width 159 height 25
paste input "[STREET_ADDRESS][PERSON_NAME][PERSON_NAME]"
type input "[STREET_ADDRESS][PERSON_NAME][PERSON_NAME]"
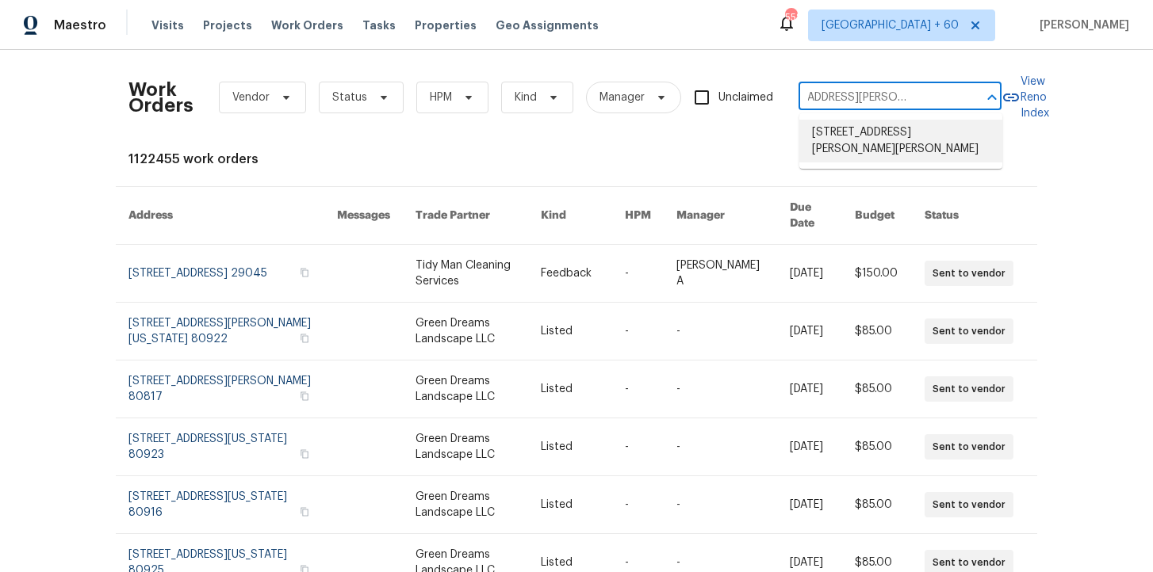
click at [879, 134] on li "[STREET_ADDRESS][PERSON_NAME][PERSON_NAME]" at bounding box center [900, 141] width 203 height 43
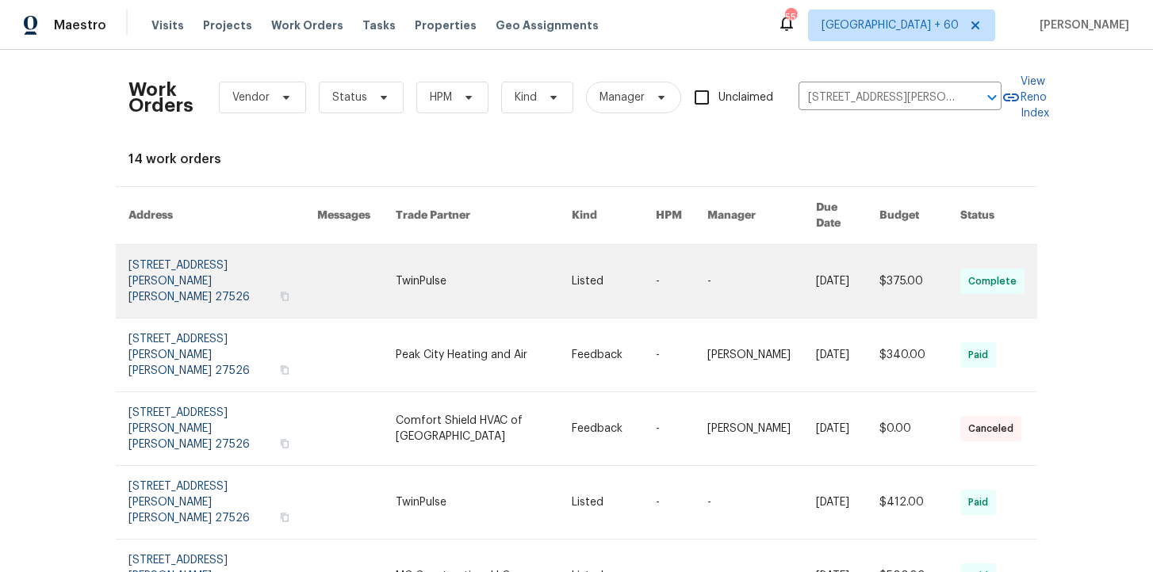
click at [196, 254] on link at bounding box center [222, 281] width 189 height 73
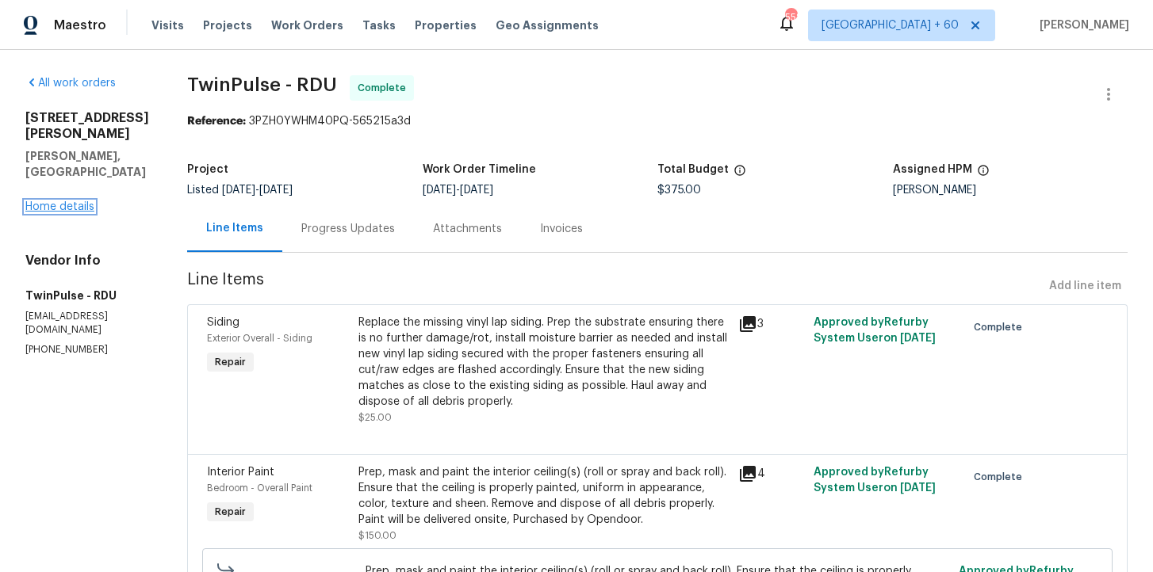
click at [55, 201] on link "Home details" at bounding box center [59, 206] width 69 height 11
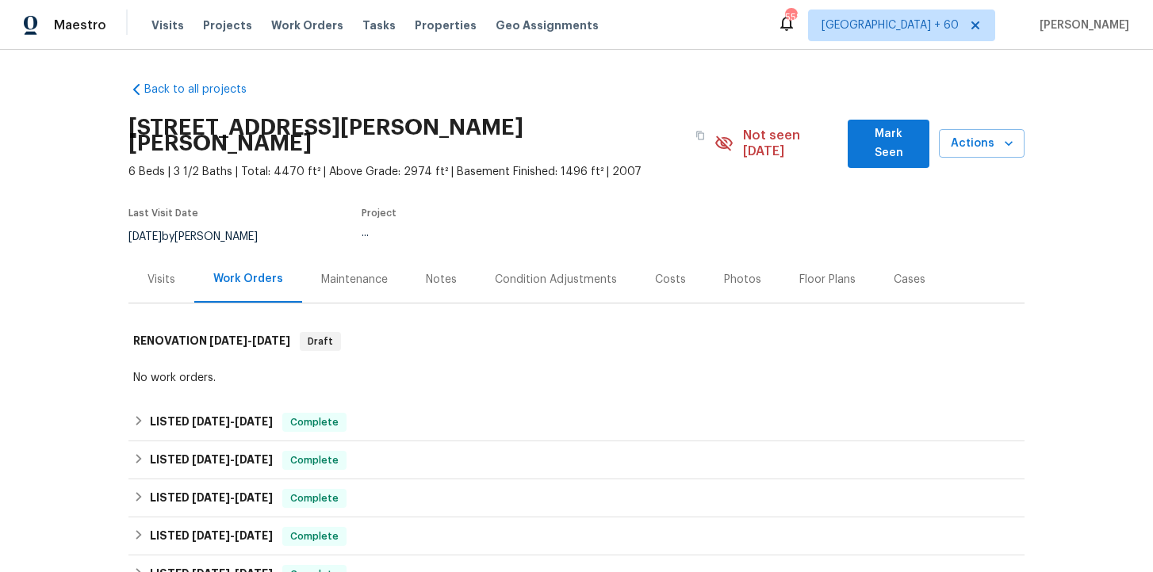
scroll to position [131, 0]
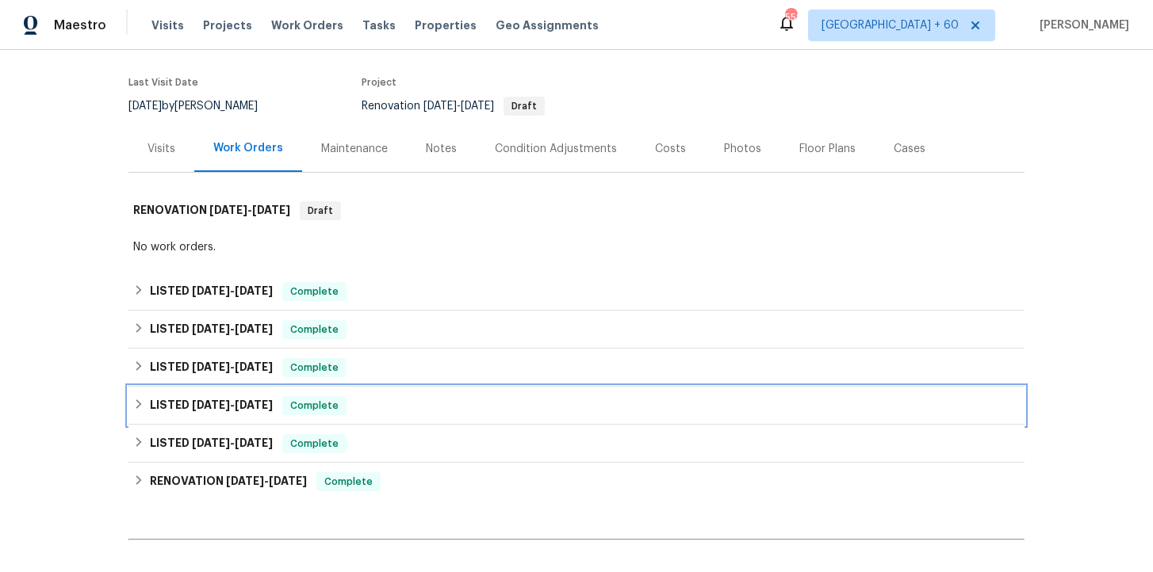
click at [408, 396] on div "LISTED [DATE] - [DATE] Complete" at bounding box center [576, 405] width 886 height 19
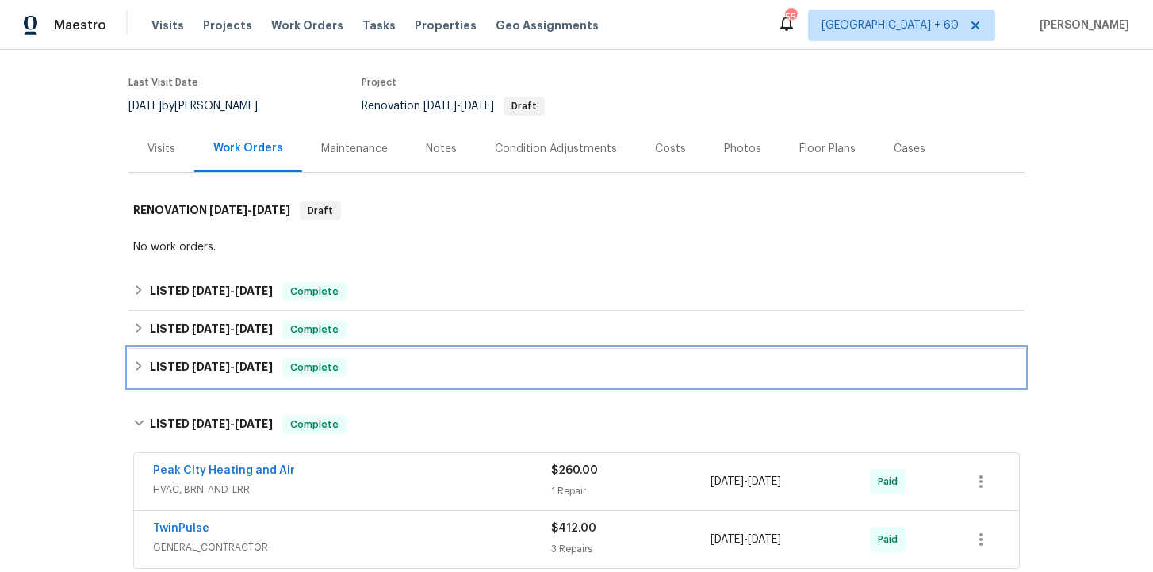
click at [404, 358] on div "LISTED [DATE] - [DATE] Complete" at bounding box center [576, 367] width 886 height 19
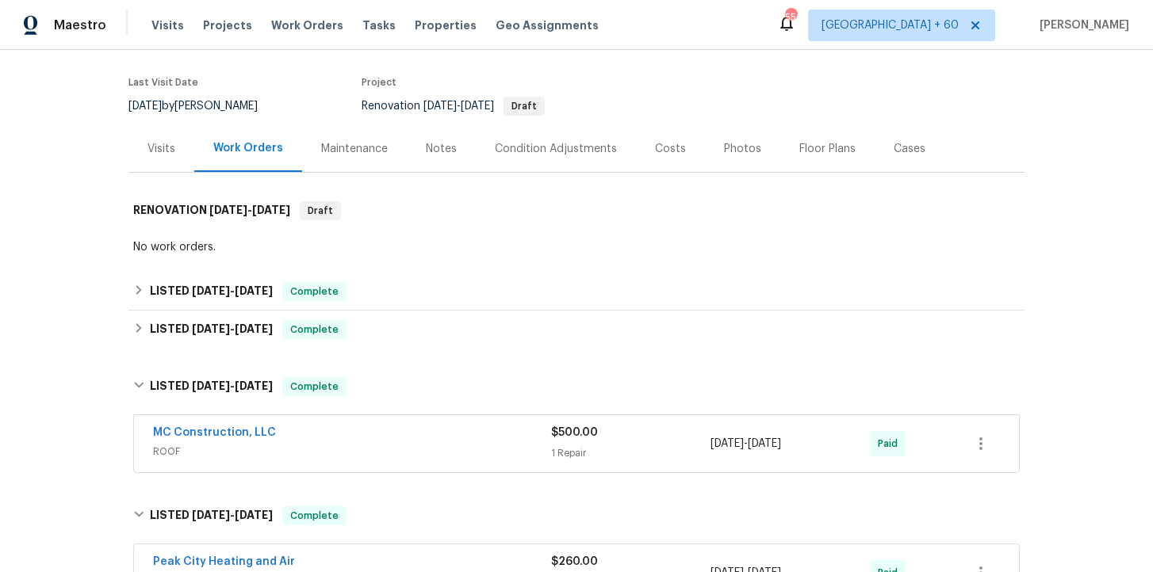
click at [405, 444] on span "ROOF" at bounding box center [352, 452] width 398 height 16
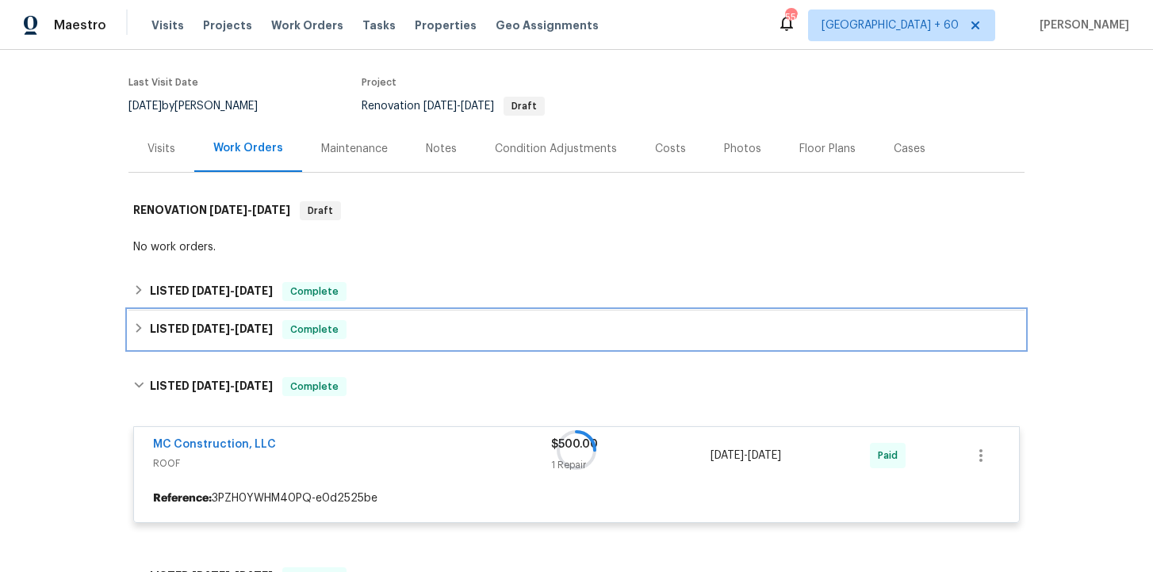
click at [398, 320] on div "LISTED [DATE] - [DATE] Complete" at bounding box center [576, 329] width 886 height 19
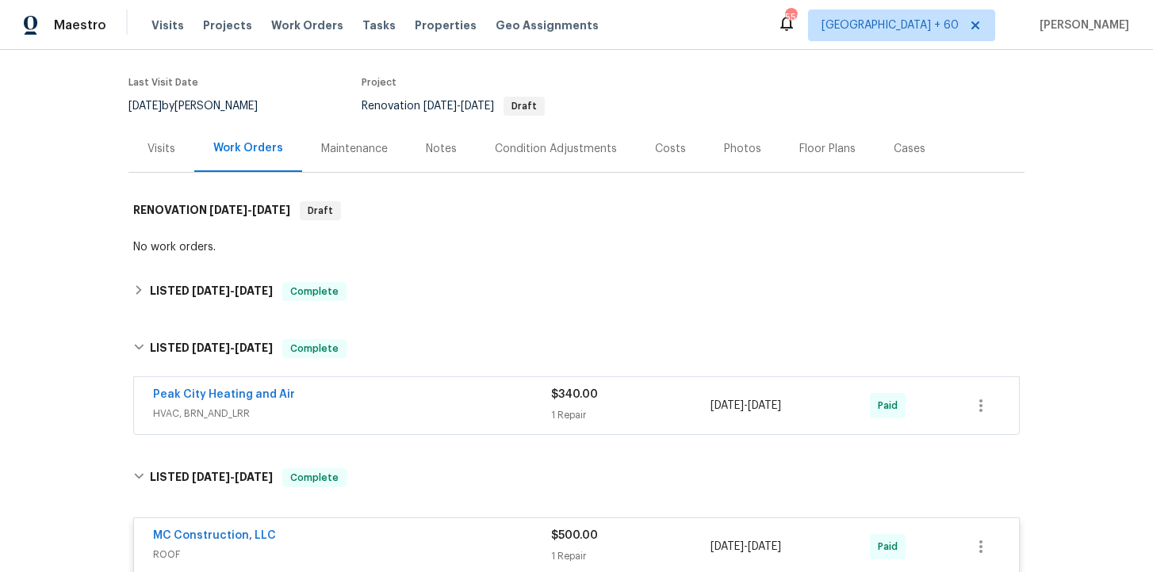
click at [409, 406] on span "HVAC, BRN_AND_LRR" at bounding box center [352, 414] width 398 height 16
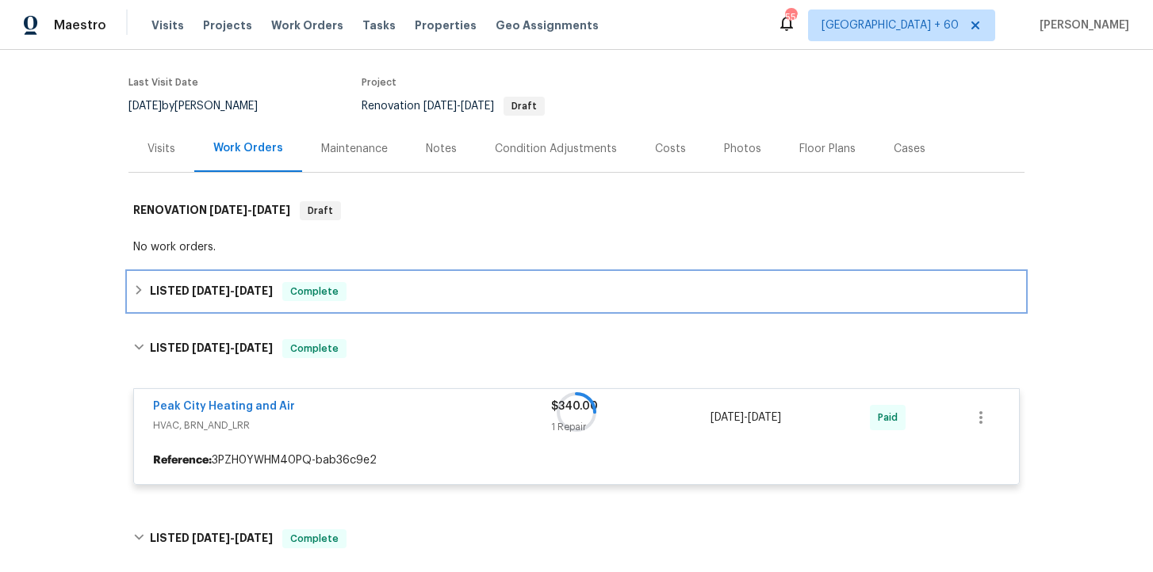
click at [400, 282] on div "LISTED [DATE] - [DATE] Complete" at bounding box center [576, 291] width 886 height 19
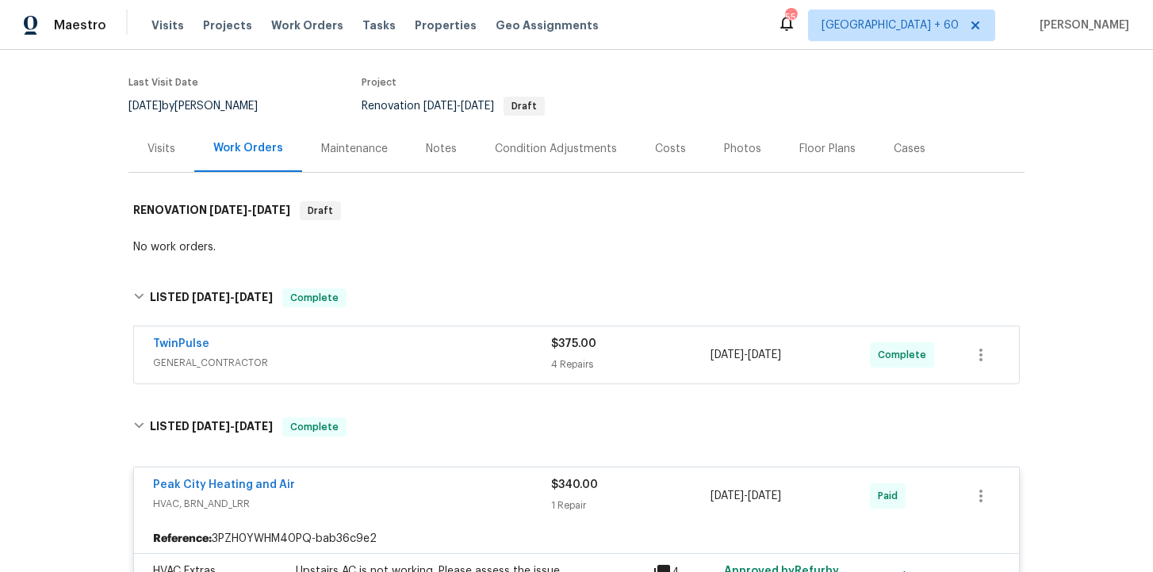
click at [419, 355] on span "GENERAL_CONTRACTOR" at bounding box center [352, 363] width 398 height 16
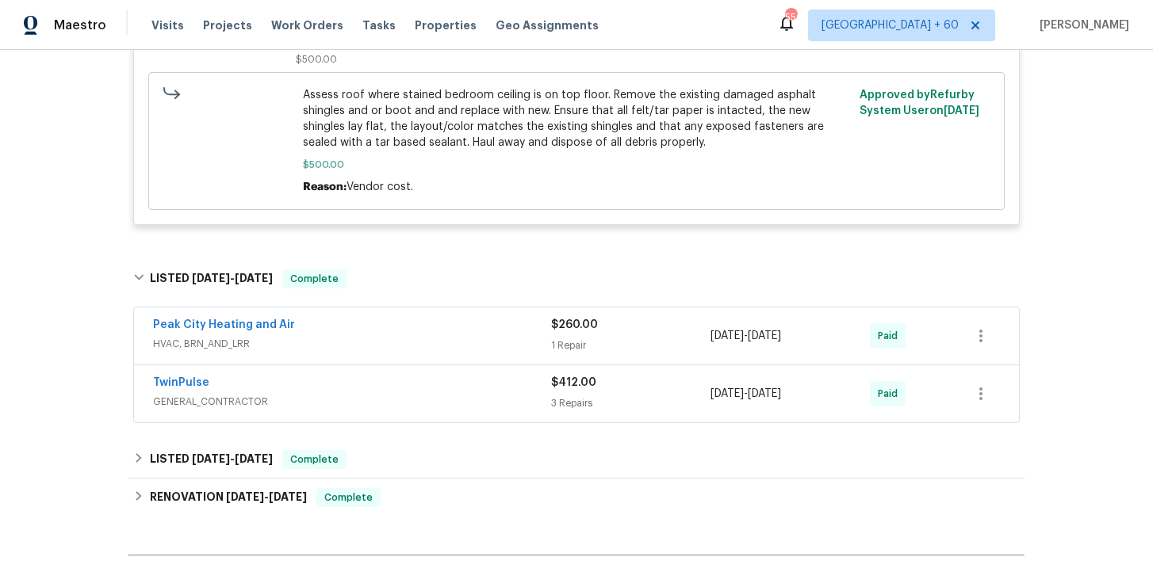
scroll to position [1833, 0]
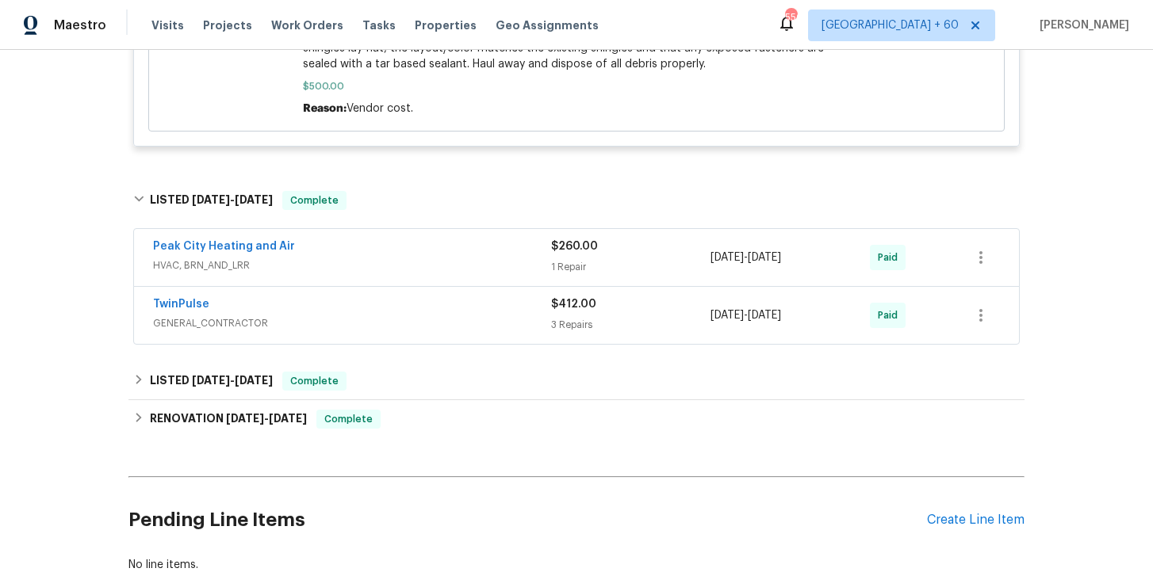
click at [400, 258] on span "HVAC, BRN_AND_LRR" at bounding box center [352, 266] width 398 height 16
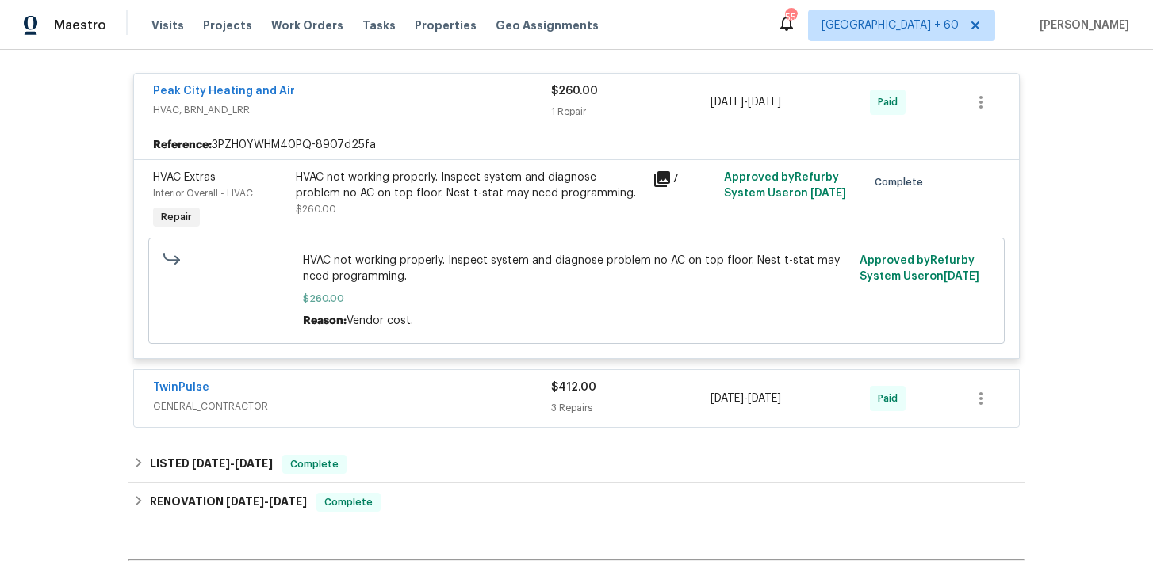
scroll to position [2072, 0]
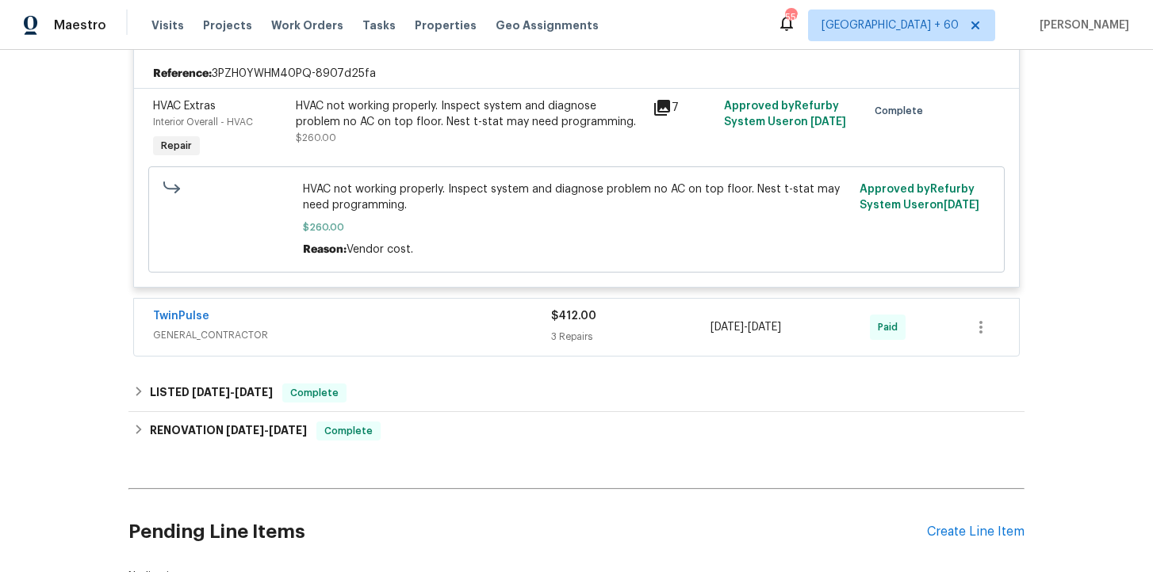
click at [403, 314] on div "TwinPulse" at bounding box center [352, 317] width 398 height 19
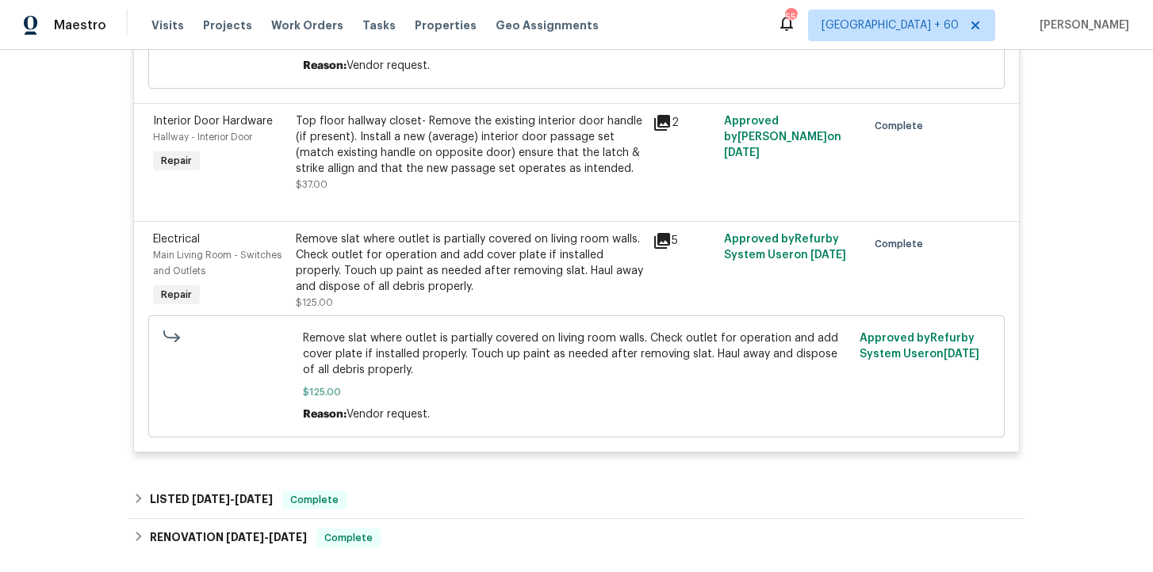
scroll to position [2792, 0]
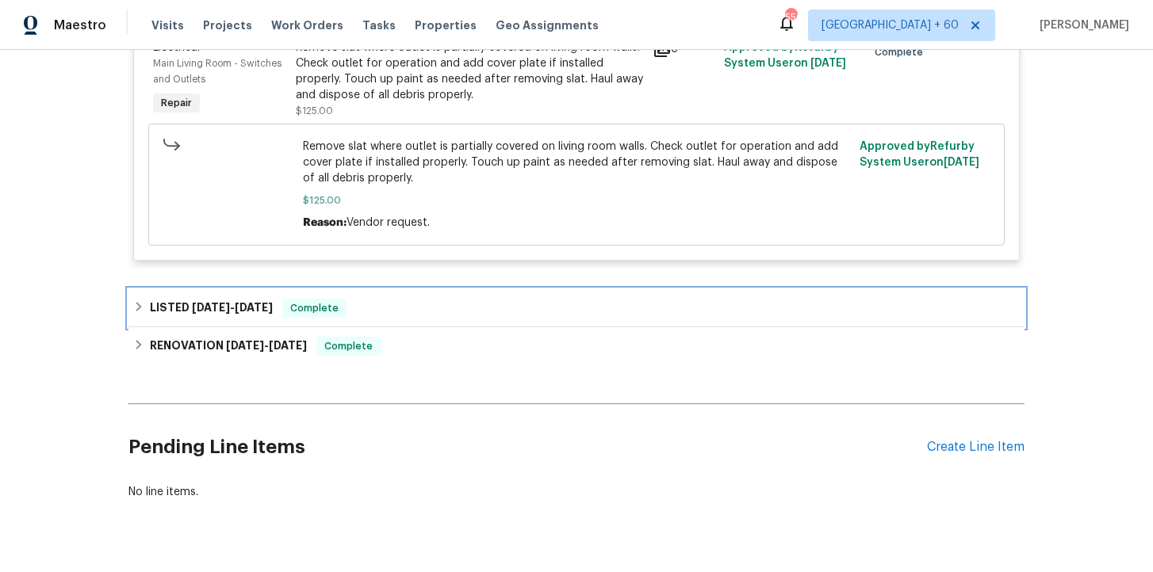
click at [390, 302] on div "LISTED [DATE] - [DATE] Complete" at bounding box center [576, 308] width 886 height 19
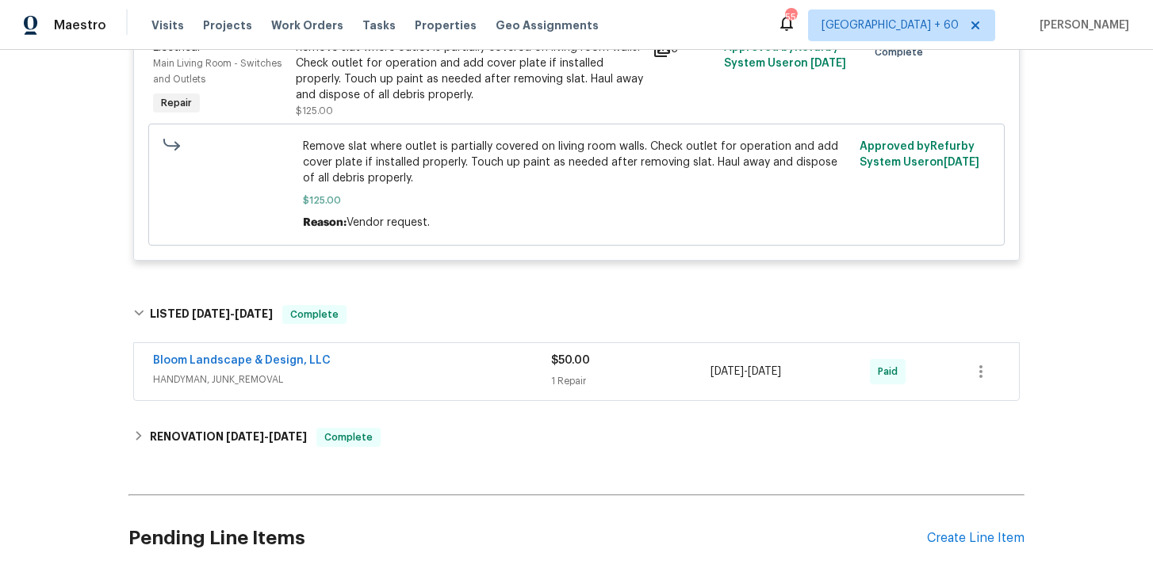
click at [408, 372] on span "HANDYMAN, JUNK_REMOVAL" at bounding box center [352, 380] width 398 height 16
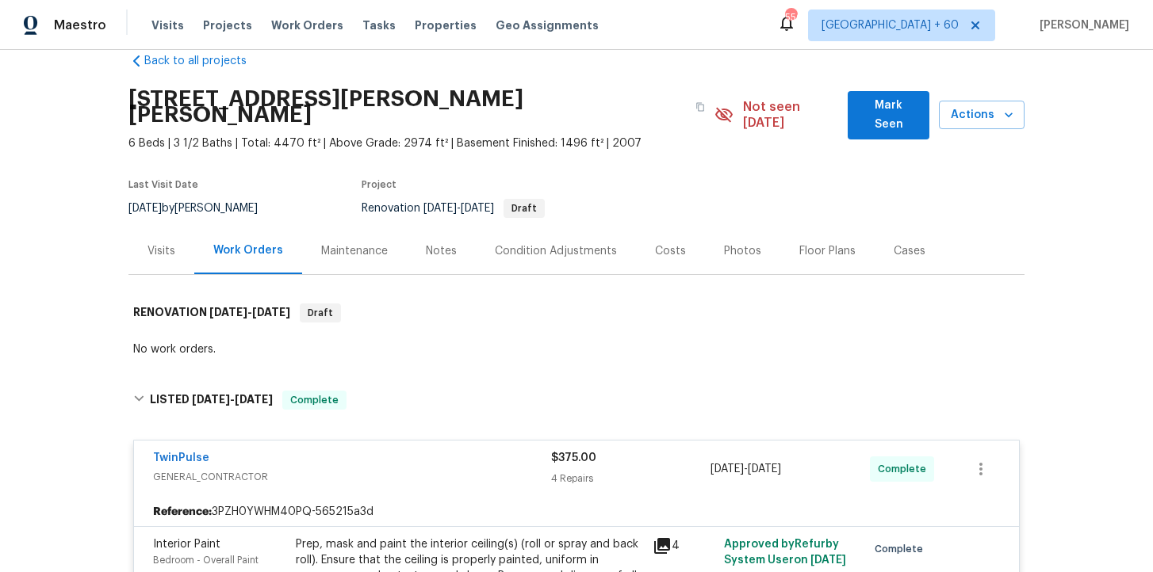
scroll to position [0, 0]
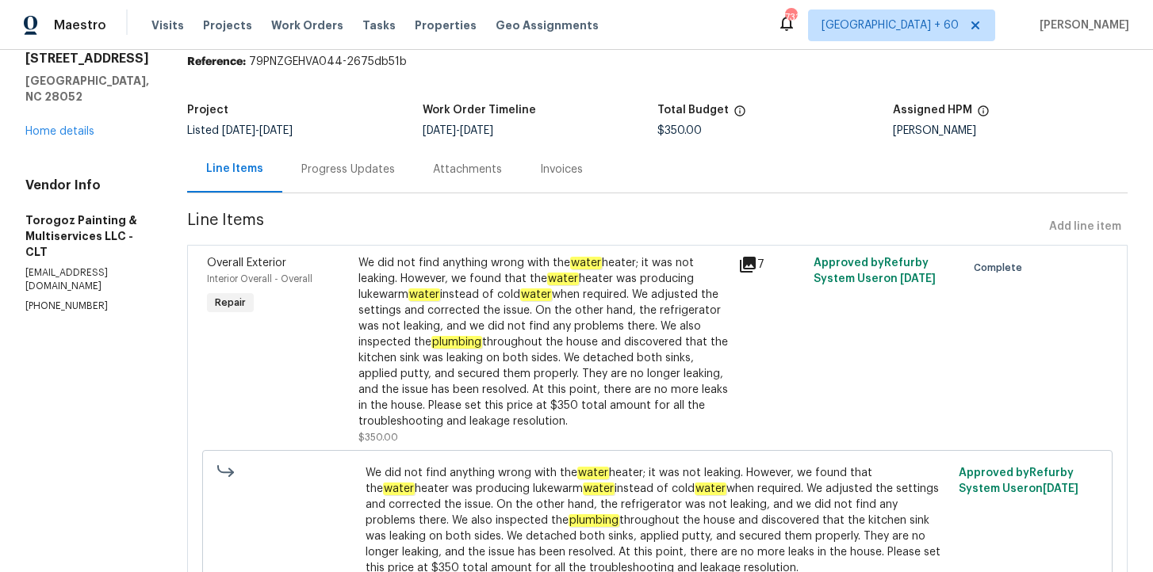
click at [379, 185] on div "Progress Updates" at bounding box center [348, 169] width 132 height 47
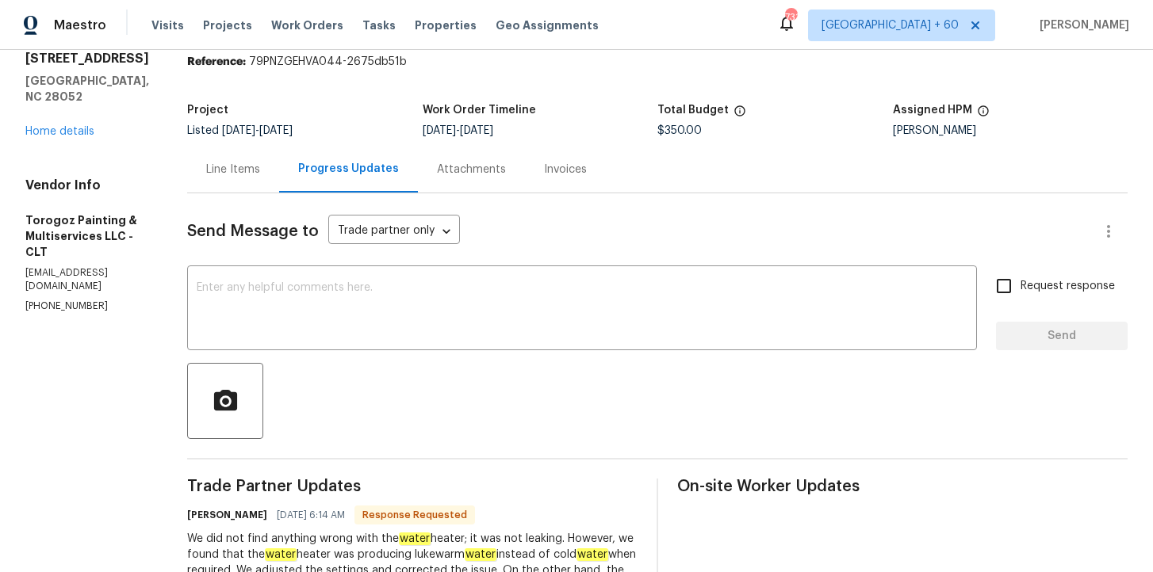
scroll to position [391, 0]
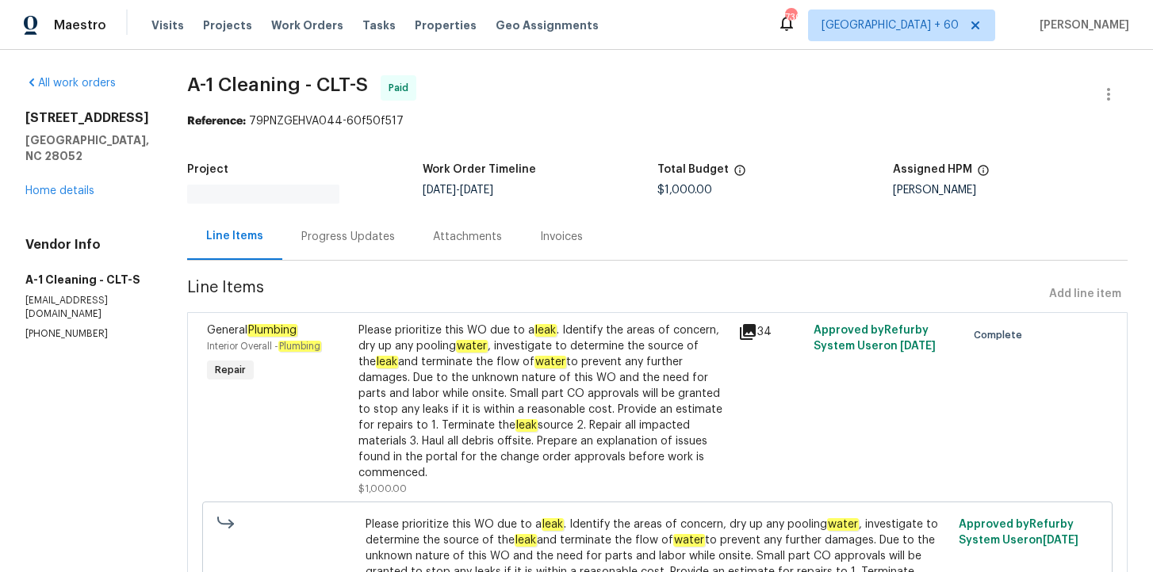
click at [357, 249] on div "Progress Updates" at bounding box center [348, 236] width 132 height 47
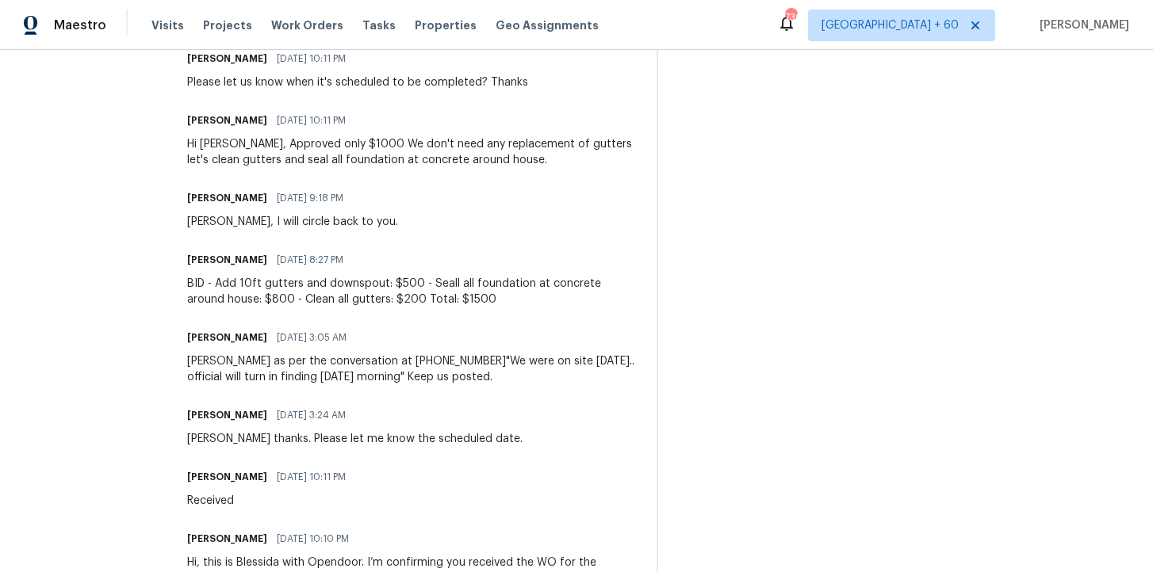
scroll to position [886, 0]
